Goal: Task Accomplishment & Management: Manage account settings

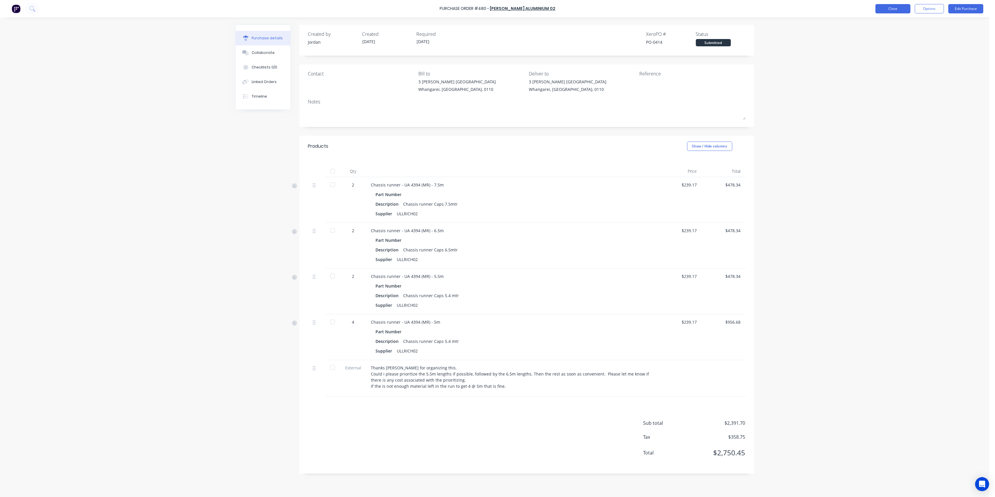
click at [892, 10] on button "Close" at bounding box center [892, 8] width 35 height 9
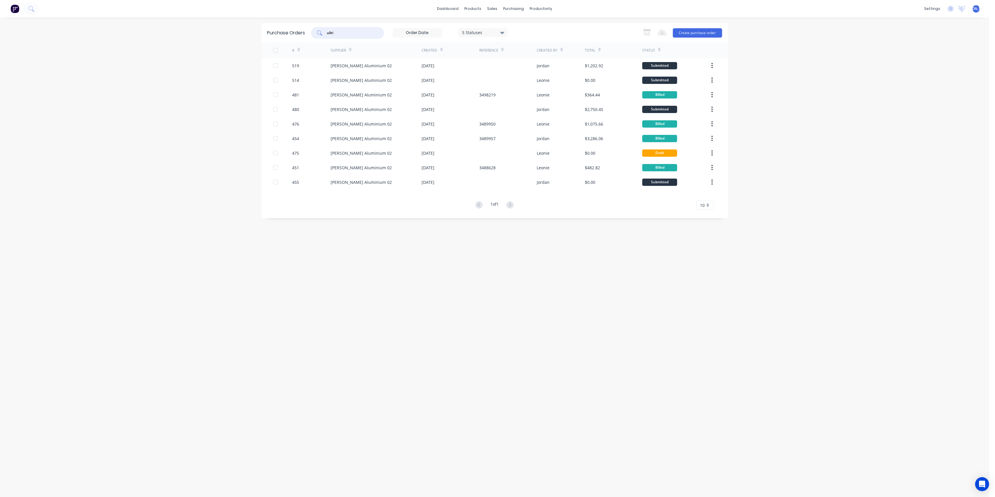
drag, startPoint x: 322, startPoint y: 34, endPoint x: 303, endPoint y: 34, distance: 18.4
click at [303, 34] on div "Purchase Orders ullri 5 Statuses 5 Statuses Export to Excel (XLSX) Create purch…" at bounding box center [494, 32] width 466 height 19
click at [487, 7] on div "sales" at bounding box center [492, 8] width 16 height 9
click at [505, 28] on div "Sales Orders" at bounding box center [514, 27] width 24 height 5
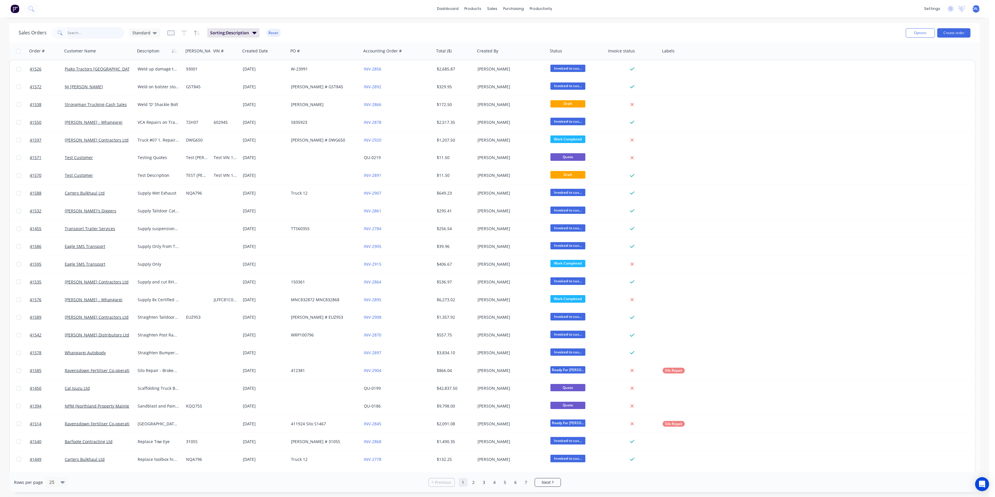
click at [84, 31] on input "text" at bounding box center [96, 33] width 57 height 12
type input "41553"
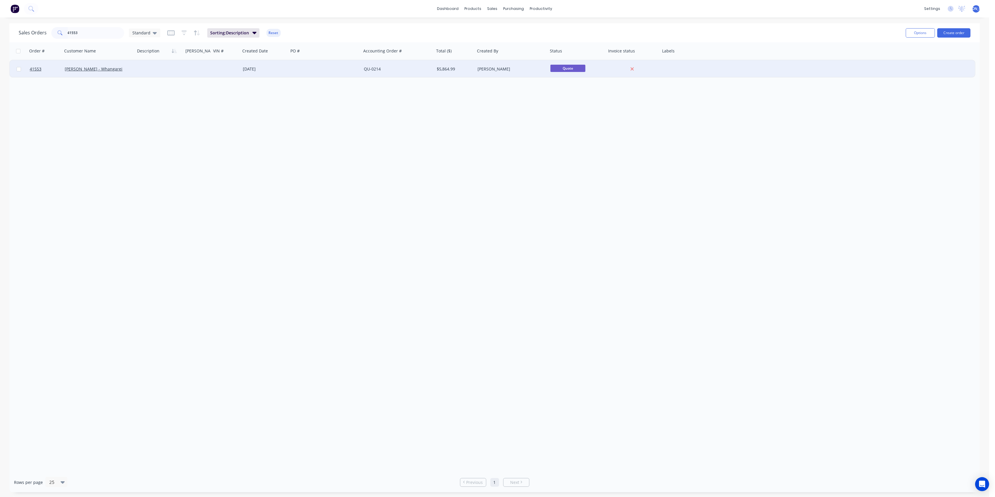
click at [125, 73] on div "[PERSON_NAME] - Whangarei" at bounding box center [98, 68] width 73 height 17
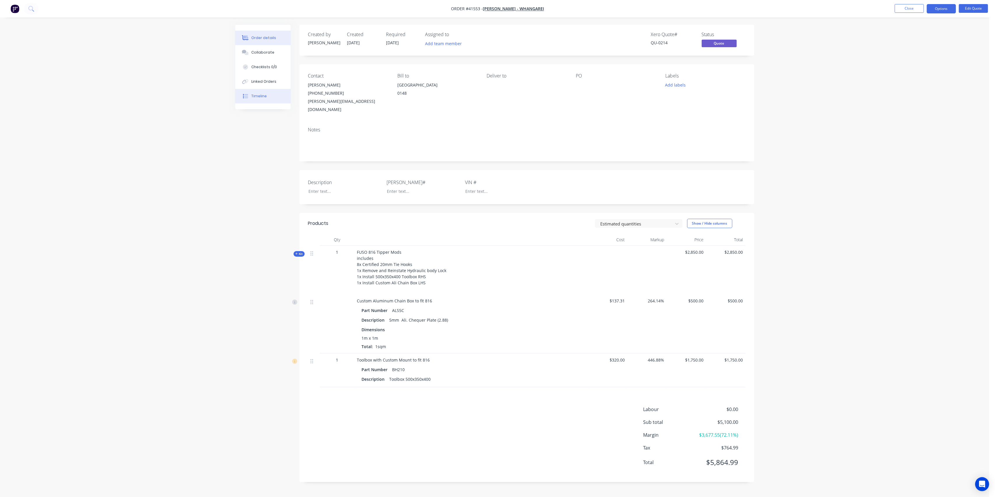
click at [254, 92] on button "Timeline" at bounding box center [262, 96] width 55 height 15
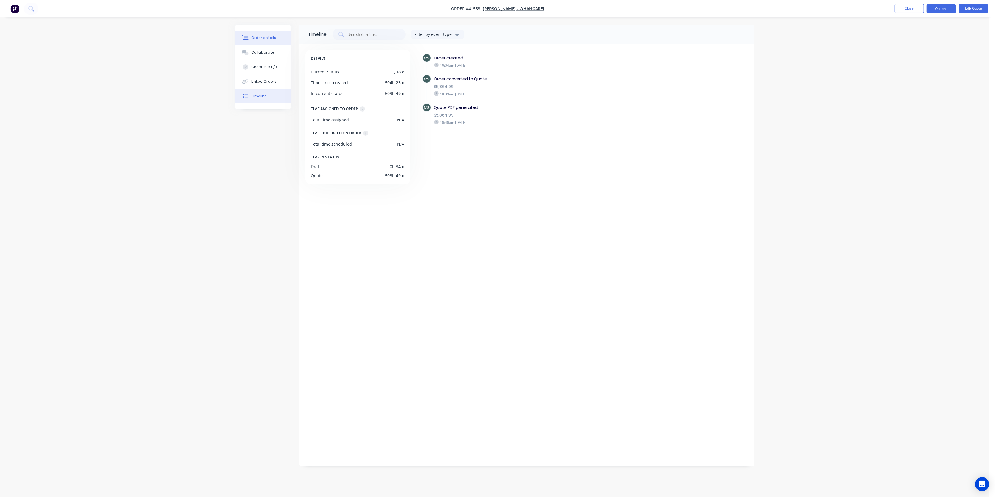
click at [253, 35] on div "Order details" at bounding box center [263, 37] width 25 height 5
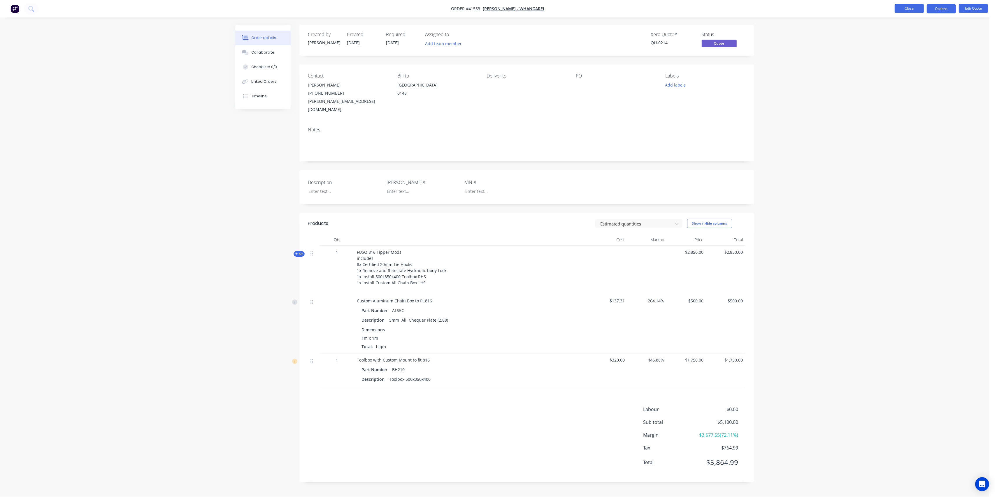
click at [912, 8] on button "Close" at bounding box center [908, 8] width 29 height 9
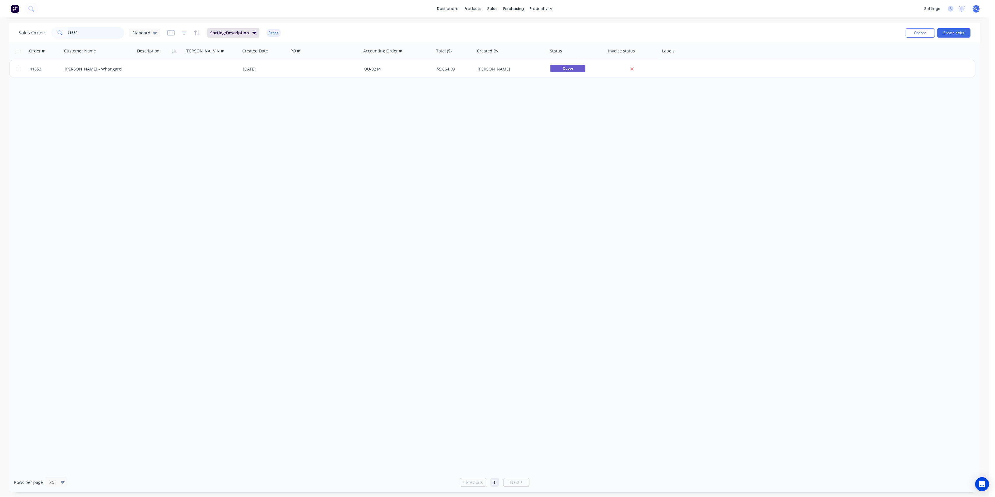
click at [84, 31] on input "41553" at bounding box center [96, 33] width 57 height 12
type input "41576"
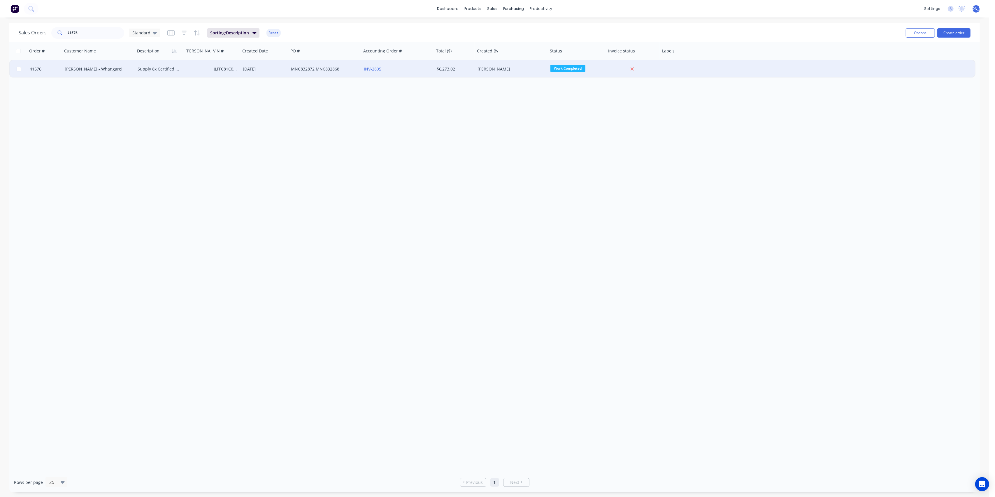
click at [124, 73] on div "[PERSON_NAME] - Whangarei" at bounding box center [98, 68] width 73 height 17
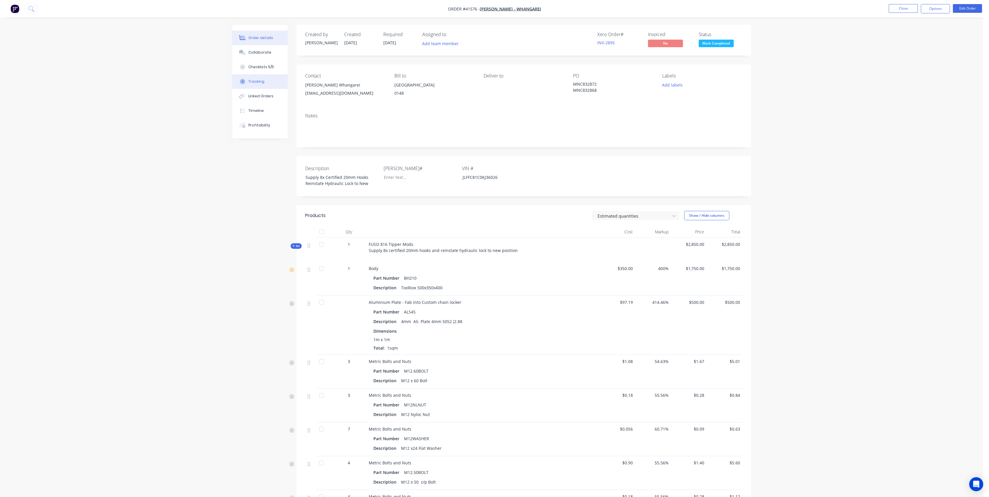
click at [259, 78] on button "Tracking" at bounding box center [259, 81] width 55 height 15
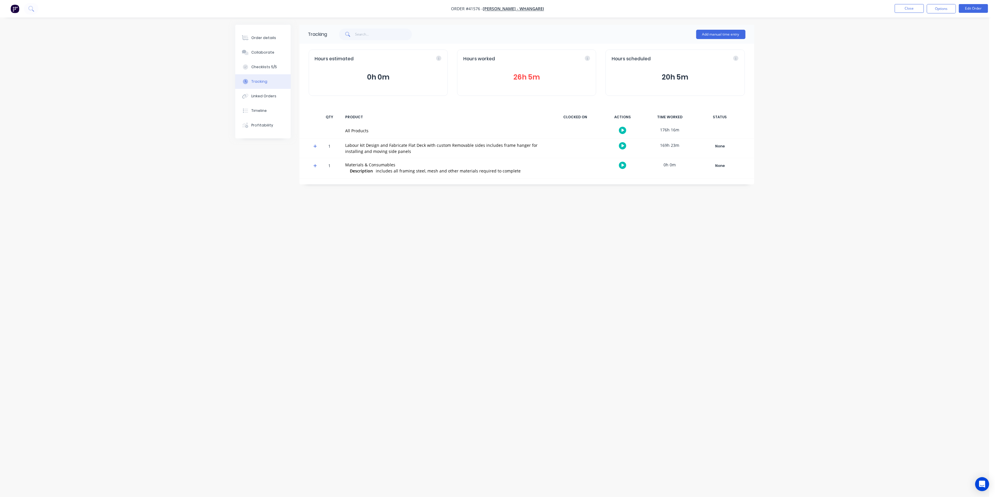
click at [548, 73] on button "26h 5m" at bounding box center [526, 77] width 127 height 11
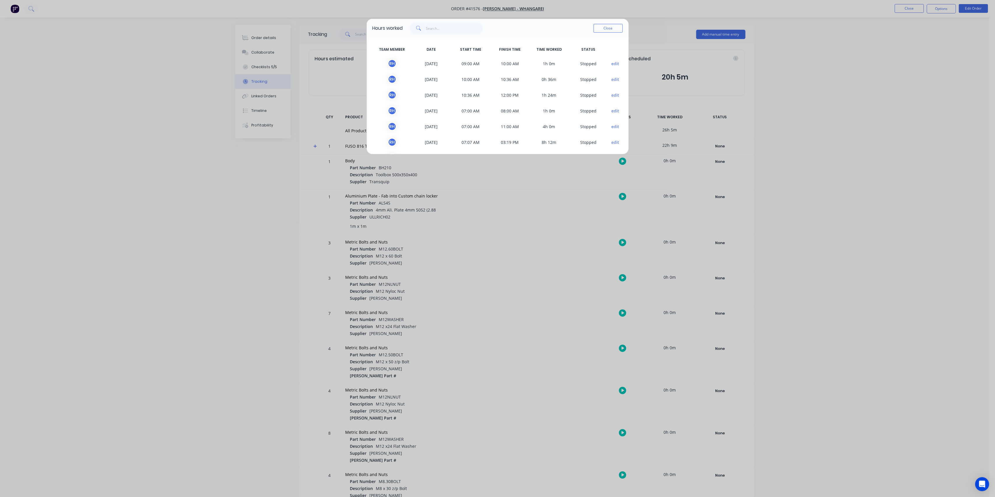
click at [252, 199] on div "Hours worked Close TEAM MEMBER DATE START TIME FINISH TIME TIME WORKED STATUS R…" at bounding box center [497, 248] width 995 height 497
click at [611, 28] on button "Close" at bounding box center [607, 28] width 29 height 9
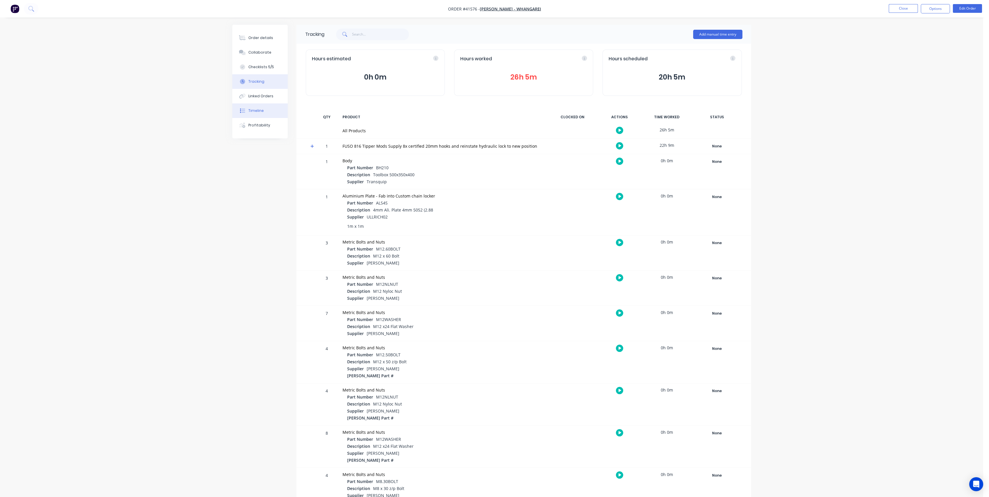
click at [259, 110] on div "Timeline" at bounding box center [255, 110] width 15 height 5
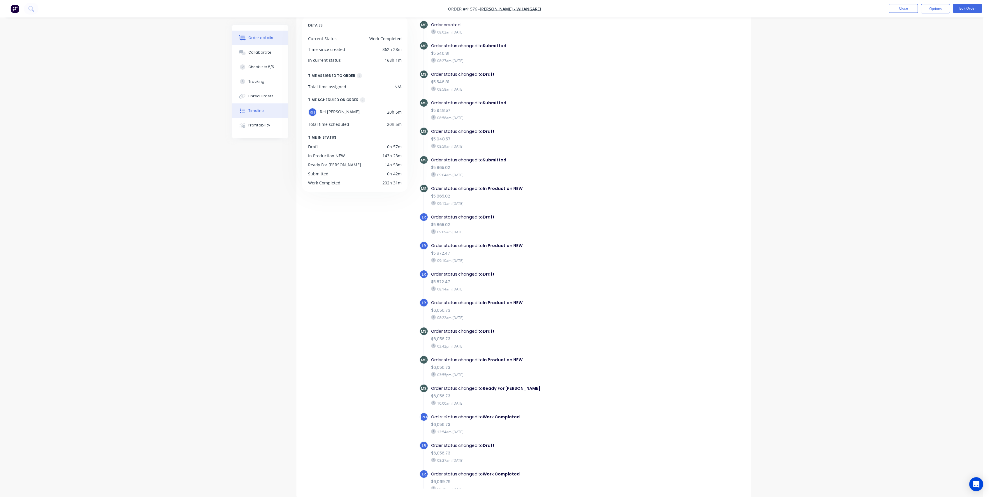
click at [244, 38] on icon at bounding box center [243, 38] width 5 height 5
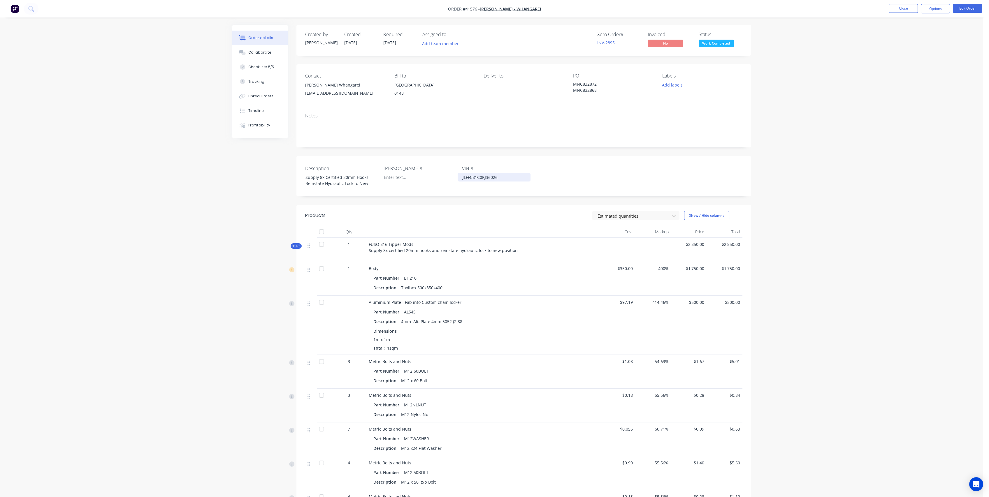
click at [495, 179] on div "JLFFC81C0KJ36026" at bounding box center [494, 177] width 73 height 8
click at [327, 129] on div at bounding box center [523, 130] width 437 height 18
click at [297, 247] on span "Kit" at bounding box center [296, 246] width 8 height 4
click at [294, 245] on icon "button" at bounding box center [293, 245] width 3 height 3
click at [293, 246] on icon "button" at bounding box center [293, 246] width 2 height 2
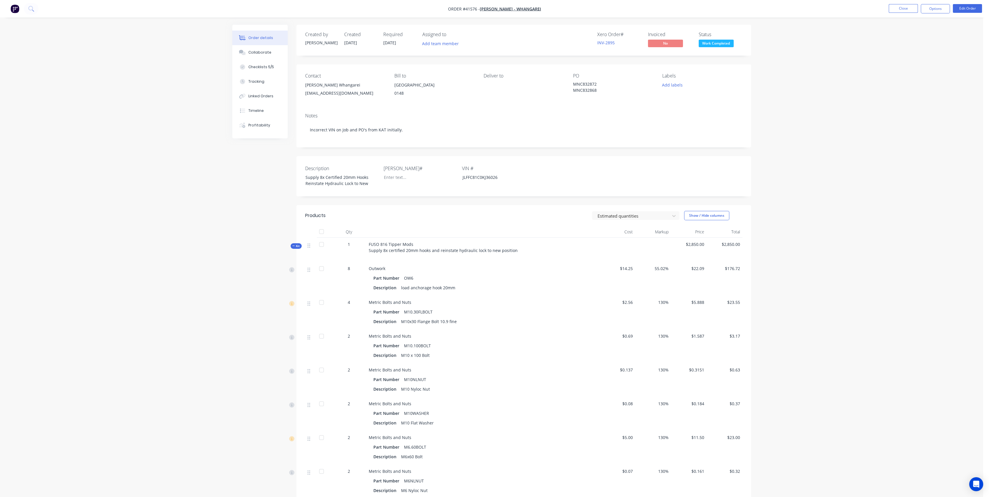
click at [297, 247] on span "Kit" at bounding box center [296, 246] width 8 height 4
click at [299, 246] on span "Kit" at bounding box center [296, 246] width 8 height 4
drag, startPoint x: 497, startPoint y: 178, endPoint x: 446, endPoint y: 173, distance: 51.2
click at [446, 173] on div "Description Supply 8x Certified 20mm Hooks Reinstate Hydraulic Lock to New [PER…" at bounding box center [523, 176] width 455 height 40
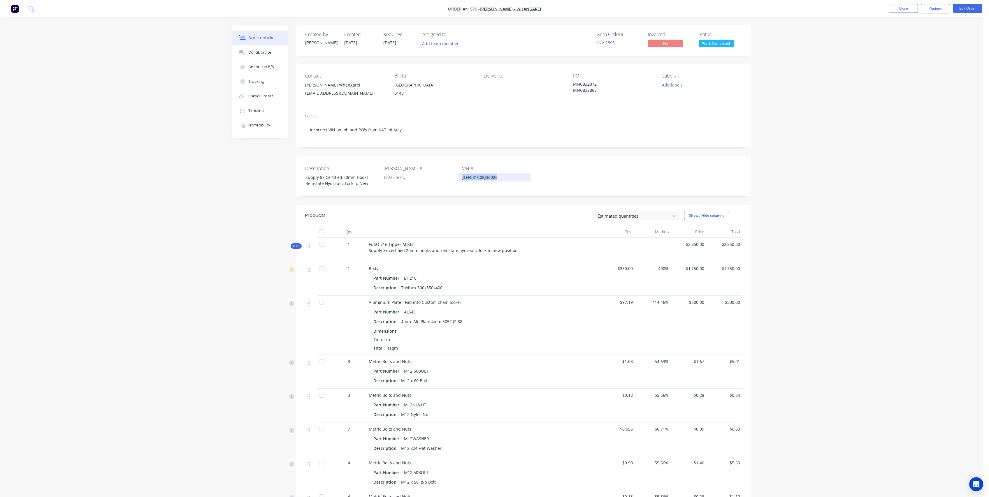
copy div "JLFFC81C0KJ36026"
drag, startPoint x: 310, startPoint y: 129, endPoint x: 319, endPoint y: 126, distance: 9.3
click at [310, 129] on div "Incorrect VIN on Job and PO's from KAT initially." at bounding box center [523, 130] width 437 height 18
click at [327, 128] on div "Incorrect VIN on Job and PO's from KAT initially." at bounding box center [523, 130] width 437 height 18
click at [335, 129] on div "Incorrect VIN on Job and PO's from KAT initially." at bounding box center [523, 130] width 437 height 18
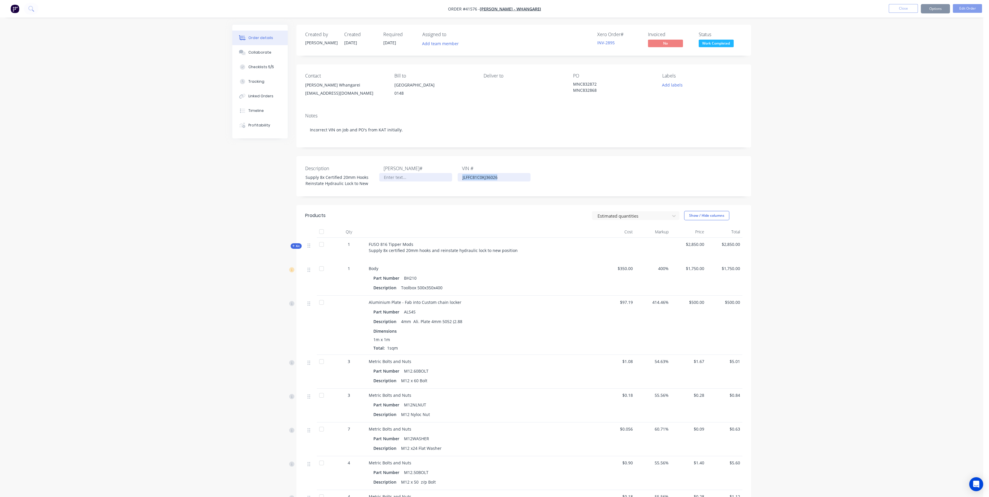
drag, startPoint x: 497, startPoint y: 176, endPoint x: 441, endPoint y: 175, distance: 55.4
click at [442, 175] on div "Description Supply 8x Certified 20mm Hooks Reinstate Hydraulic Lock to New [PER…" at bounding box center [523, 176] width 455 height 40
copy div "JLFFC81C0KJ36026"
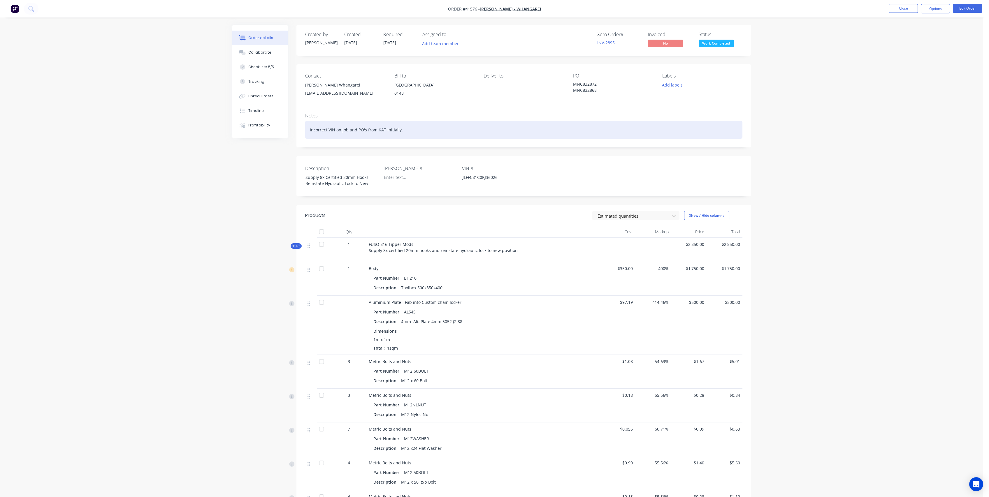
click at [334, 129] on div "Incorrect VIN on Job and PO's from KAT initially." at bounding box center [523, 130] width 437 height 18
click at [478, 132] on div "Incorrect VIN on Job and PO's from KAT initially. (JLFFC81C0KJ36026)" at bounding box center [523, 130] width 437 height 18
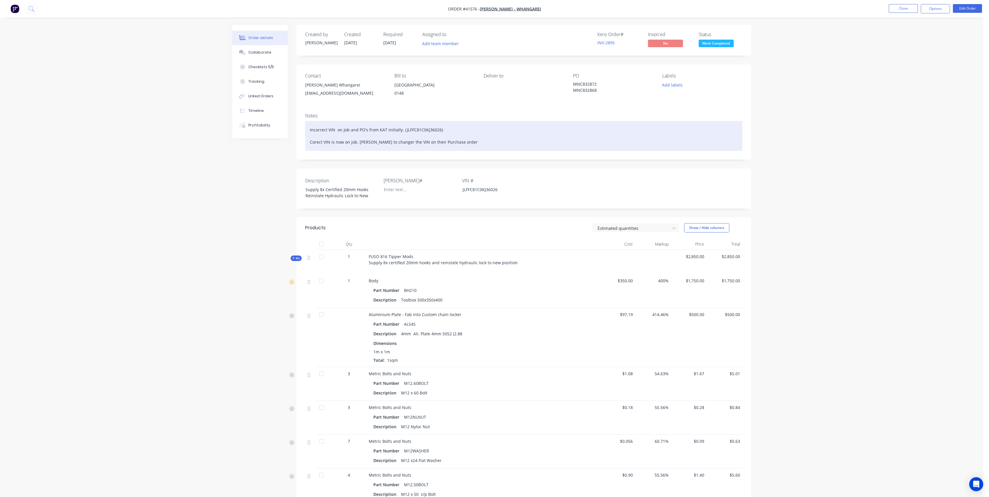
click at [461, 148] on div "Incorrect VIN on Job and PO's from KAT initially. (JLFFC81C0KJ36026) Corect VIN…" at bounding box center [523, 136] width 437 height 30
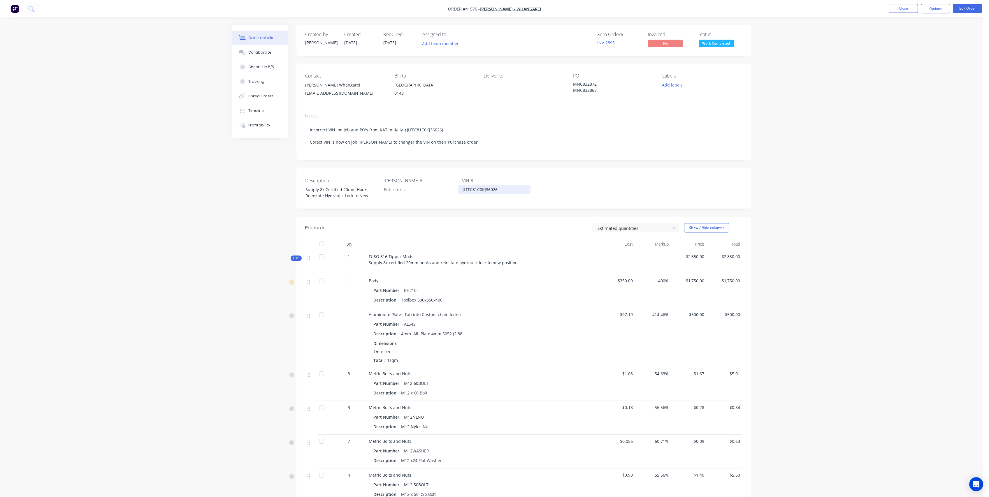
click at [472, 194] on div "JLFFC81C0KJ36026" at bounding box center [494, 189] width 73 height 8
click at [558, 179] on div "Description Supply 8x Certified 20mm Hooks Reinstate Hydraulic Lock to New [PER…" at bounding box center [523, 188] width 455 height 40
drag, startPoint x: 497, startPoint y: 195, endPoint x: 460, endPoint y: 194, distance: 36.4
click at [460, 194] on div "JLFFC81C0KJ36035" at bounding box center [494, 192] width 73 height 15
copy div "JLFFC81C0KJ36035"
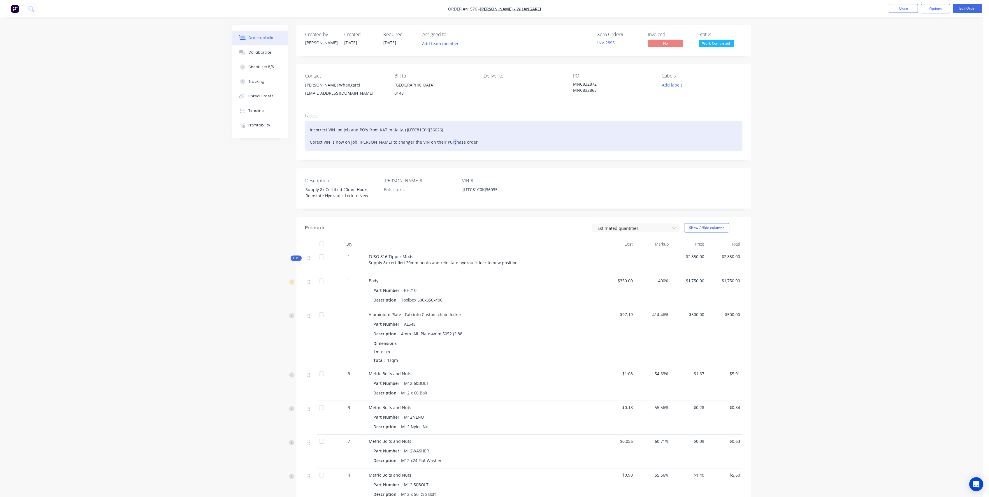
drag, startPoint x: 446, startPoint y: 141, endPoint x: 461, endPoint y: 139, distance: 14.8
click at [448, 141] on div "Incorrect VIN on Job and PO's from KAT initially. (JLFFC81C0KJ36026) Corect VIN…" at bounding box center [523, 136] width 437 height 30
click at [485, 144] on div "Incorrect VIN on Job and PO's from KAT initially. (JLFFC81C0KJ36026) Corect VIN…" at bounding box center [523, 139] width 437 height 36
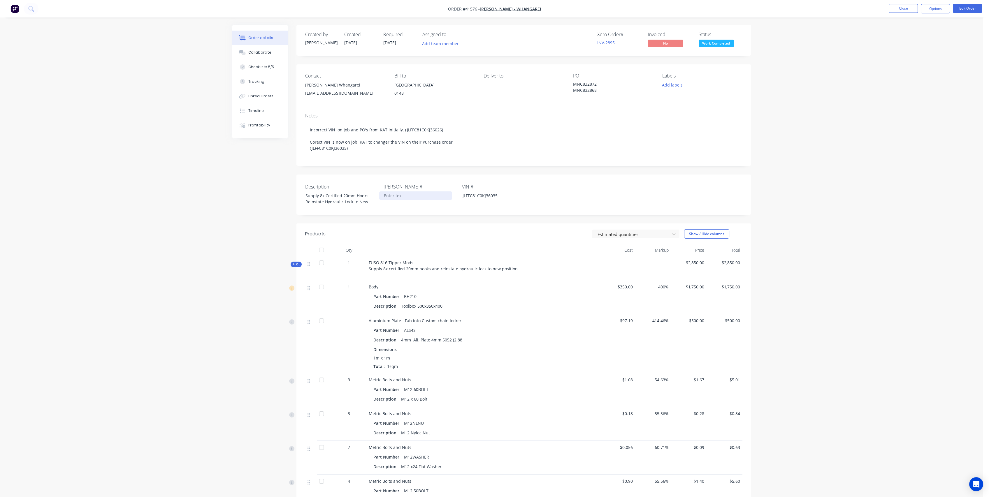
click at [397, 200] on div at bounding box center [415, 195] width 73 height 8
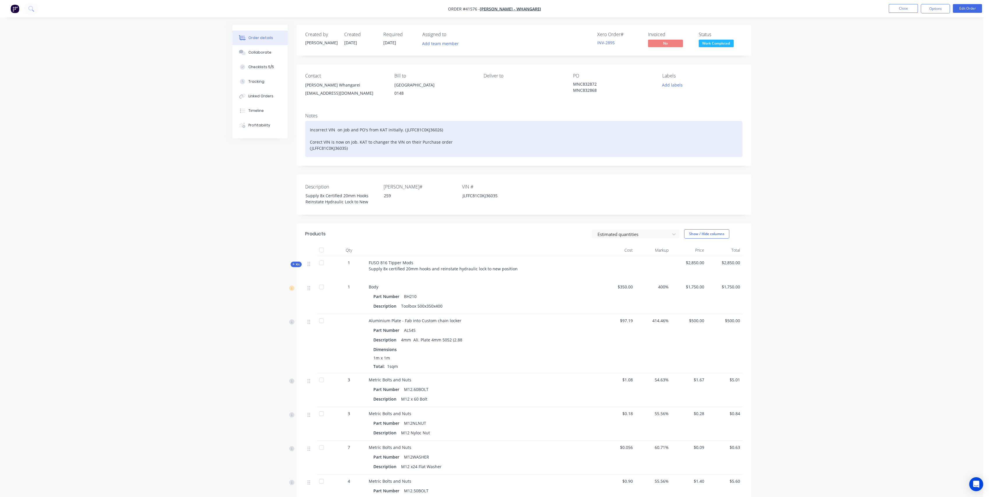
click at [410, 149] on div "Incorrect VIN on Job and PO's from KAT initially. (JLFFC81C0KJ36026) Corect VIN…" at bounding box center [523, 139] width 437 height 36
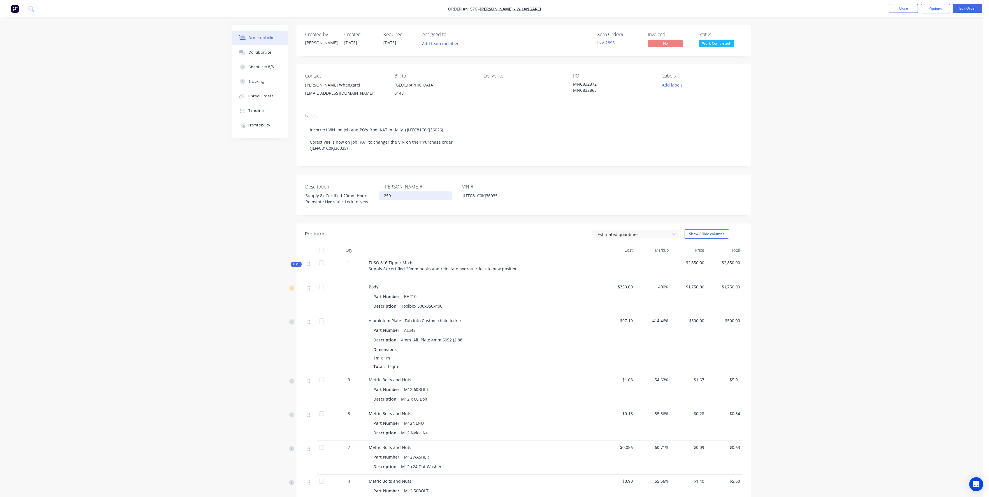
click at [383, 200] on div "259" at bounding box center [415, 195] width 73 height 8
click at [367, 166] on div "Notes Incorrect VIN on Job and PO's from KAT initially. (JLFFC81C0KJ36026) Core…" at bounding box center [523, 136] width 455 height 57
click at [295, 267] on span "Kit" at bounding box center [296, 264] width 8 height 4
click at [262, 55] on button "Collaborate" at bounding box center [259, 52] width 55 height 15
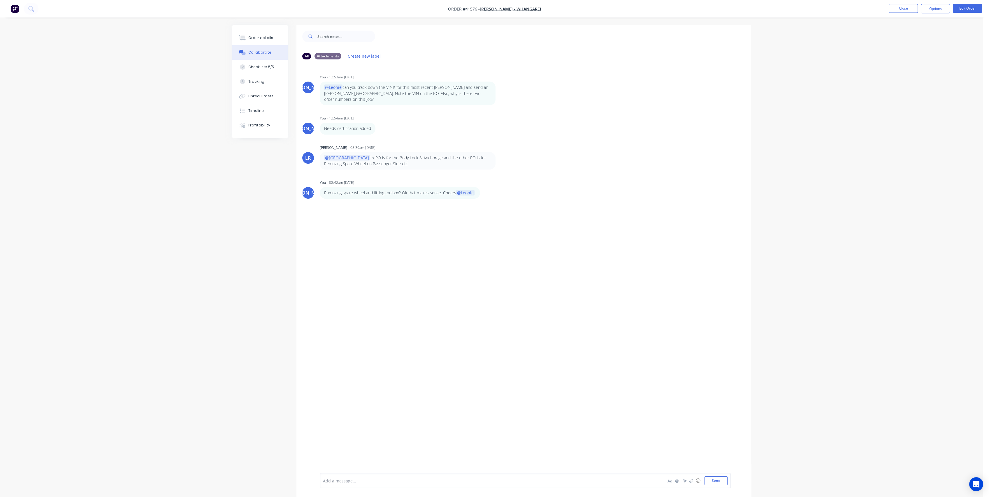
click at [373, 483] on div at bounding box center [474, 481] width 303 height 6
click at [254, 39] on div "Order details" at bounding box center [260, 37] width 25 height 5
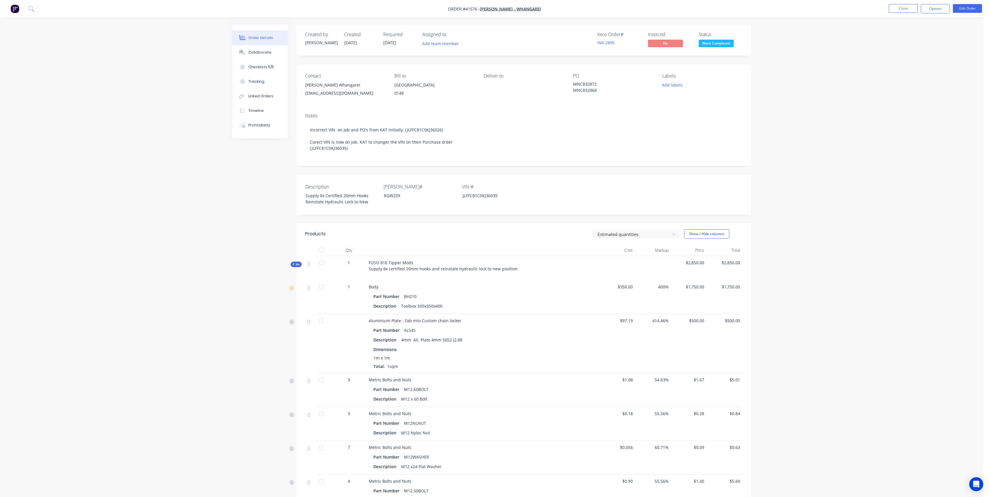
scroll to position [65, 0]
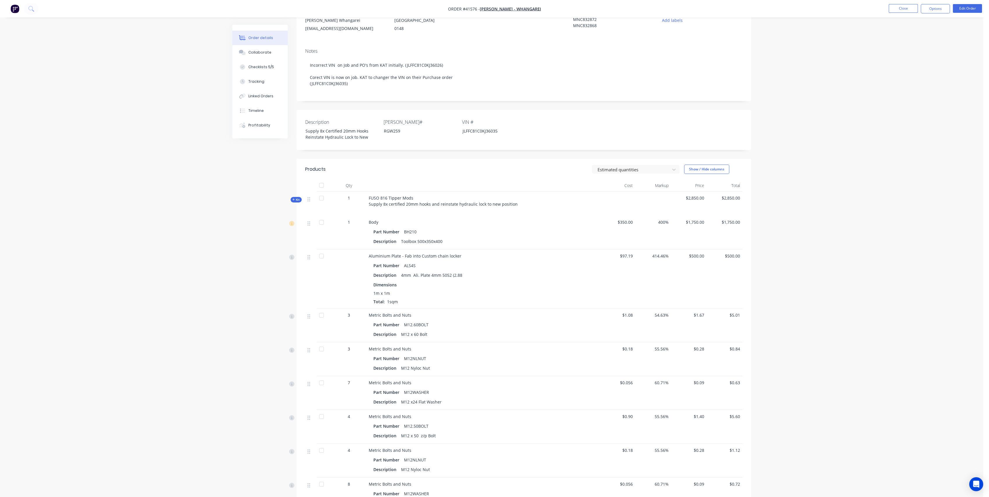
click at [292, 201] on icon "button" at bounding box center [293, 199] width 3 height 3
click at [294, 201] on icon "button" at bounding box center [293, 199] width 3 height 3
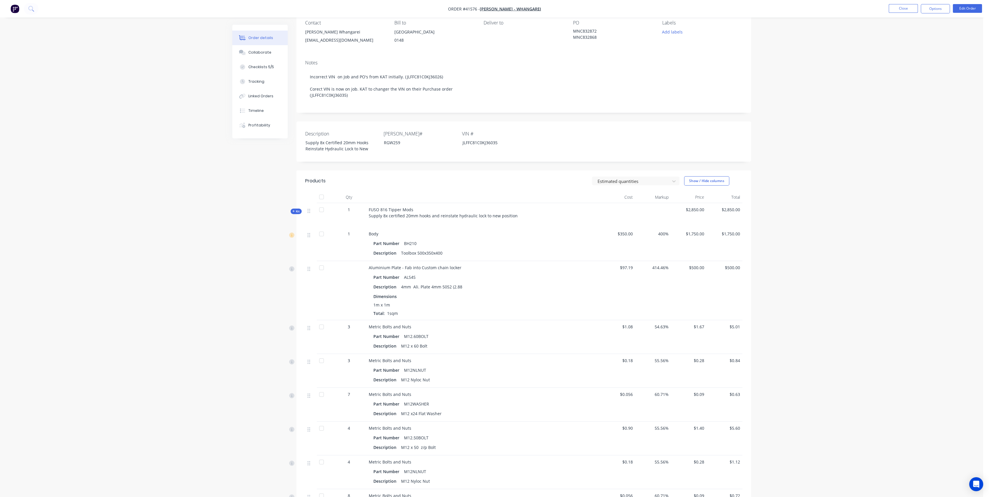
scroll to position [0, 0]
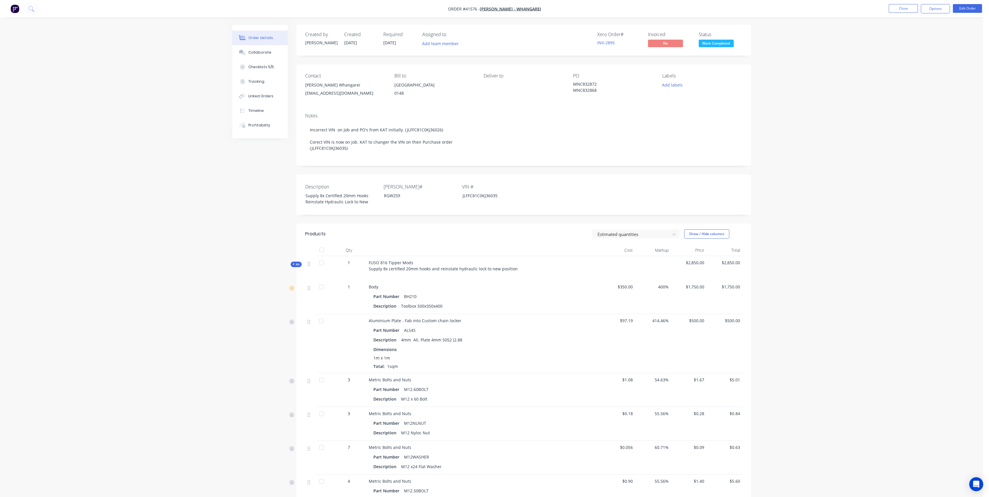
click at [293, 266] on icon "button" at bounding box center [293, 264] width 3 height 3
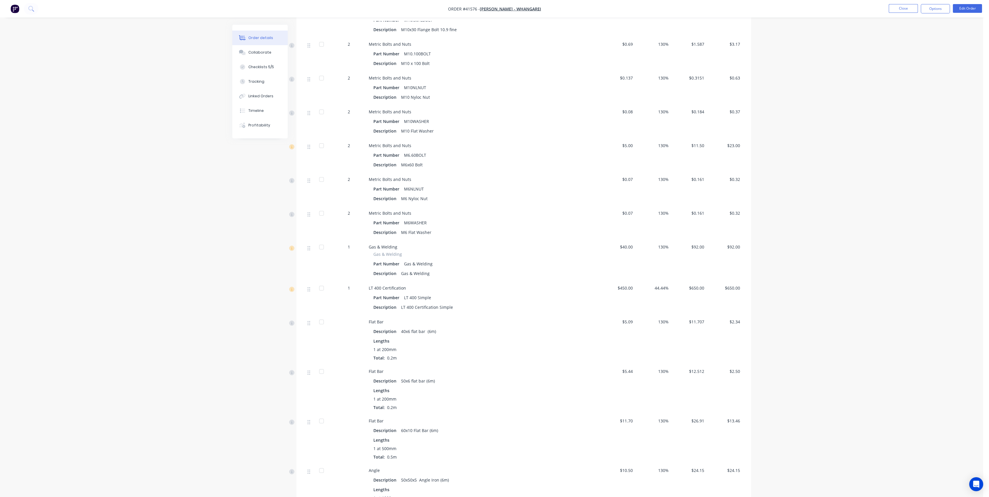
scroll to position [129, 0]
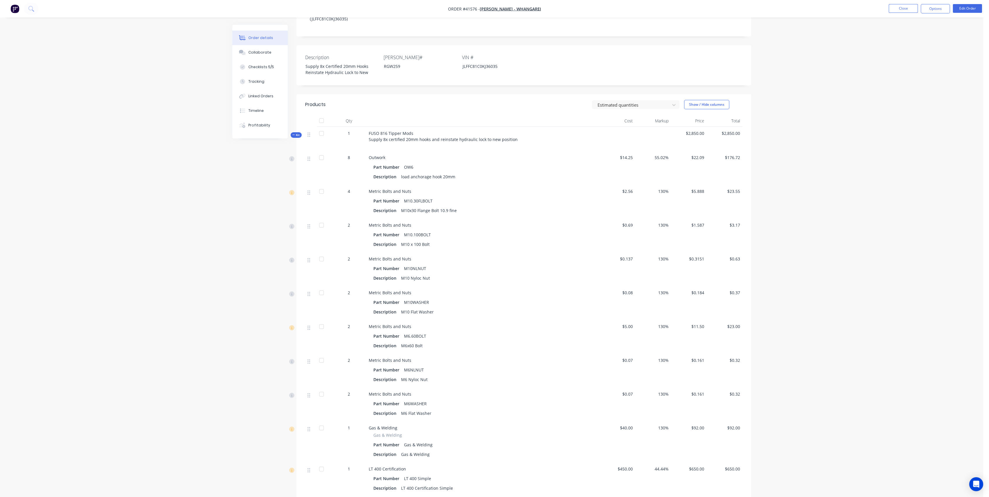
click at [294, 136] on icon "button" at bounding box center [293, 134] width 3 height 3
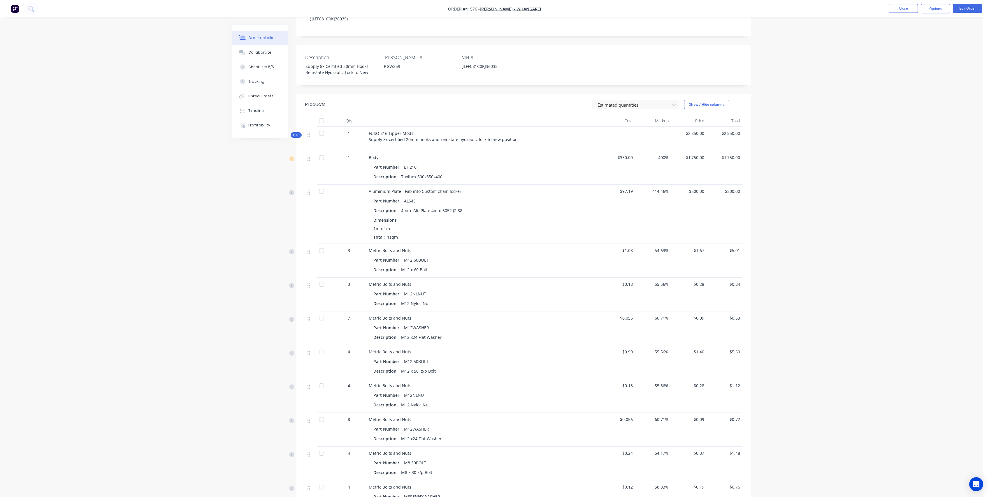
click at [297, 137] on span "Kit" at bounding box center [296, 135] width 8 height 4
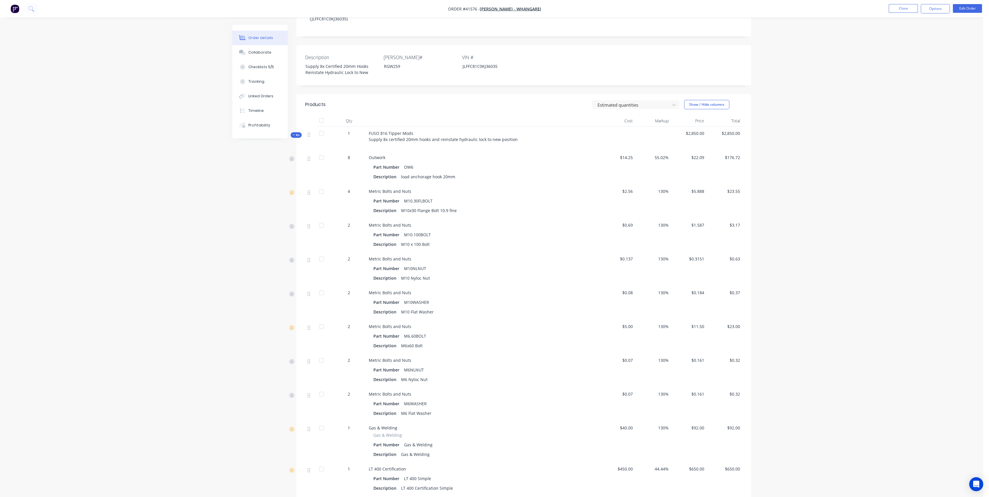
click at [297, 137] on span "Kit" at bounding box center [296, 135] width 8 height 4
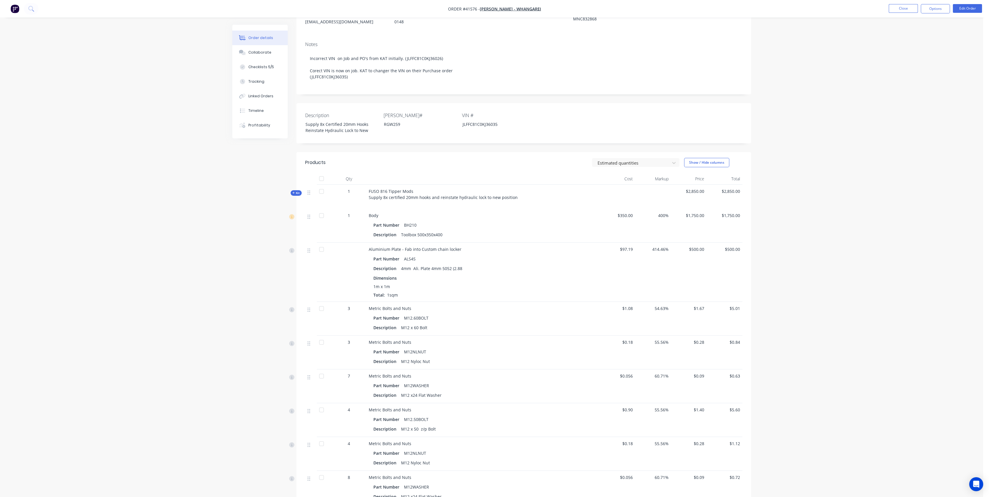
scroll to position [59, 0]
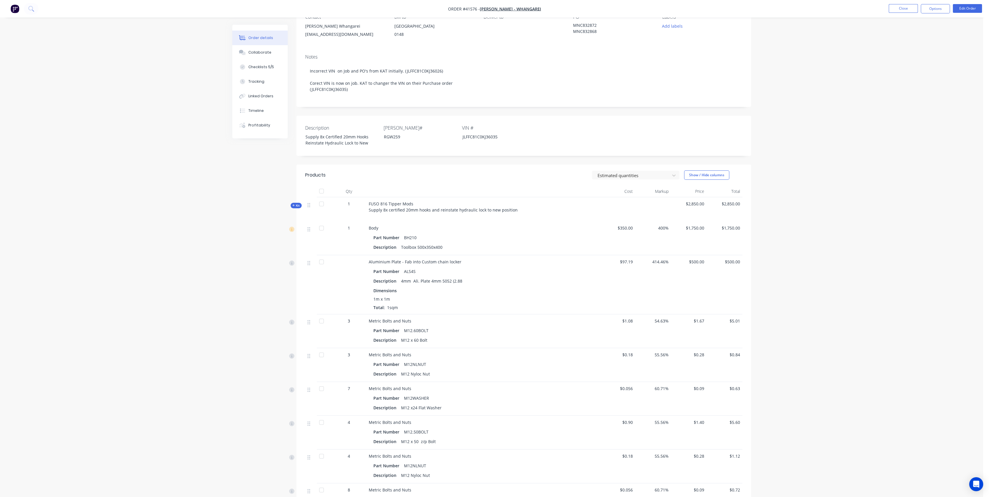
click at [293, 208] on span "Kit" at bounding box center [296, 205] width 8 height 4
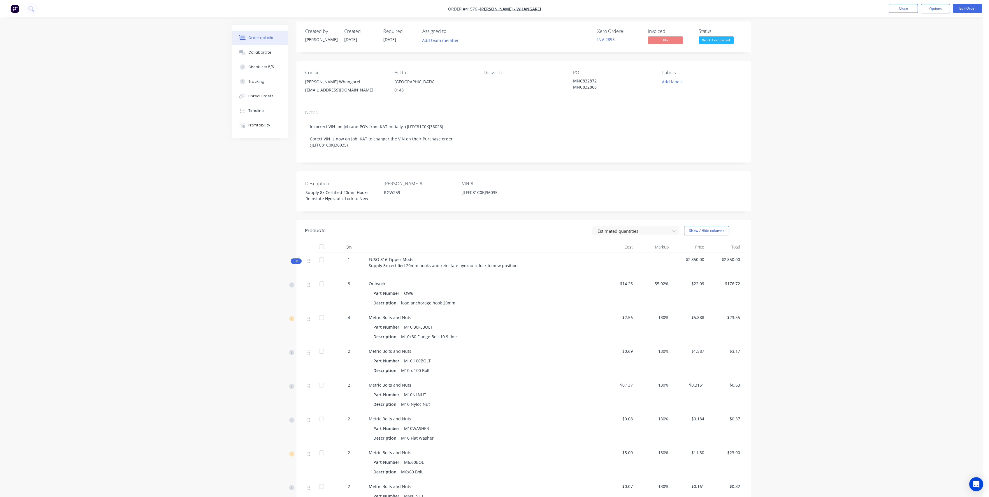
scroll to position [0, 0]
click at [298, 267] on span "Kit" at bounding box center [296, 264] width 8 height 4
click at [297, 267] on span "Kit" at bounding box center [296, 264] width 8 height 4
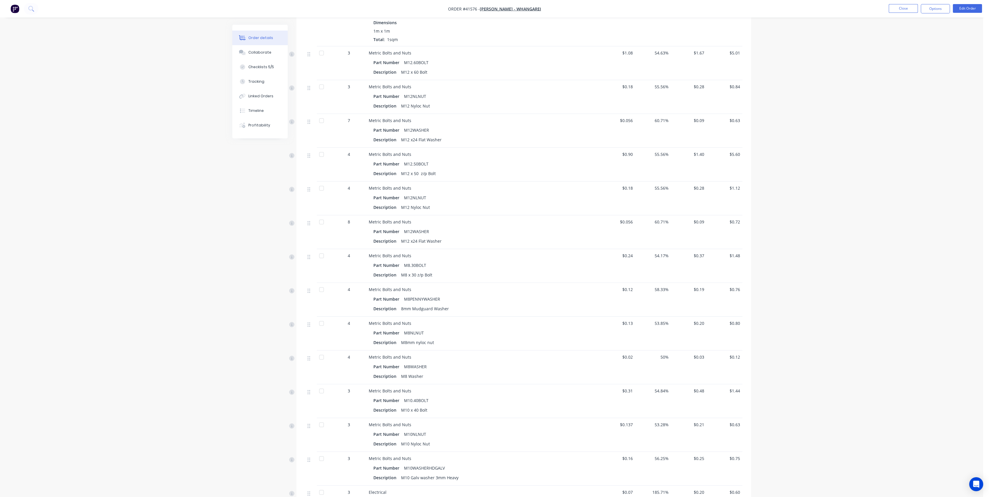
scroll to position [318, 0]
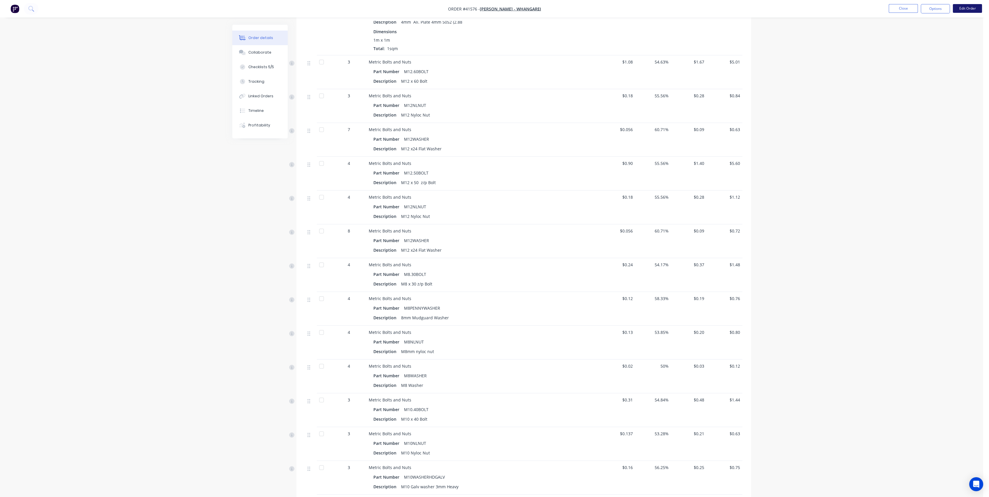
click at [970, 8] on button "Edit Order" at bounding box center [967, 8] width 29 height 9
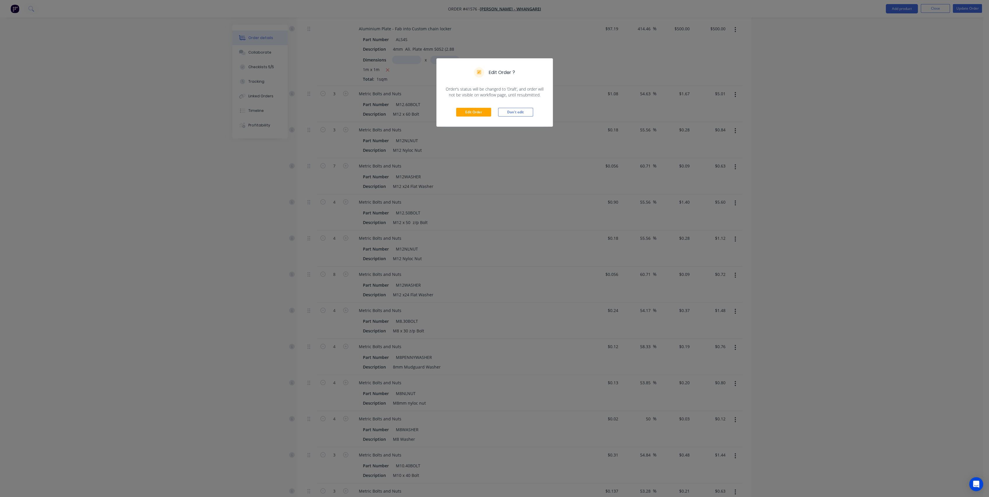
scroll to position [325, 0]
click at [464, 112] on button "Edit Order" at bounding box center [473, 112] width 35 height 9
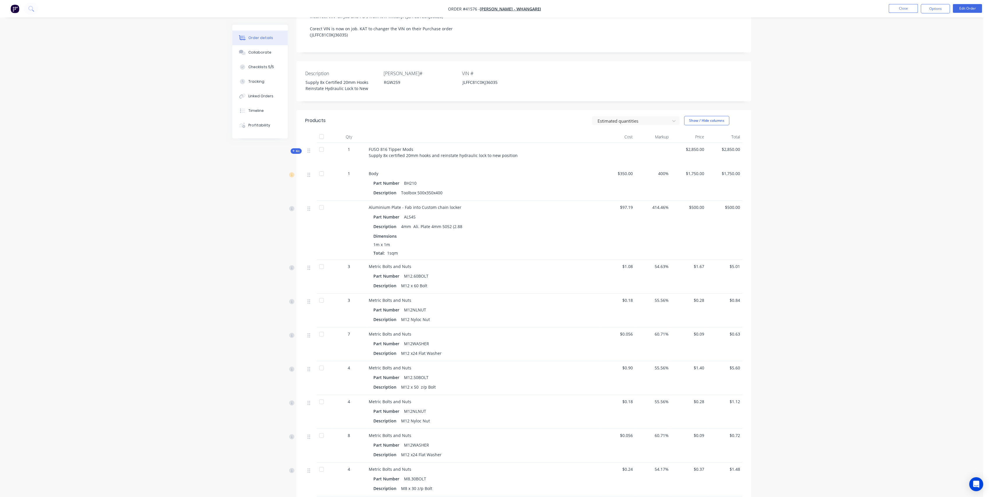
scroll to position [0, 0]
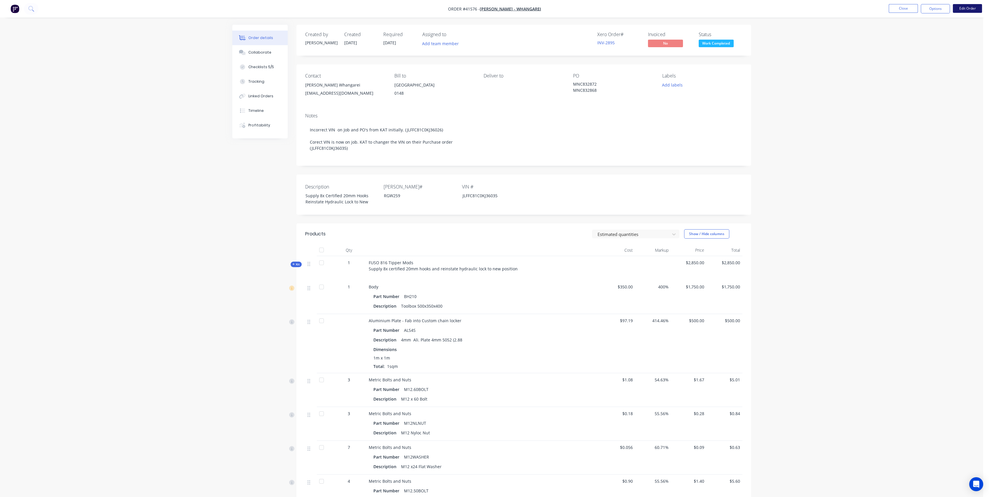
click at [973, 9] on button "Edit Order" at bounding box center [967, 8] width 29 height 9
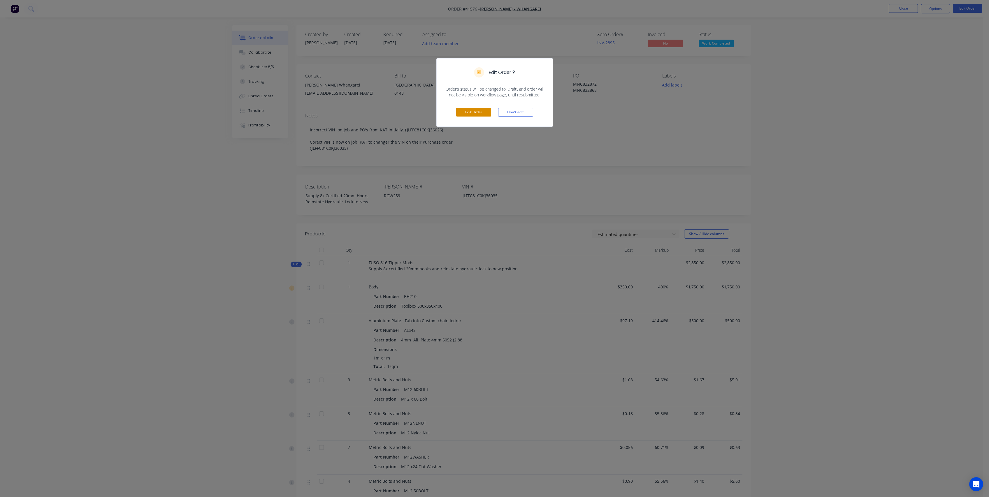
click at [476, 114] on button "Edit Order" at bounding box center [473, 112] width 35 height 9
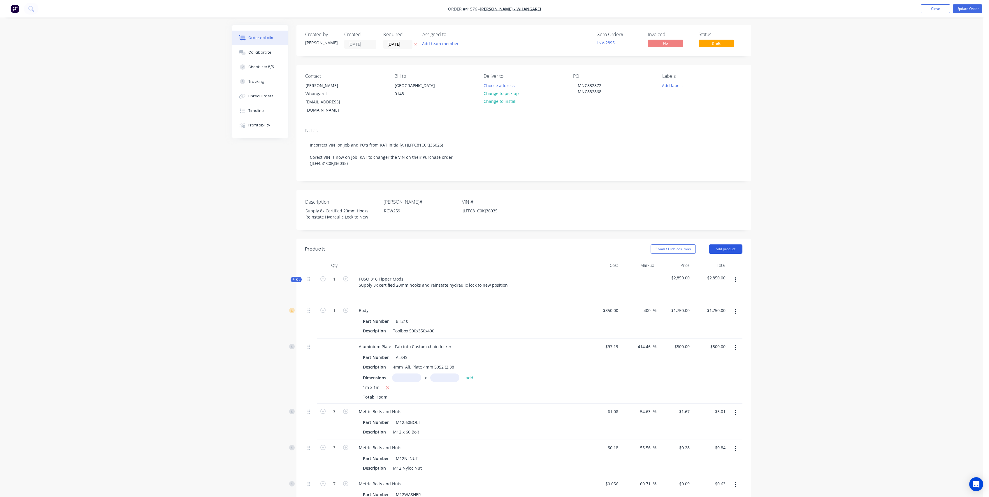
click at [734, 244] on button "Add product" at bounding box center [726, 248] width 34 height 9
click at [723, 260] on div "Product catalogue" at bounding box center [714, 264] width 45 height 8
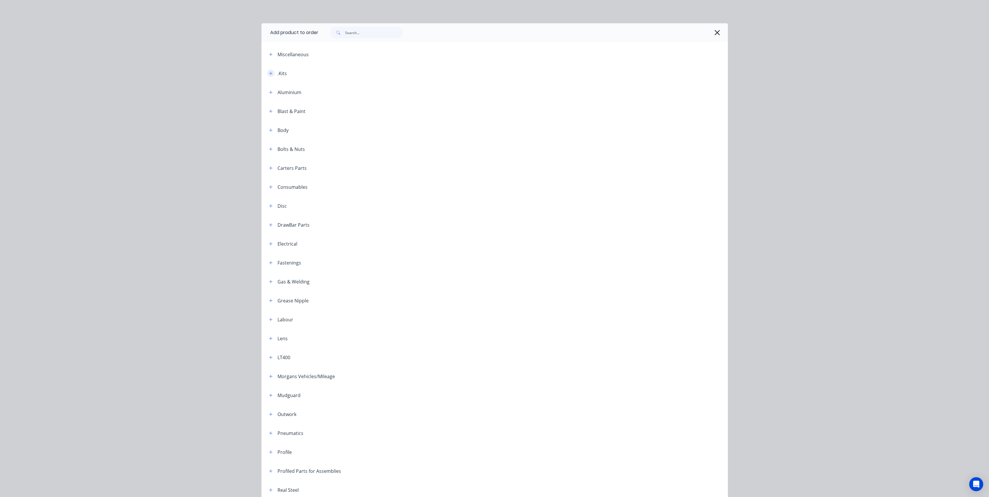
click at [269, 74] on icon "button" at bounding box center [270, 73] width 3 height 3
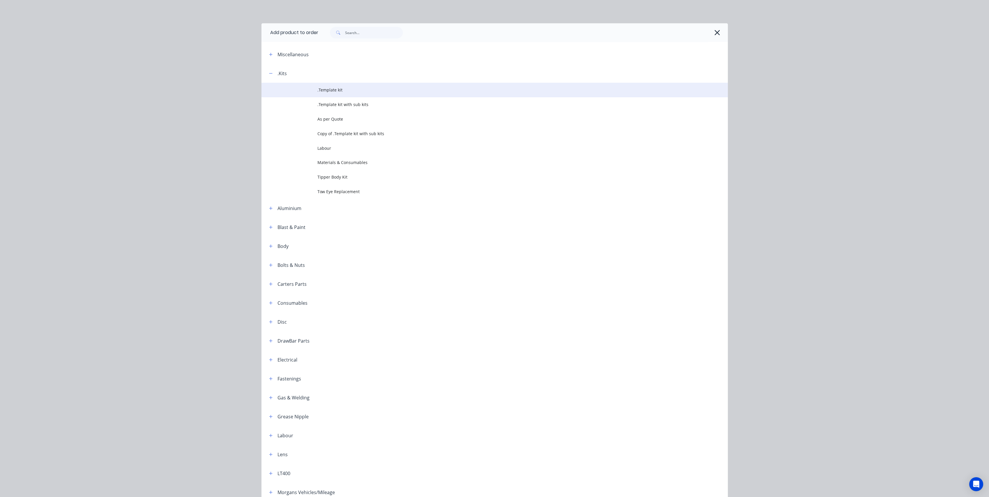
click at [368, 90] on span ".Template kit" at bounding box center [481, 90] width 328 height 6
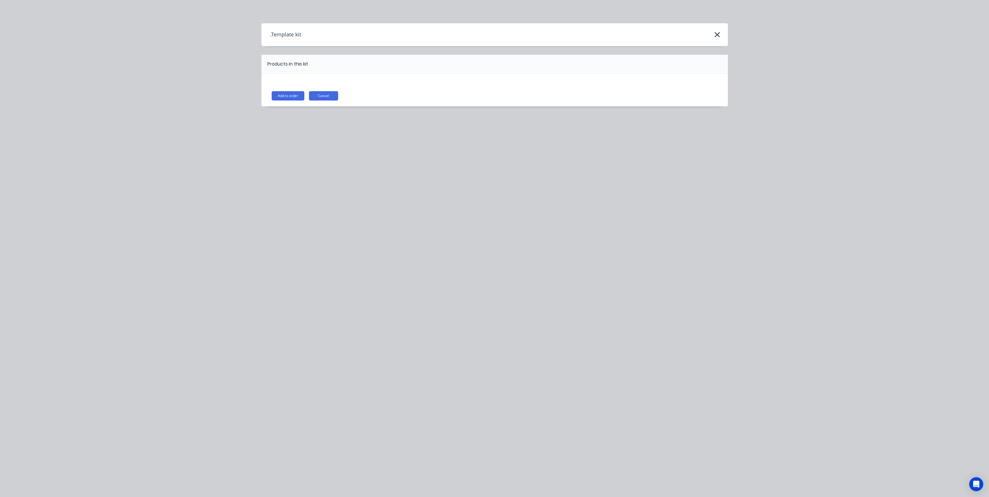
drag, startPoint x: 715, startPoint y: 36, endPoint x: 344, endPoint y: 73, distance: 372.6
click at [350, 70] on div ".Template kit Products in this kit Add to order Cancel" at bounding box center [494, 73] width 466 height 101
click at [324, 94] on button "Cancel" at bounding box center [323, 95] width 29 height 9
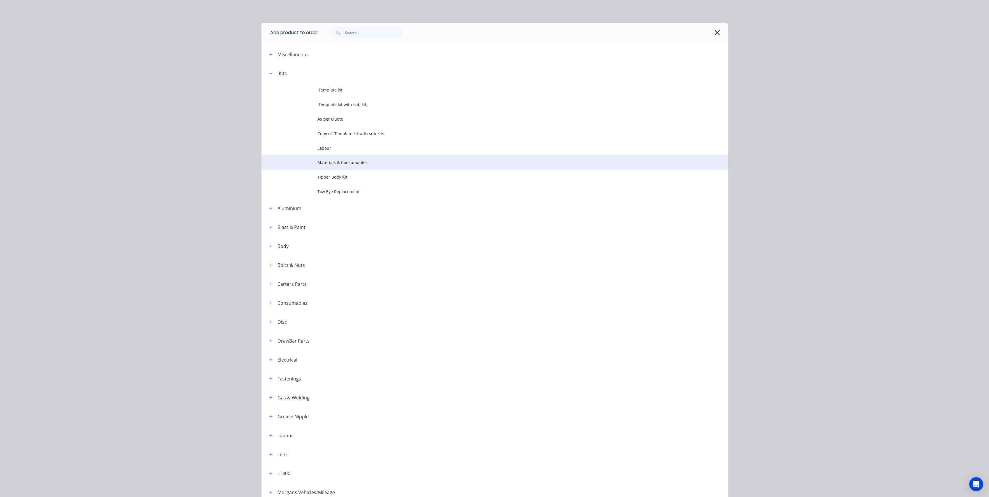
click at [360, 162] on span "Materials & Consumables" at bounding box center [481, 162] width 328 height 6
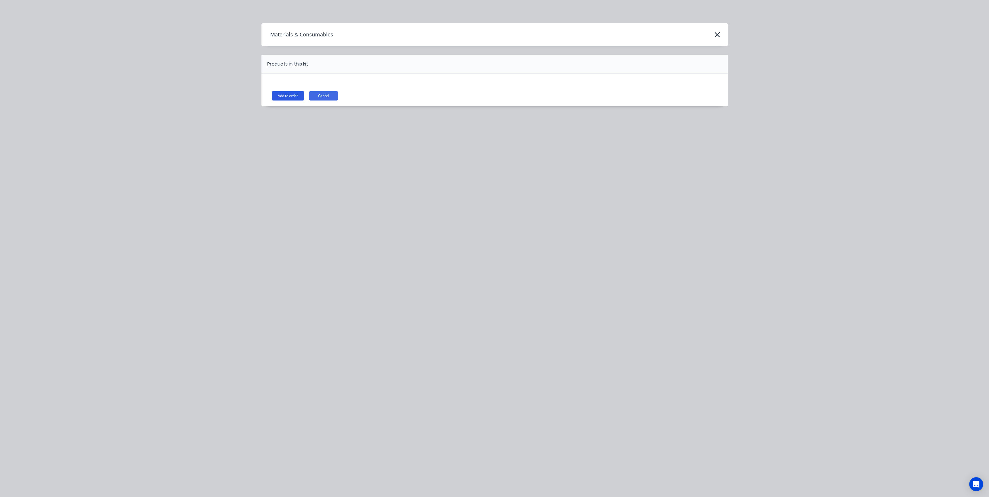
click at [291, 94] on button "Add to order" at bounding box center [288, 95] width 33 height 9
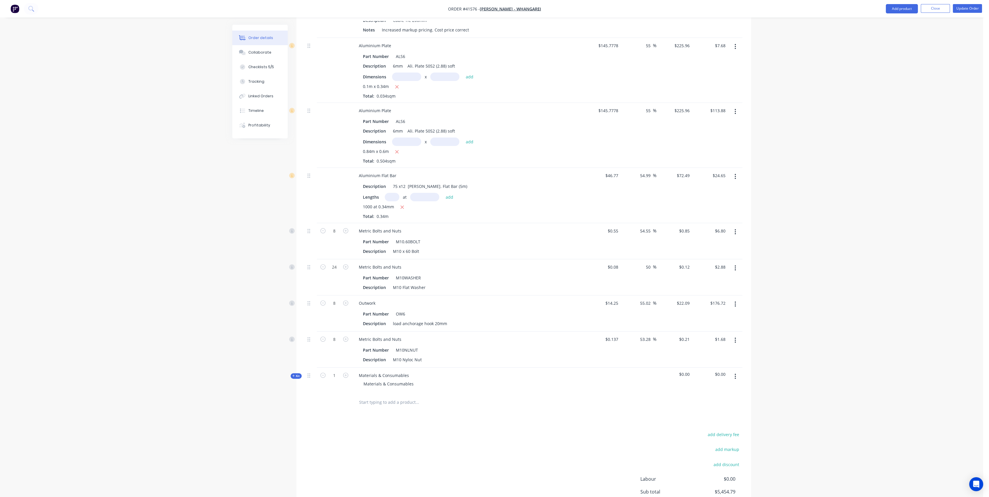
scroll to position [942, 0]
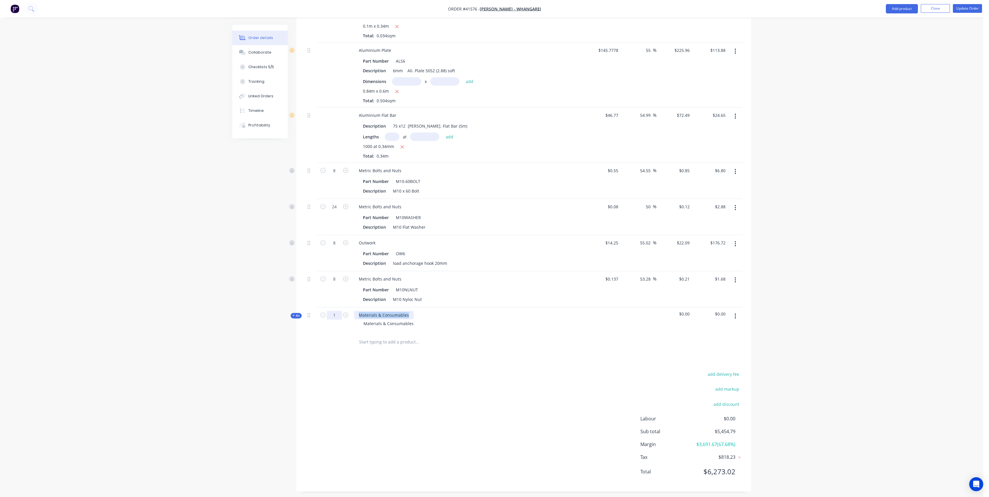
drag, startPoint x: 400, startPoint y: 311, endPoint x: 341, endPoint y: 313, distance: 58.9
click at [341, 313] on div "Kit 1 Materials & Consumables Materials & Consumables $0.00 $0.00" at bounding box center [523, 319] width 437 height 25
click at [404, 321] on div "Materials & Consumables" at bounding box center [388, 323] width 59 height 8
drag, startPoint x: 413, startPoint y: 321, endPoint x: 358, endPoint y: 319, distance: 55.4
click at [358, 319] on div "Materials & Consumables" at bounding box center [468, 323] width 228 height 8
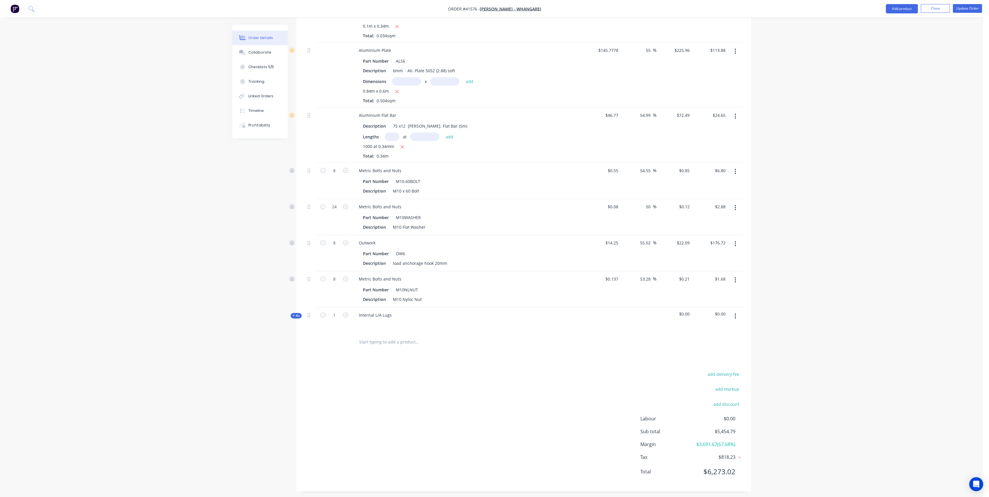
drag, startPoint x: 377, startPoint y: 339, endPoint x: 380, endPoint y: 337, distance: 4.0
click at [378, 338] on input "text" at bounding box center [417, 342] width 117 height 12
type input "2500kg Load Anchor"
click at [433, 361] on button "Add 2500kg Load Anchor to order" at bounding box center [448, 364] width 175 height 19
click at [345, 338] on icon "button" at bounding box center [345, 340] width 5 height 5
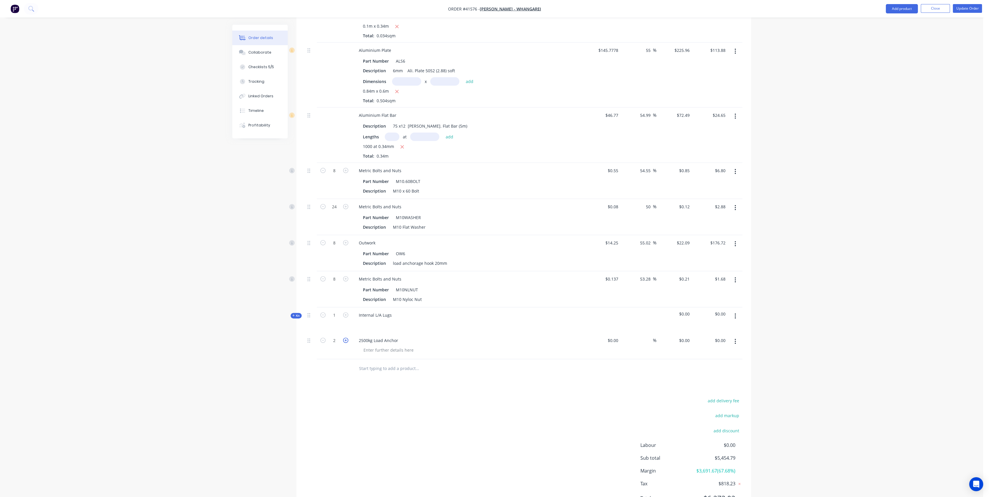
click at [345, 338] on icon "button" at bounding box center [345, 340] width 5 height 5
type input "4"
click at [615, 336] on input at bounding box center [613, 340] width 13 height 8
type input "$74.27"
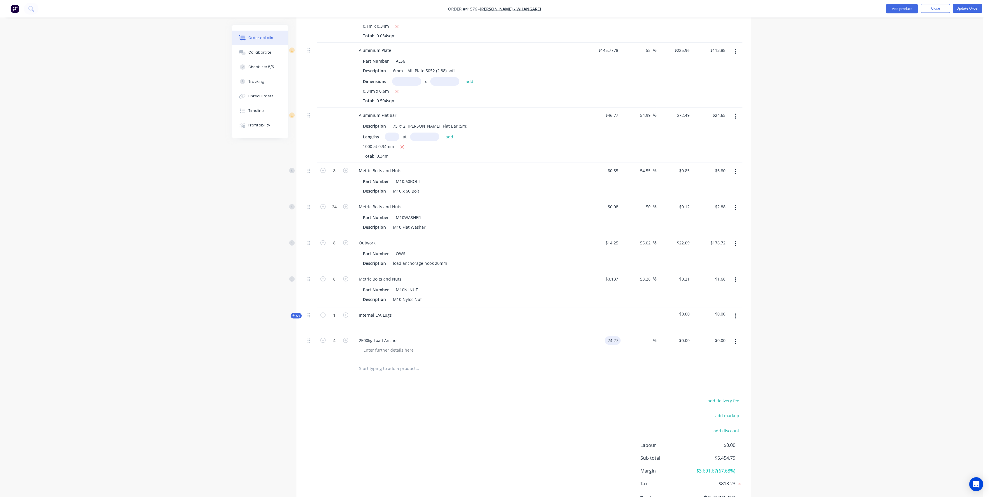
type input "$74.27"
type input "$297.08"
click at [643, 359] on div at bounding box center [523, 368] width 437 height 19
click at [643, 337] on div "%" at bounding box center [638, 346] width 36 height 27
click at [648, 336] on input at bounding box center [649, 340] width 7 height 8
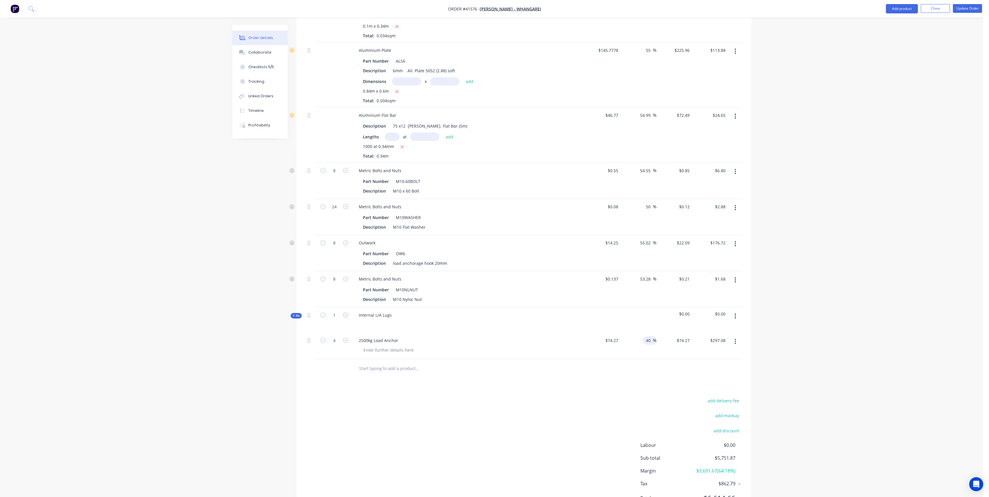
type input "40"
type input "$103.978"
type input "$415.91"
click at [968, 8] on button "Update Order" at bounding box center [967, 8] width 29 height 9
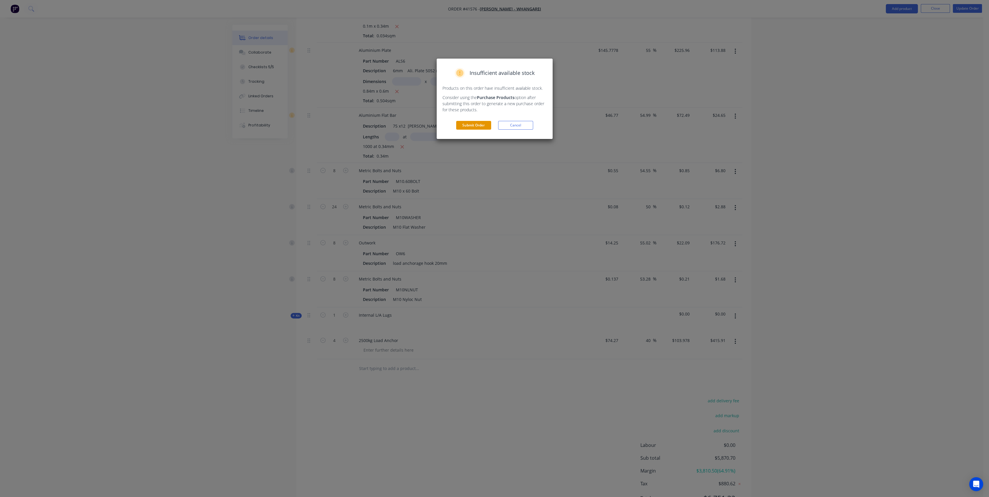
click at [475, 124] on button "Submit Order" at bounding box center [473, 125] width 35 height 9
click at [469, 131] on div "Order contains kit with lineal metre or square metre products Lineal metre and …" at bounding box center [495, 105] width 116 height 92
click at [473, 140] on button "Submit" at bounding box center [473, 137] width 35 height 9
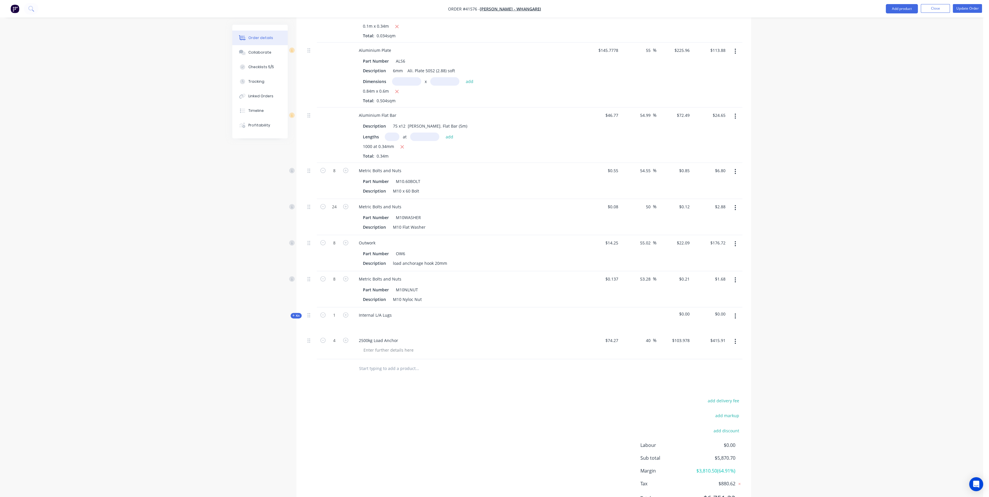
scroll to position [812, 0]
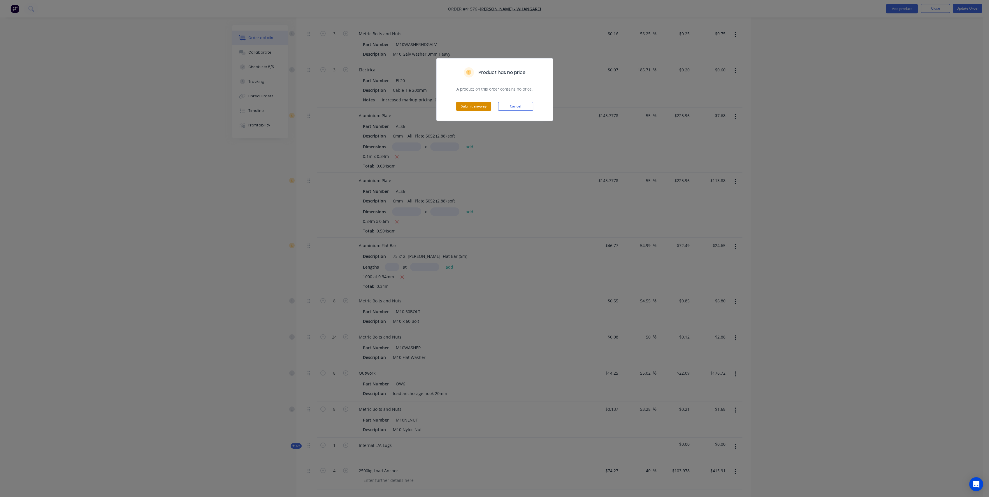
click at [463, 105] on button "Submit anyway" at bounding box center [473, 106] width 35 height 9
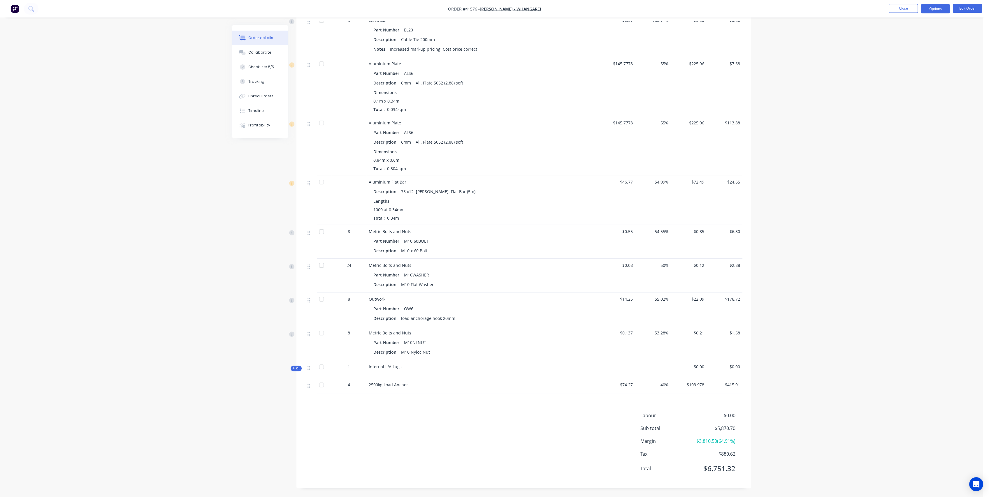
click at [932, 6] on button "Options" at bounding box center [935, 8] width 29 height 9
click at [921, 110] on button "Purchase Products" at bounding box center [918, 105] width 64 height 12
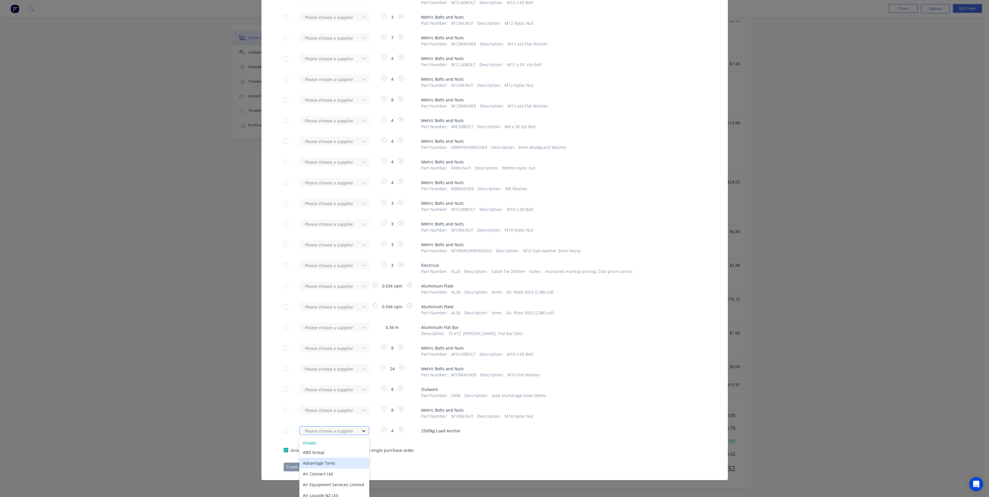
scroll to position [534, 0]
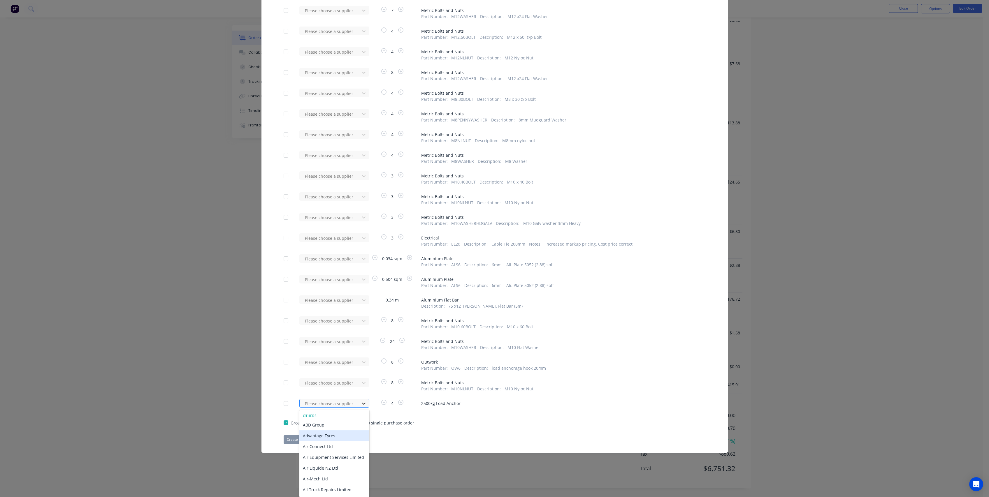
click at [356, 408] on div "238 results available. Use Up and Down to choose options, press Enter to select…" at bounding box center [331, 403] width 64 height 9
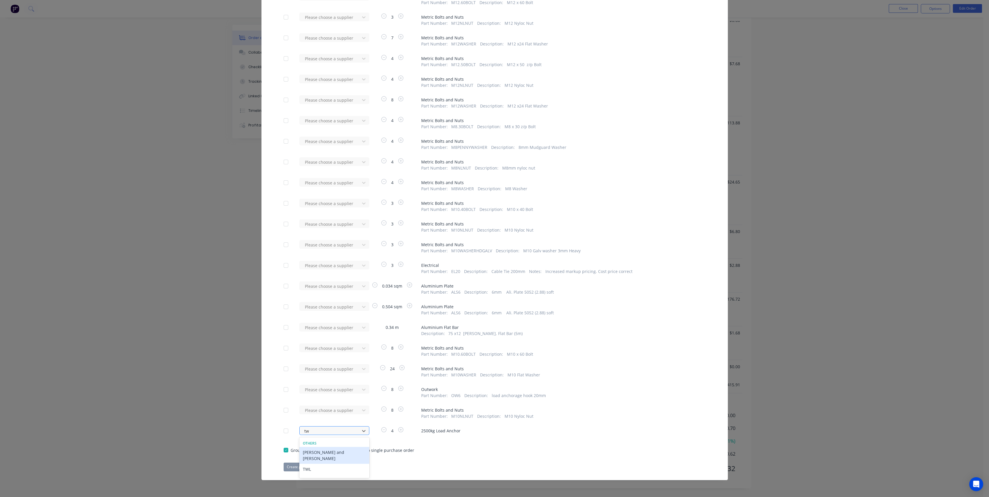
type input "twl"
click at [312, 455] on div "TWL" at bounding box center [334, 452] width 70 height 11
click at [302, 468] on button "Create purchase(s)" at bounding box center [303, 467] width 38 height 9
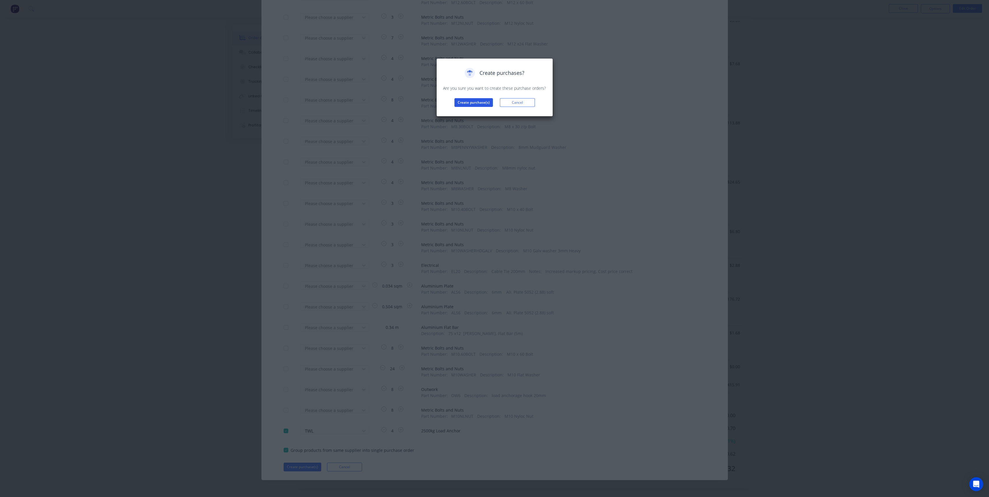
click at [471, 104] on button "Create purchase(s)" at bounding box center [473, 102] width 38 height 9
click at [479, 111] on button "View purchase(s)" at bounding box center [473, 112] width 35 height 9
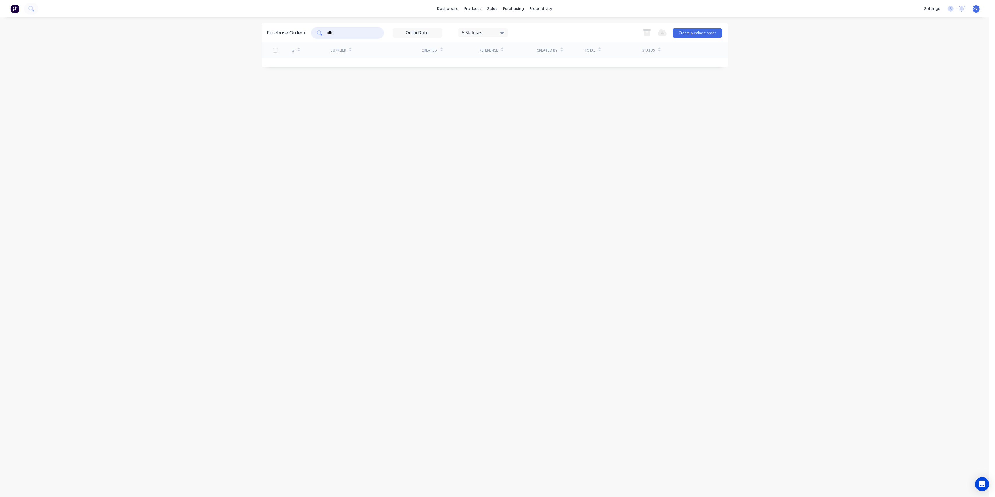
drag, startPoint x: 351, startPoint y: 32, endPoint x: 298, endPoint y: 35, distance: 53.7
click at [298, 35] on div "Purchase Orders ullri 5 Statuses 5 Statuses Export to Excel (XLSX) Create purch…" at bounding box center [494, 32] width 466 height 19
type input "t"
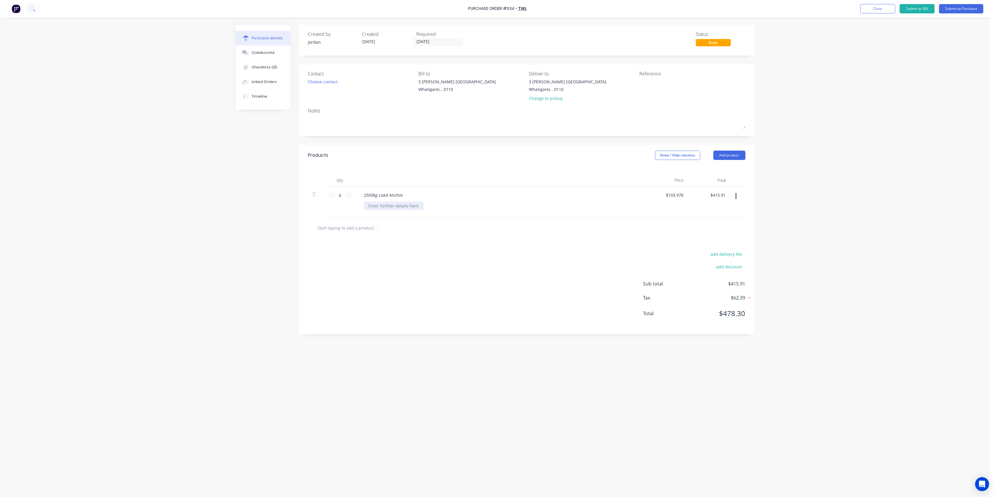
click at [372, 208] on div at bounding box center [393, 206] width 59 height 8
click at [957, 8] on button "Submit as Purchase" at bounding box center [961, 8] width 44 height 9
click at [933, 10] on button "Options" at bounding box center [928, 8] width 29 height 9
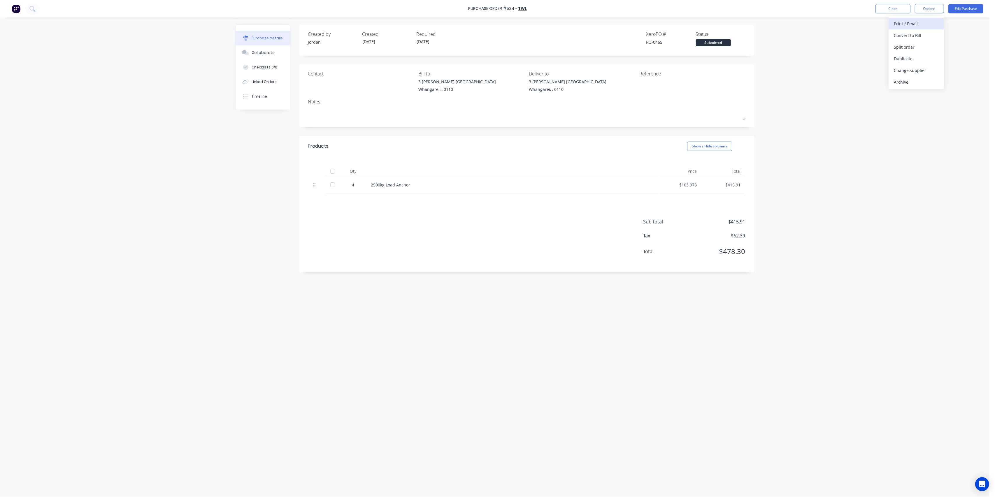
click at [916, 23] on div "Print / Email" at bounding box center [915, 24] width 45 height 8
click at [914, 46] on div "Without pricing" at bounding box center [915, 47] width 45 height 8
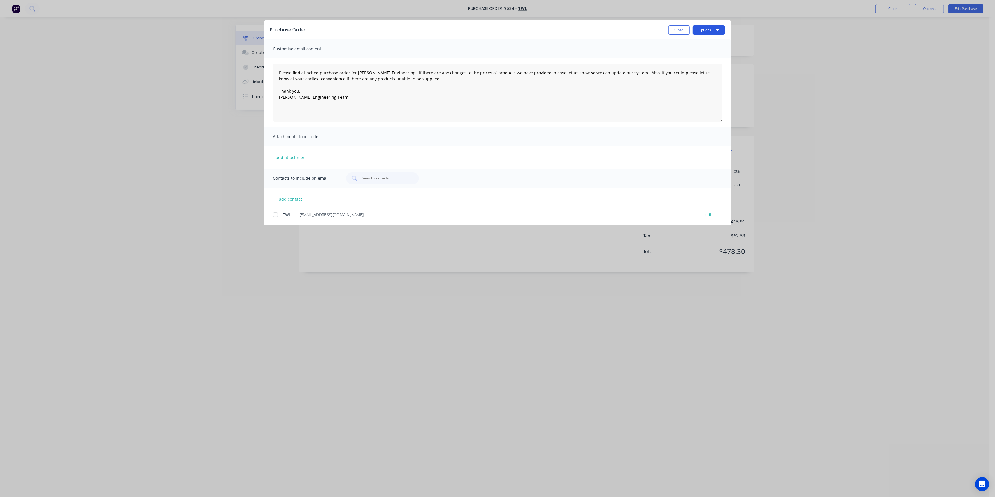
click at [710, 26] on button "Options" at bounding box center [708, 29] width 32 height 9
click at [690, 54] on div "Print" at bounding box center [697, 56] width 45 height 8
click at [676, 32] on button "Close" at bounding box center [678, 29] width 21 height 9
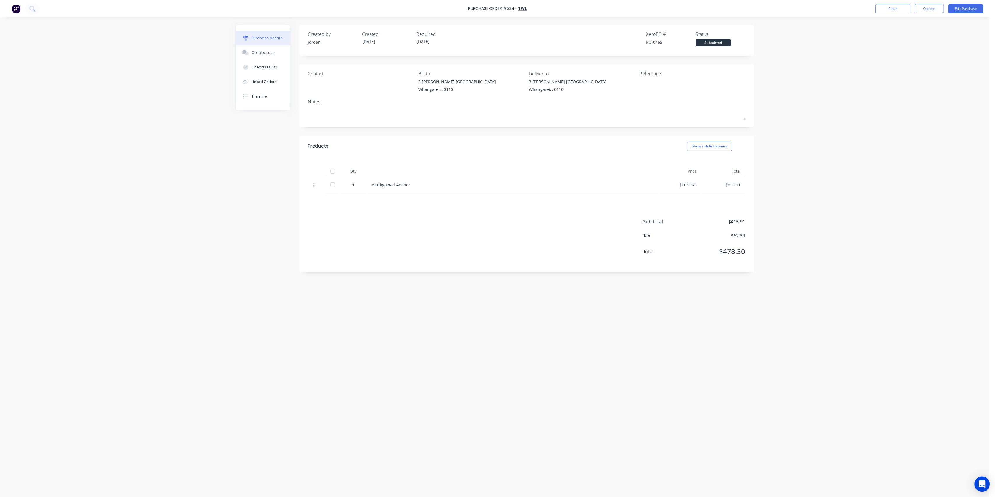
click at [983, 487] on icon "Open Intercom Messenger" at bounding box center [982, 485] width 8 height 8
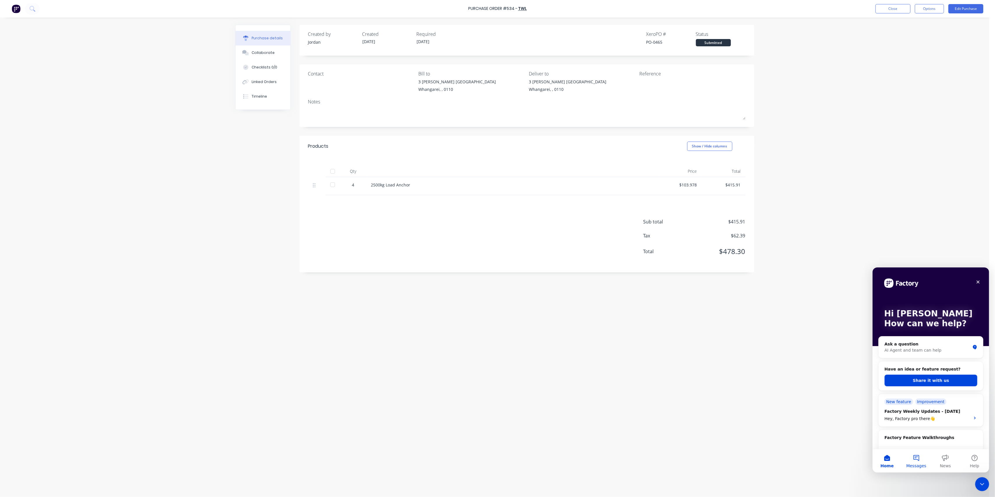
click at [913, 458] on button "Messages" at bounding box center [915, 460] width 29 height 23
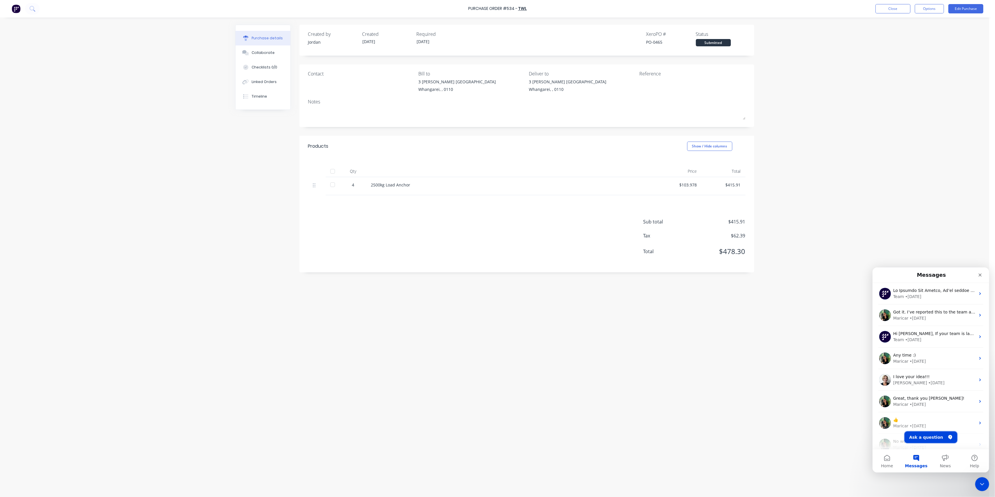
click at [927, 434] on button "Ask a question" at bounding box center [930, 437] width 53 height 12
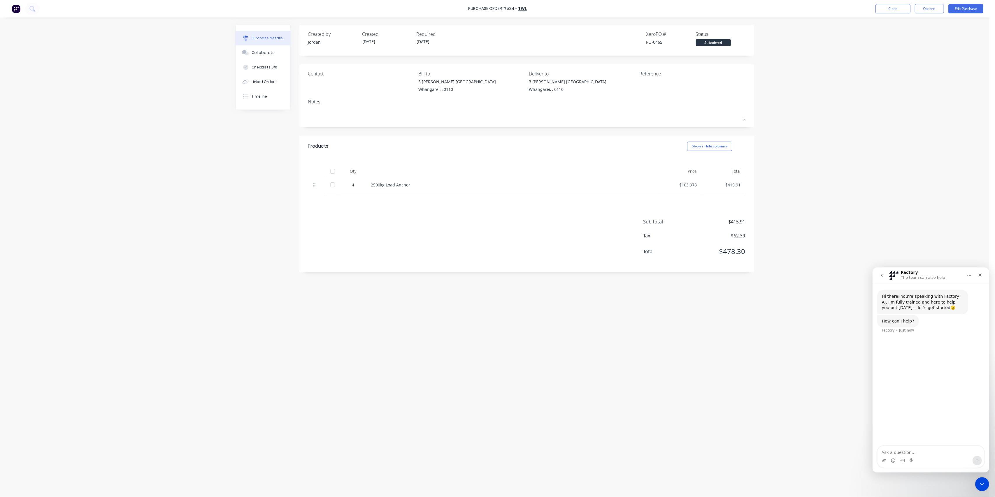
click at [919, 451] on textarea "Ask a question…" at bounding box center [930, 451] width 107 height 10
type textarea "When I create a purchase order for a product from a job, the pricing listed on …"
type textarea "Is there"
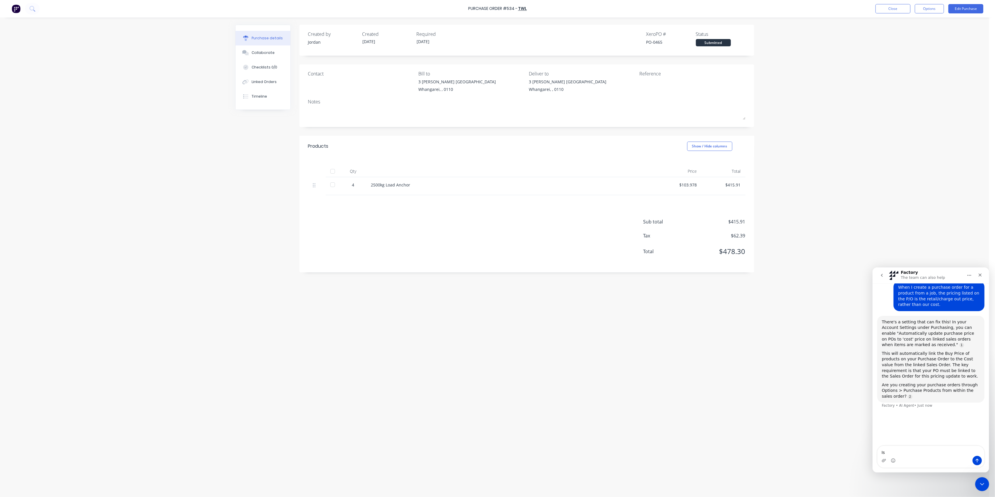
type textarea "I"
click at [954, 12] on button "Edit Purchase" at bounding box center [965, 8] width 35 height 9
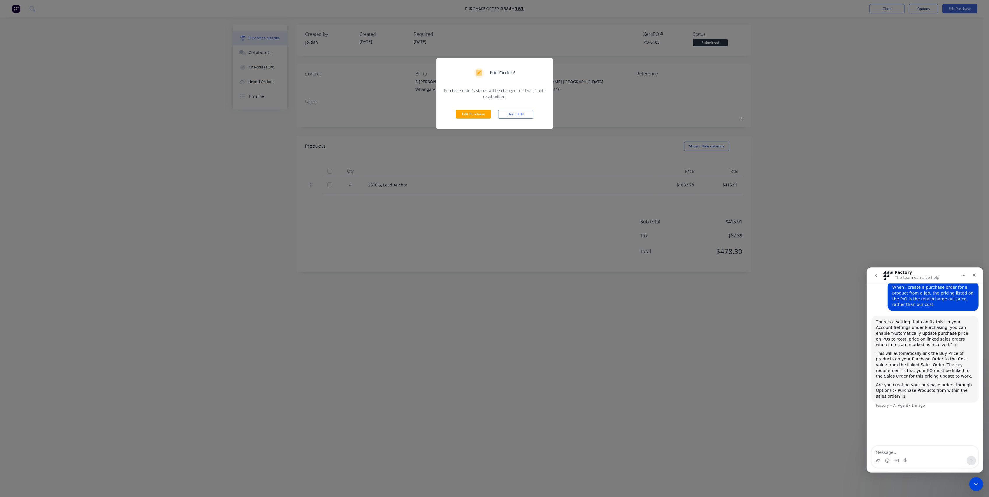
click at [901, 88] on div "Edit Order? Purchase order's status will be changed to `Draft` until resubmitte…" at bounding box center [494, 248] width 989 height 497
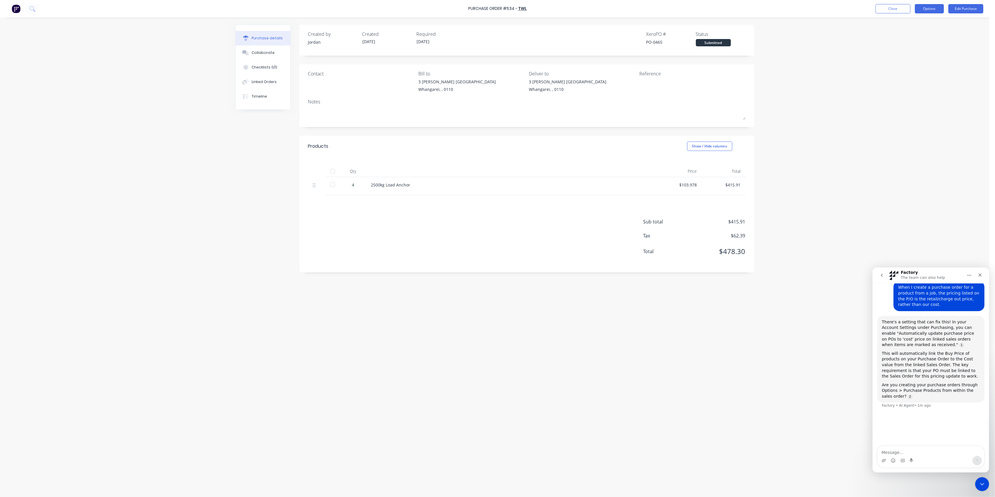
click at [925, 5] on button "Options" at bounding box center [928, 8] width 29 height 9
click at [911, 22] on div "Print / Email" at bounding box center [915, 24] width 45 height 8
click at [897, 47] on div "Without pricing" at bounding box center [915, 47] width 45 height 8
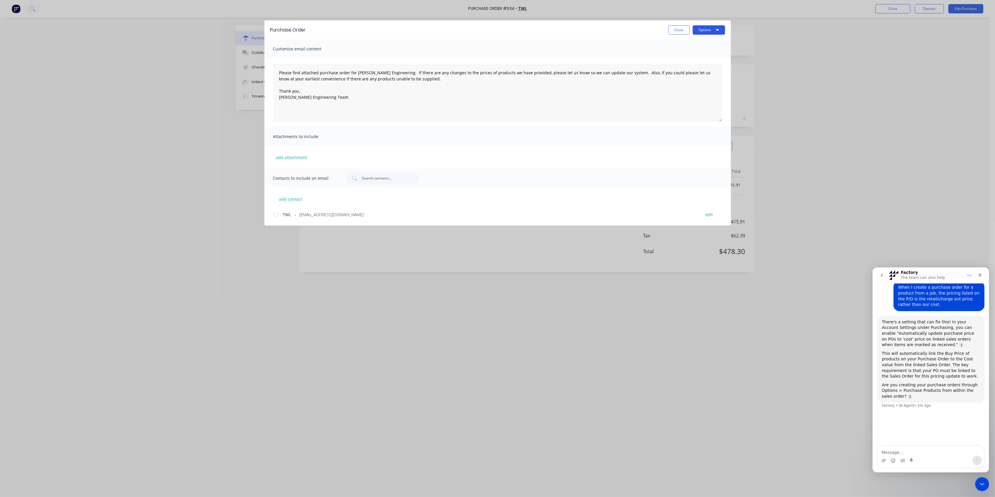
click at [708, 33] on button "Options" at bounding box center [708, 29] width 32 height 9
click at [695, 56] on div "Print" at bounding box center [697, 56] width 45 height 8
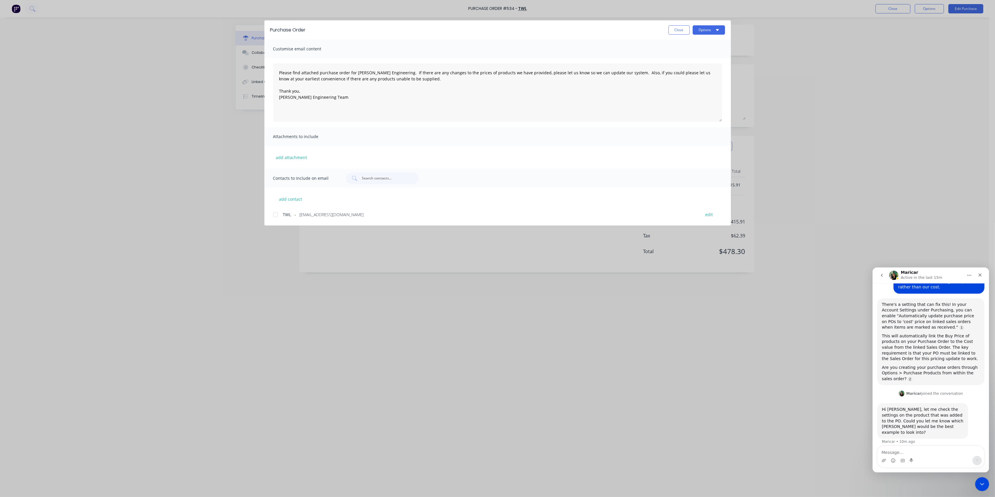
click at [275, 214] on div at bounding box center [276, 215] width 12 height 12
click at [720, 28] on button "Options" at bounding box center [708, 29] width 32 height 9
click at [689, 64] on button "Email" at bounding box center [696, 68] width 55 height 12
click at [679, 30] on button "Close" at bounding box center [678, 29] width 21 height 9
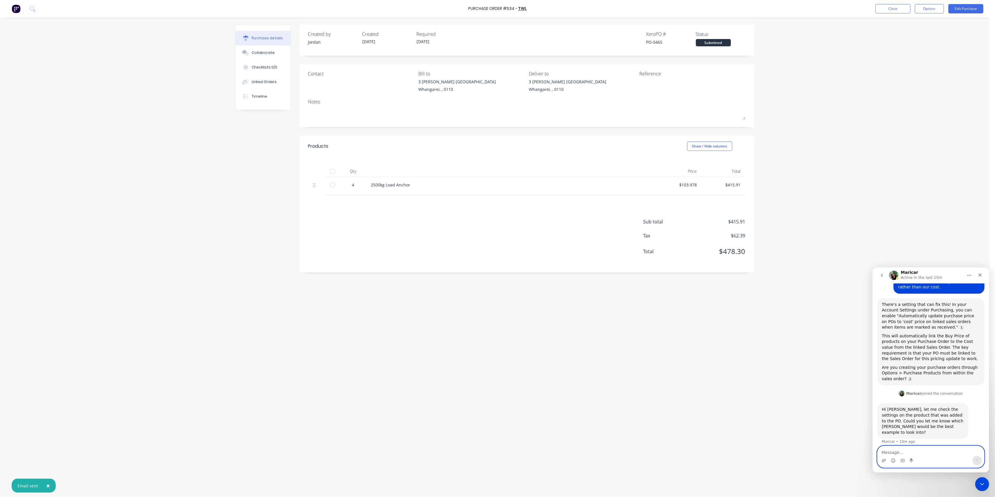
drag, startPoint x: 898, startPoint y: 452, endPoint x: 902, endPoint y: 448, distance: 5.0
click at [898, 451] on textarea "Message…" at bounding box center [930, 451] width 107 height 10
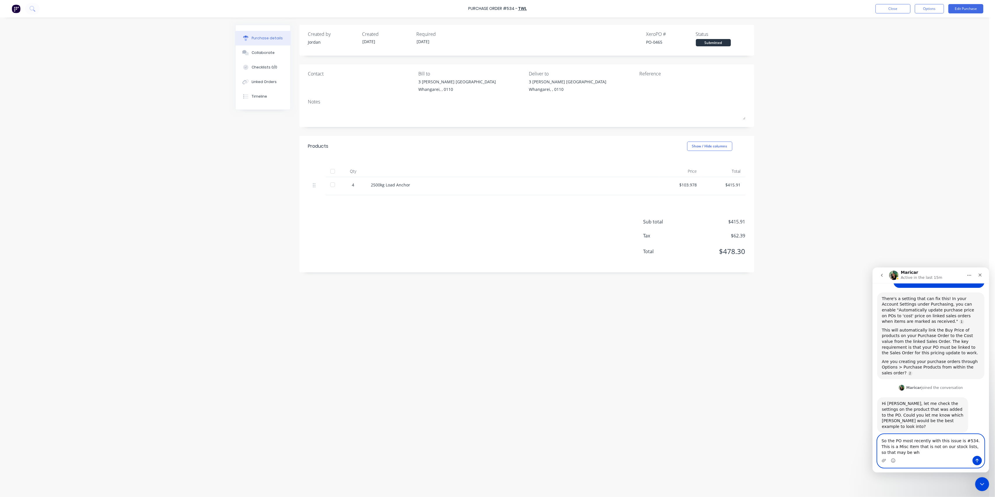
scroll to position [79, 0]
type textarea "So the PO most recently with this issue is #534. This is a Misc Item that is no…"
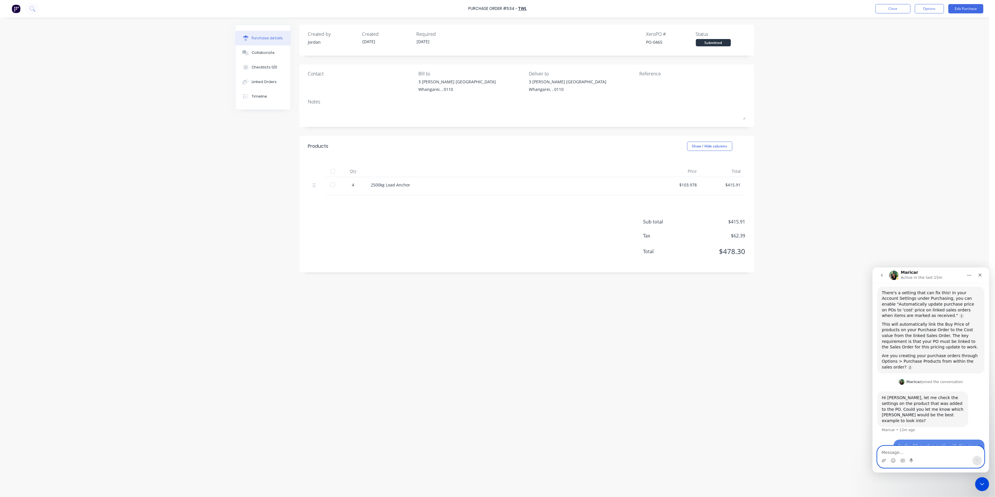
scroll to position [96, 0]
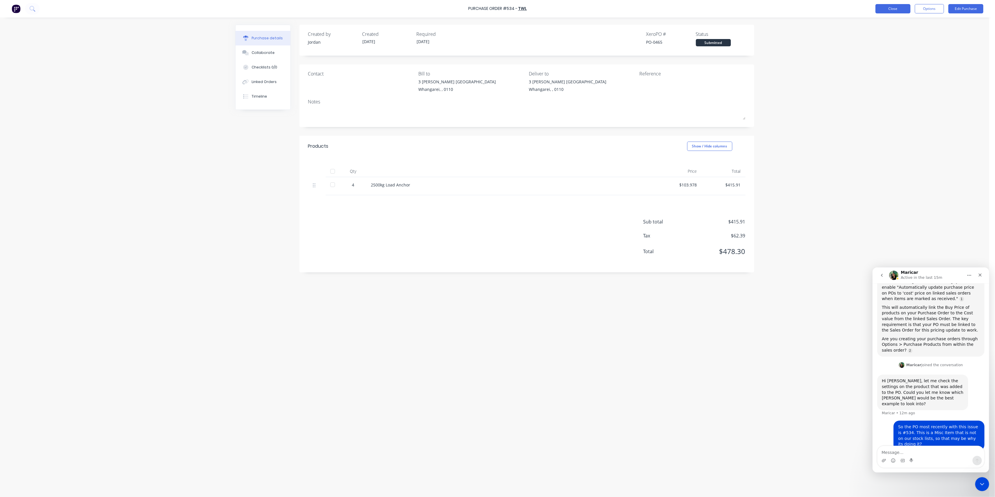
click at [888, 9] on button "Close" at bounding box center [892, 8] width 35 height 9
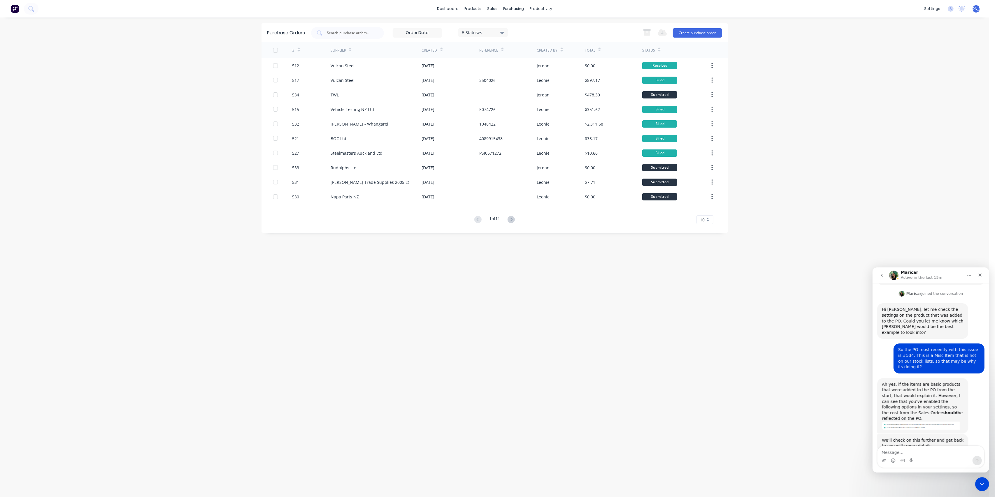
scroll to position [170, 0]
click at [506, 27] on div "Sales Orders" at bounding box center [514, 27] width 24 height 5
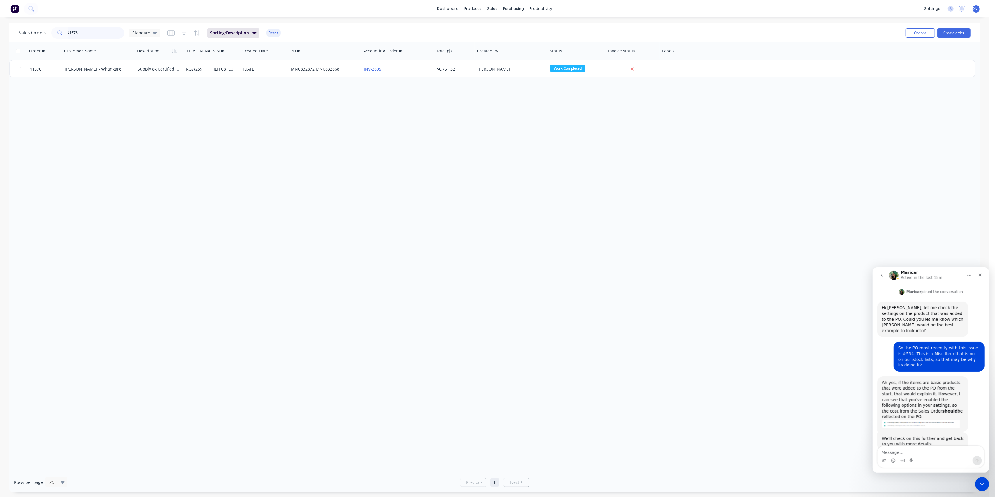
click at [10, 29] on div "Sales Orders 41576 Standard Sorting: Description Reset Options Create order" at bounding box center [494, 32] width 970 height 19
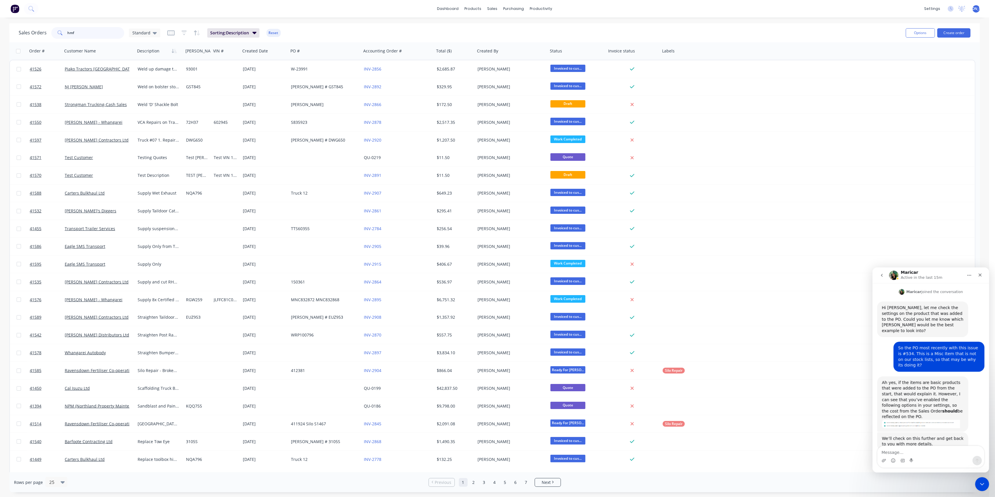
type input "hmf"
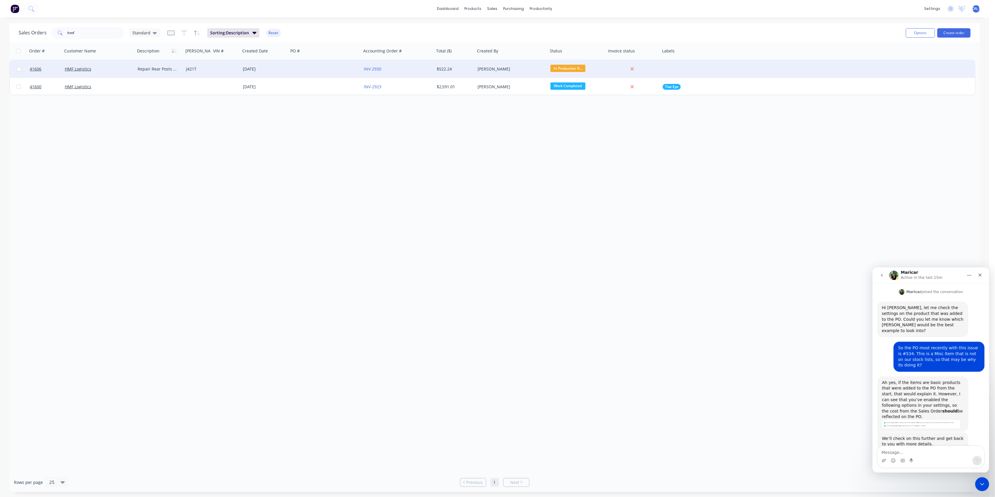
click at [123, 68] on div "HMF Logistics" at bounding box center [97, 69] width 65 height 6
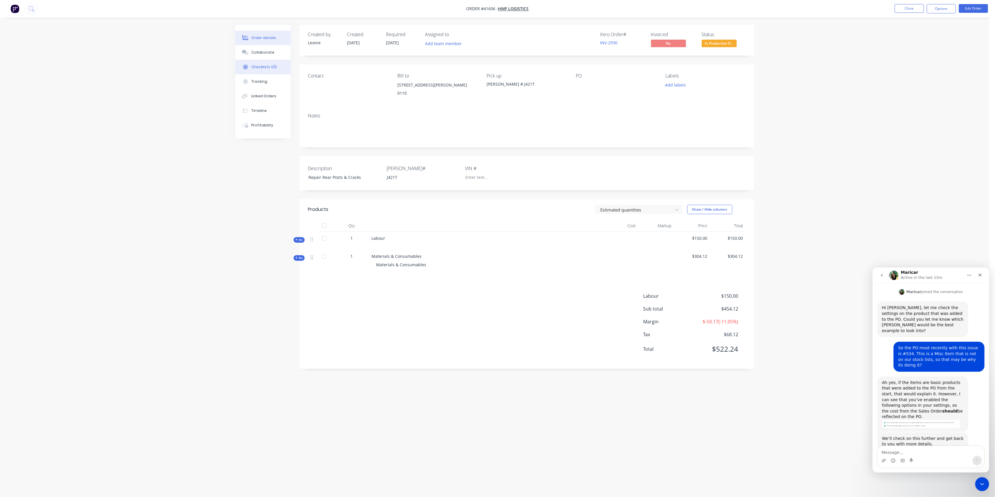
click at [270, 67] on div "Checklists 0/0" at bounding box center [264, 66] width 26 height 5
drag, startPoint x: 330, startPoint y: 71, endPoint x: 365, endPoint y: 66, distance: 35.1
click at [331, 71] on textarea at bounding box center [461, 70] width 280 height 8
type textarea "x"
type textarea "A"
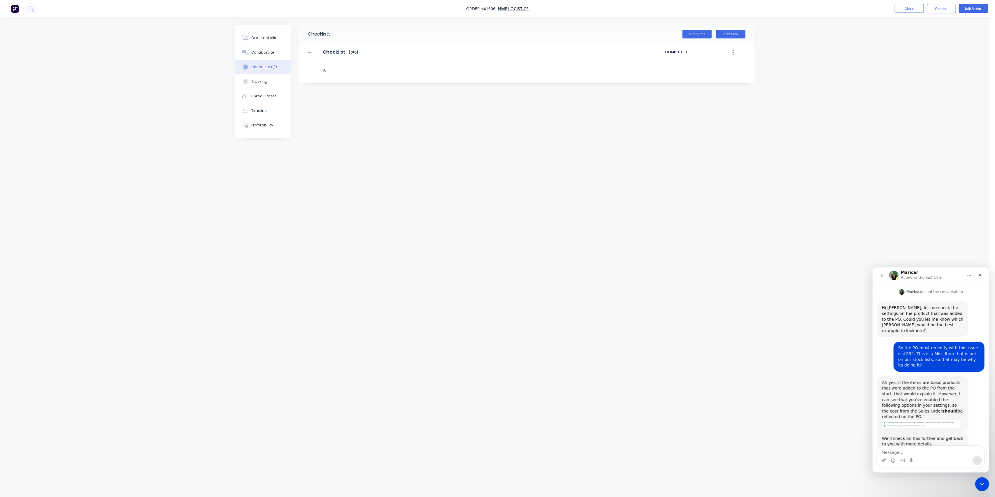
type textarea "x"
type textarea "Ad"
type textarea "x"
type textarea "Add"
type textarea "x"
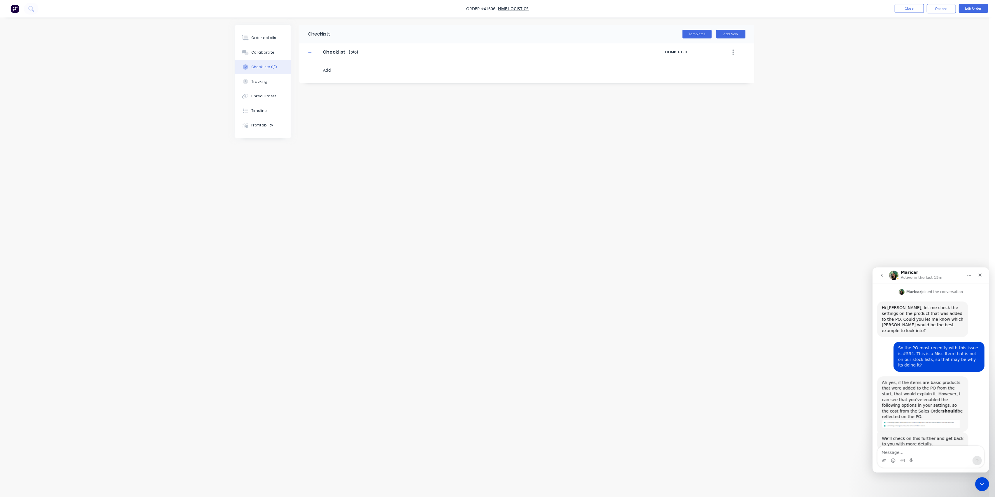
type textarea "Add"
type textarea "x"
type textarea "Add n"
type textarea "x"
type textarea "Add ne"
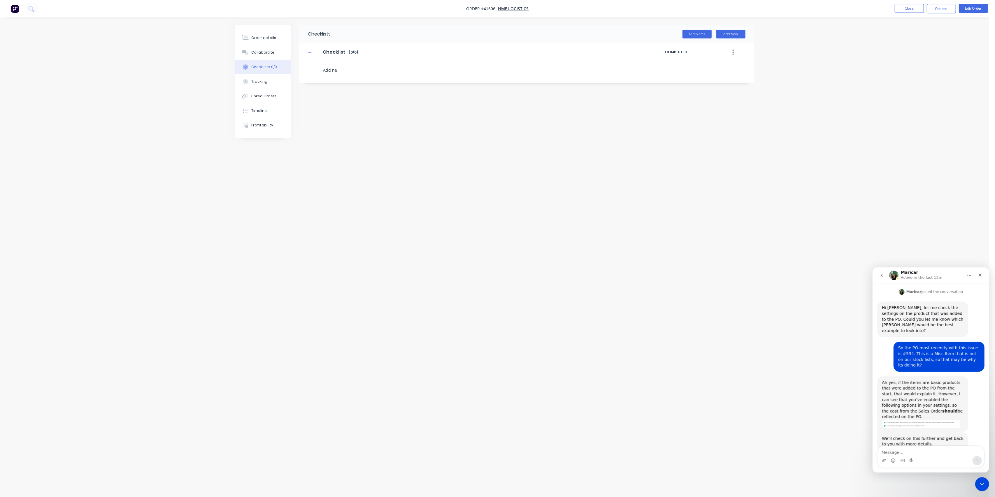
type textarea "x"
type textarea "Add new"
type textarea "x"
type textarea "Add new"
type textarea "x"
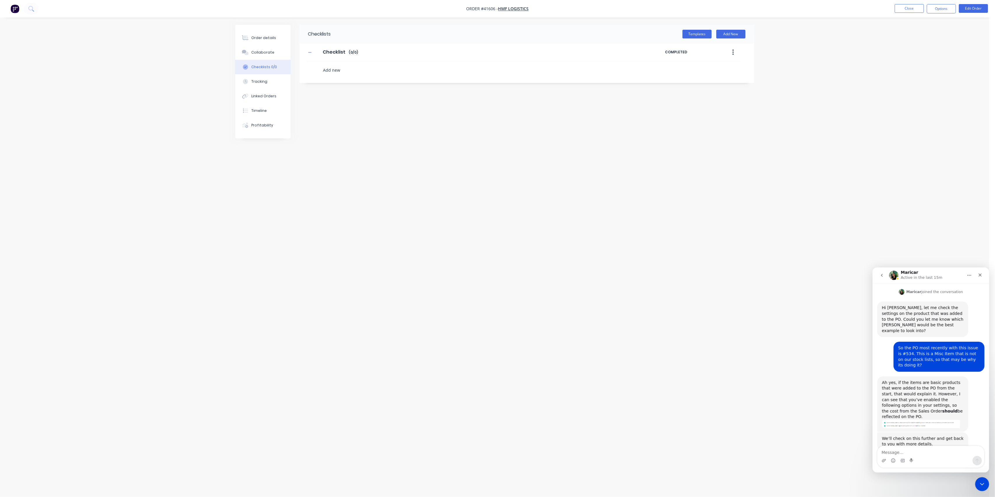
type textarea "Add new s"
type textarea "x"
type textarea "Add new se"
type textarea "x"
type textarea "Add new sec"
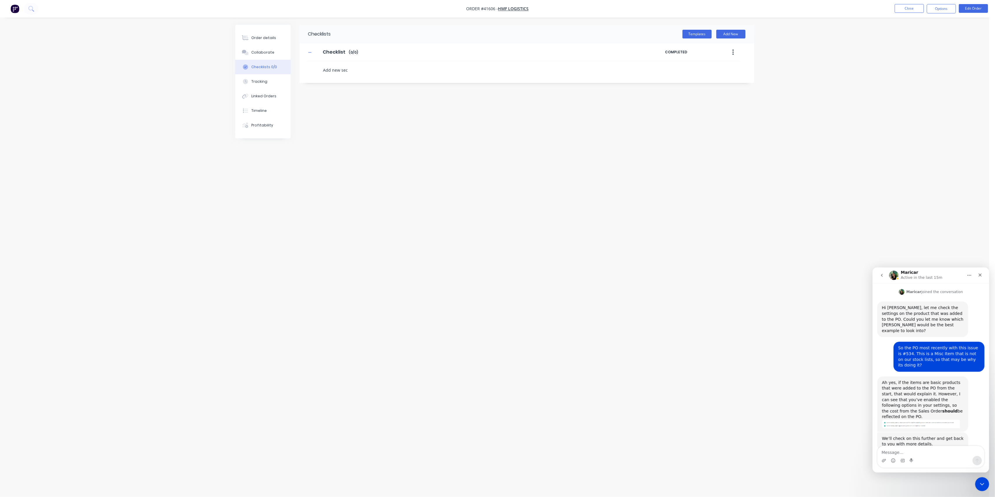
type textarea "x"
type textarea "Add new sect"
type textarea "x"
type textarea "Add new secti"
type textarea "x"
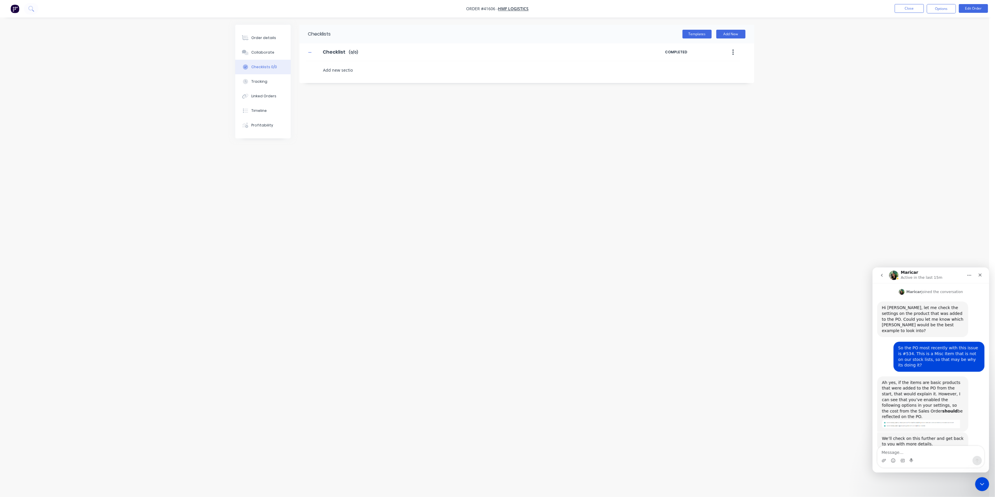
type textarea "Add new section"
type textarea "x"
type textarea "Add new sections"
type textarea "x"
type textarea "Add new sections"
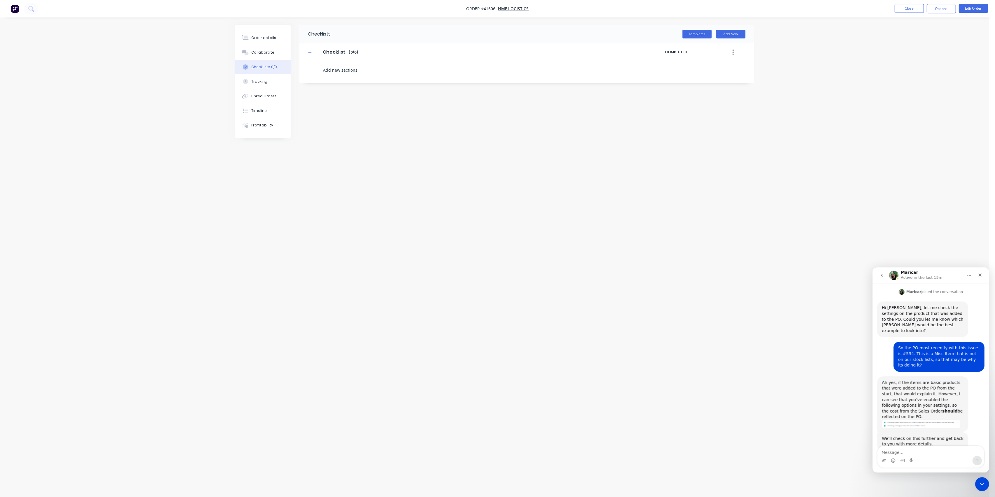
type textarea "x"
type textarea "Add new sections t"
type textarea "x"
type textarea "Add new sections to"
type textarea "x"
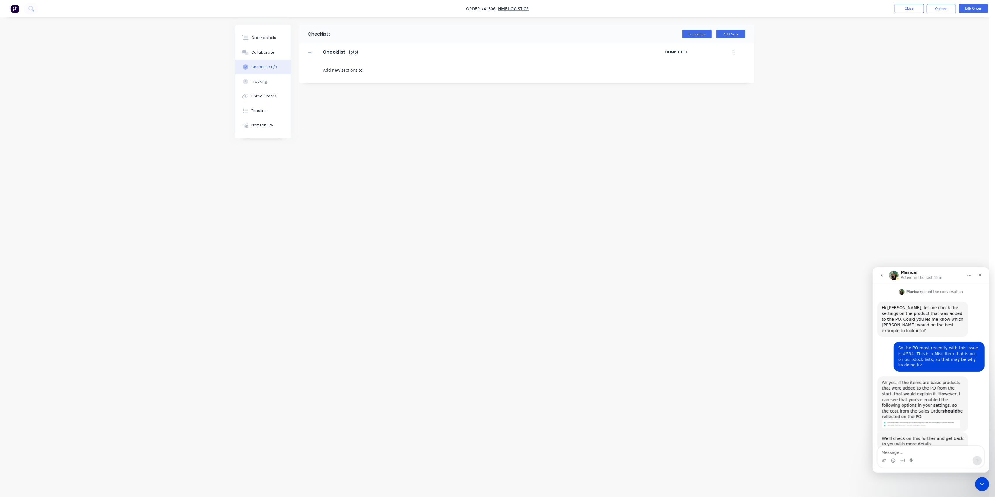
type textarea "Add new sections to"
type textarea "x"
type textarea "Add new sections to b"
type textarea "x"
type textarea "Add new sections to bo"
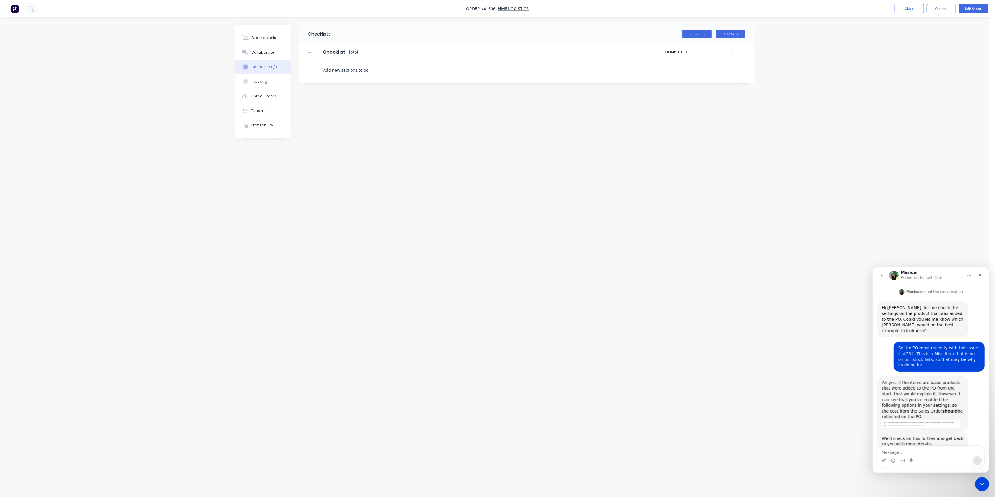
type textarea "x"
type textarea "Add new sections to bot"
type textarea "x"
type textarea "Add new sections to [PERSON_NAME]"
type textarea "x"
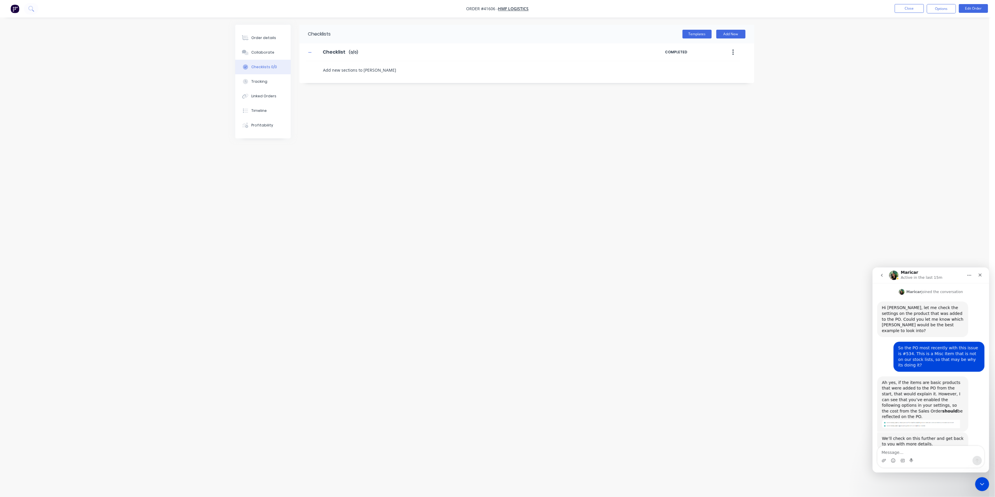
type textarea "Add new sections to [PERSON_NAME]"
type textarea "x"
type textarea "Add new sections to bottom"
type textarea "x"
type textarea "Add new sections to bottom"
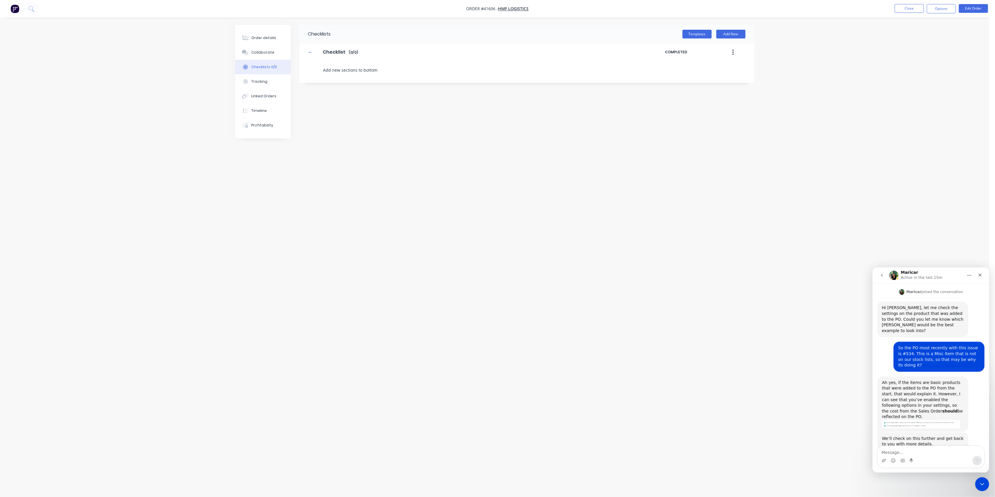
type textarea "x"
type textarea "Add new sections to bottom o"
type textarea "x"
type textarea "Add new sections to bottom of"
type textarea "x"
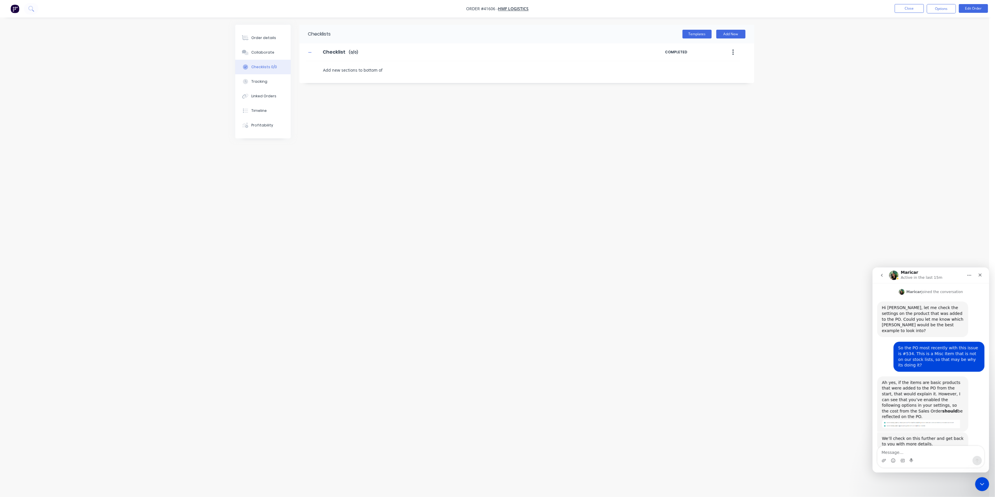
type textarea "Add new sections to bottom of"
type textarea "x"
type textarea "Add new sections to bottom of r"
type textarea "x"
type textarea "Add new sections to bottom of rea"
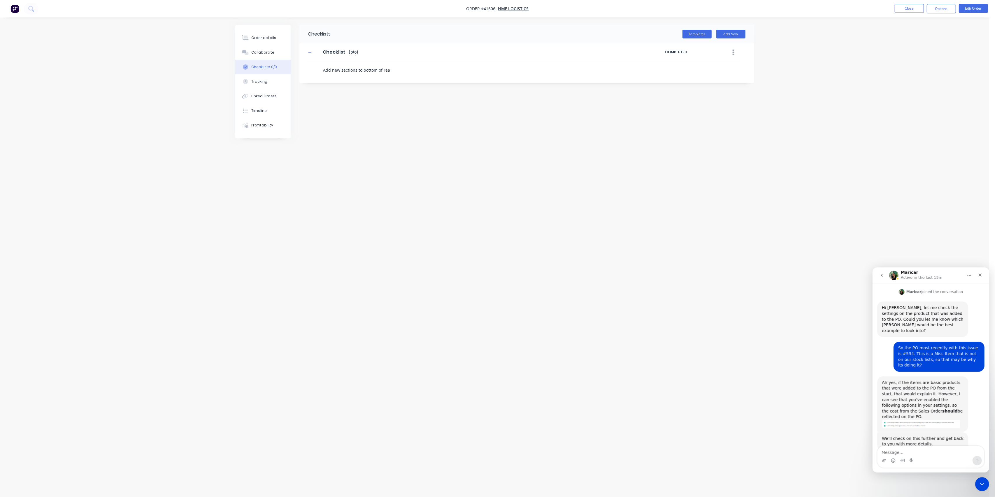
type textarea "x"
type textarea "Add new sections to bottom of rear"
type textarea "x"
type textarea "Add new sections to bottom of rear"
type textarea "x"
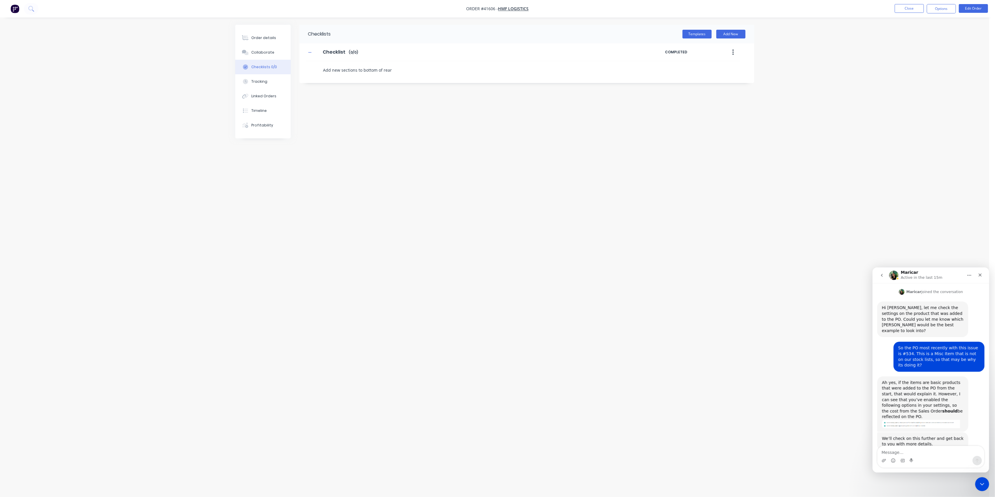
type textarea "Add new sections to bottom of rear p"
type textarea "x"
type textarea "Add new sections to bottom of rear po"
type textarea "x"
type textarea "Add new sections to bottom of rear pos"
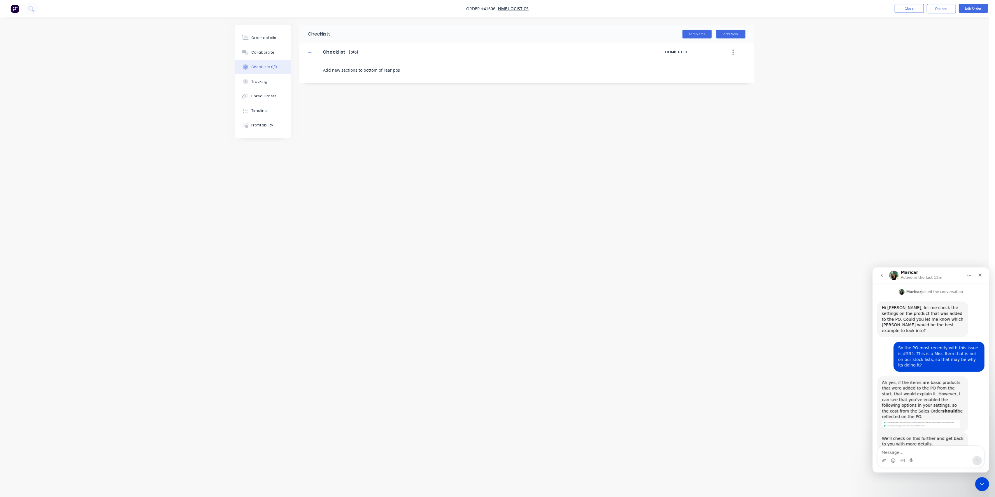
type textarea "x"
type textarea "Add new sections to bottom of rear post"
type textarea "x"
type textarea "R"
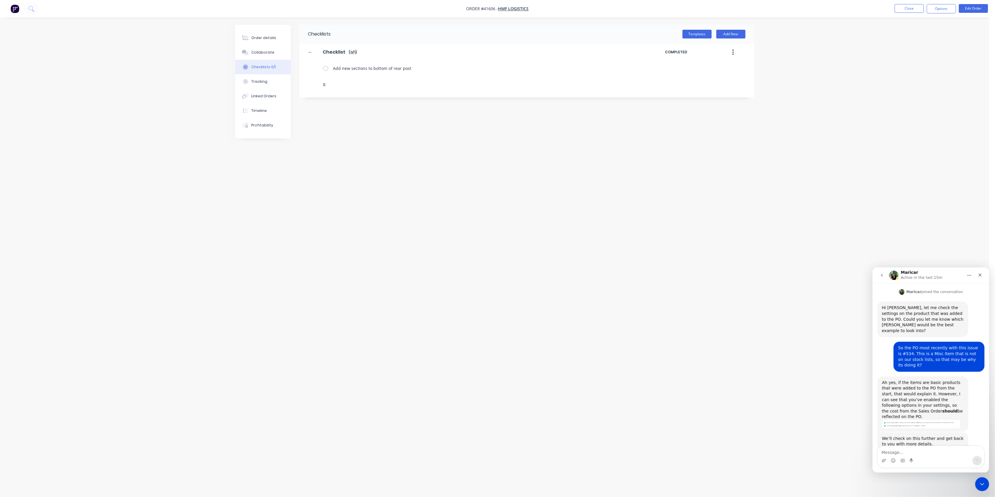
type textarea "x"
type textarea "Re"
type textarea "x"
type textarea "Re-"
type textarea "x"
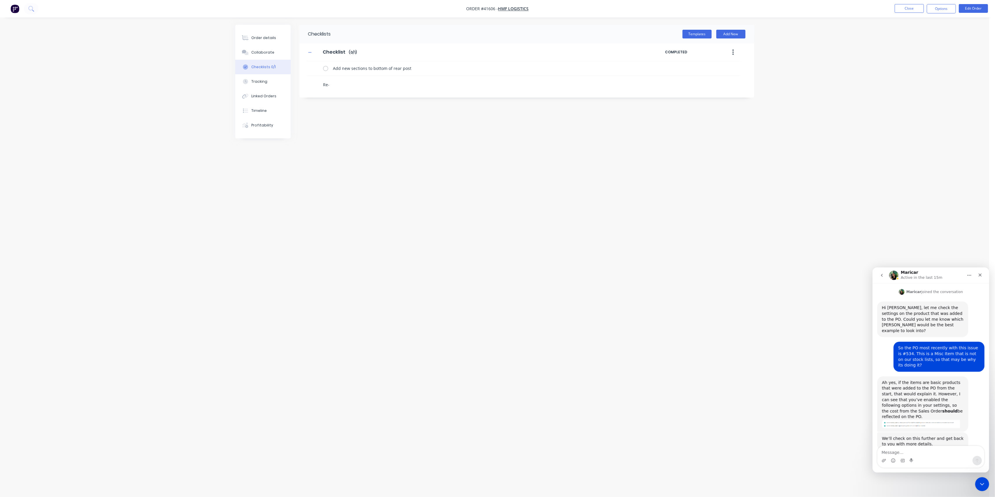
type textarea "Re-w"
type textarea "x"
type textarea "Re-wi"
type textarea "x"
type textarea "Re-wir"
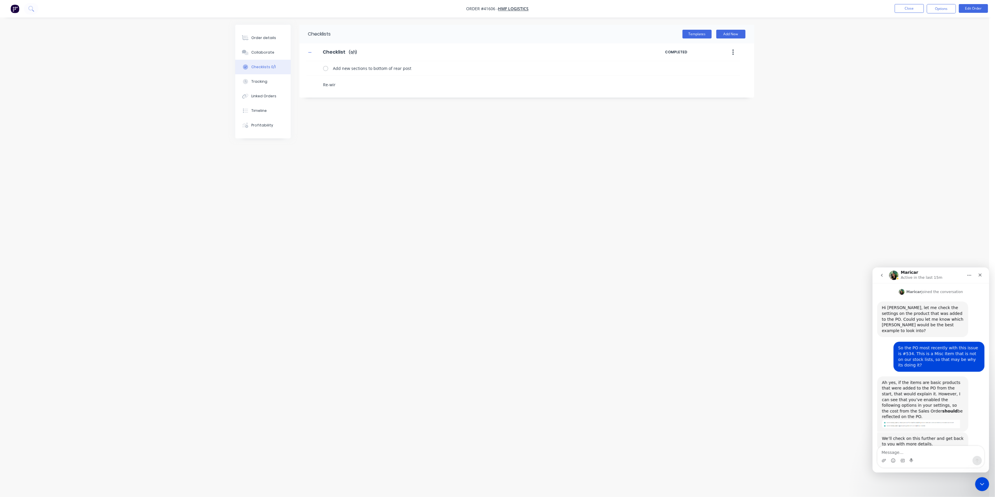
type textarea "x"
type textarea "Re-wire"
type textarea "x"
type textarea "Re-wire"
type textarea "x"
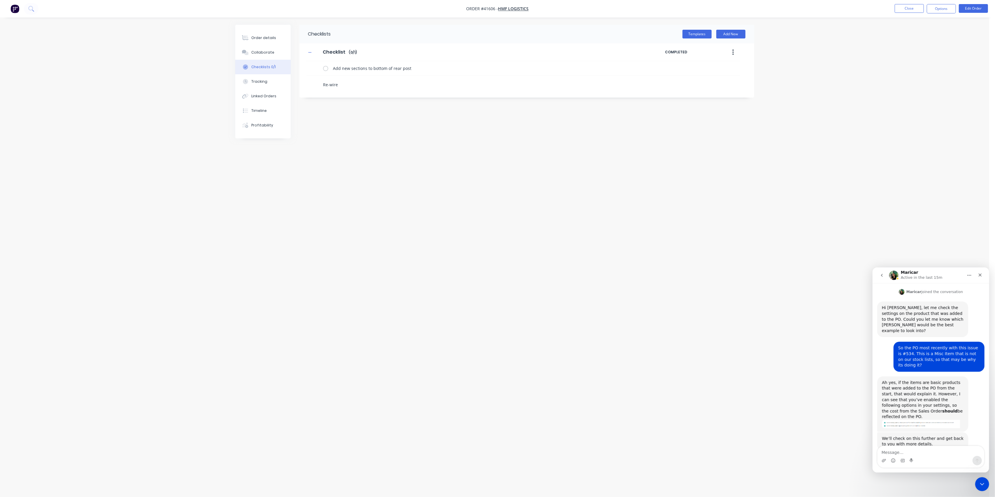
type textarea "Re-wire t"
type textarea "x"
type textarea "Re-wire ta"
type textarea "x"
type textarea "Re-wire tai"
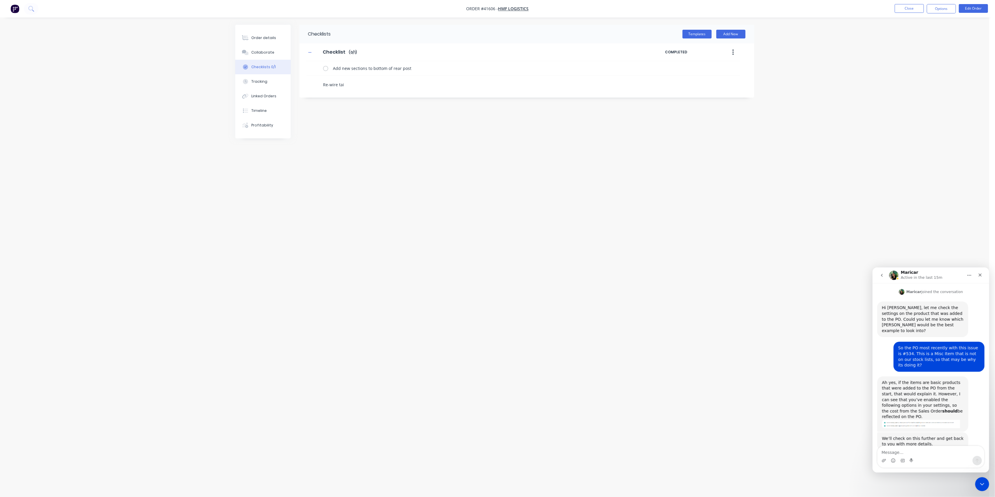
type textarea "x"
type textarea "Re-wire tail"
type textarea "x"
type textarea "Re-wire tail"
type textarea "x"
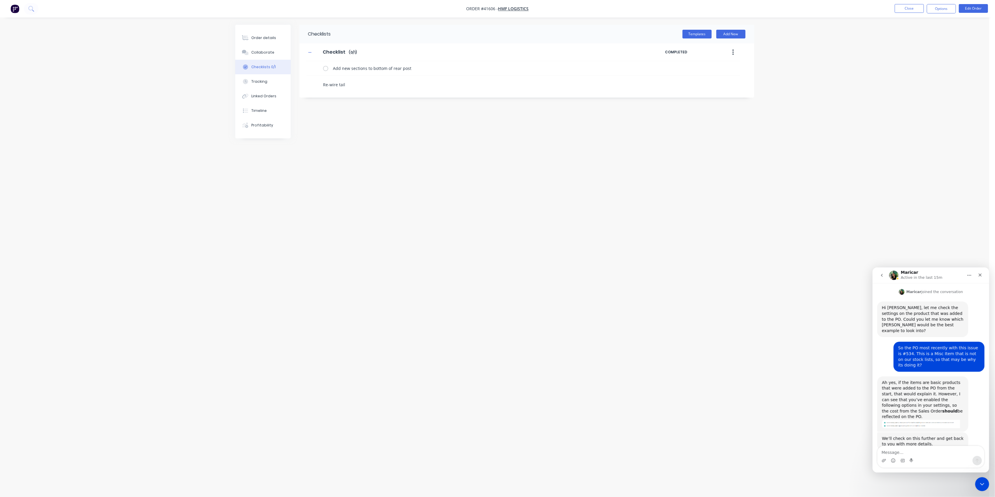
type textarea "Re-wire tail l"
type textarea "x"
type textarea "Re-wire tail li"
type textarea "x"
type textarea "Re-wire tail lig"
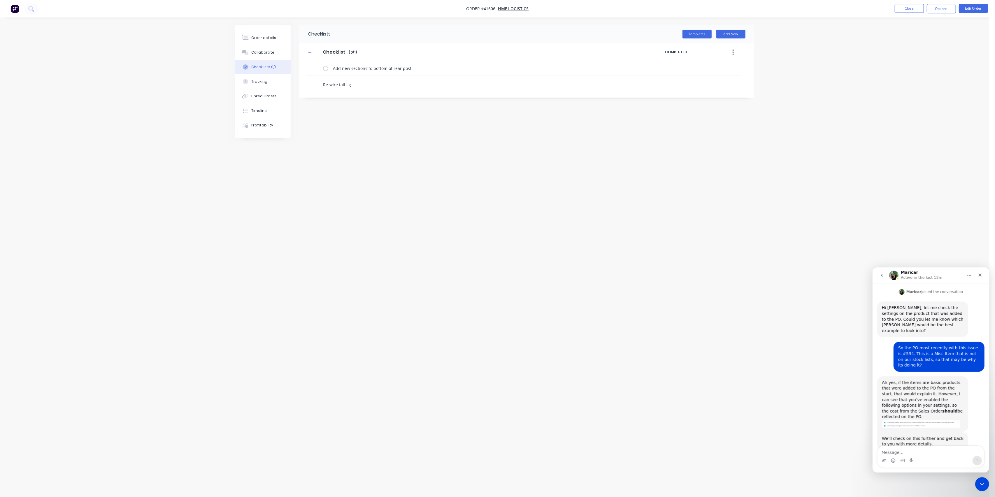
type textarea "x"
type textarea "Re-wire tail ligh"
type textarea "x"
type textarea "Re-wire tail light"
type textarea "x"
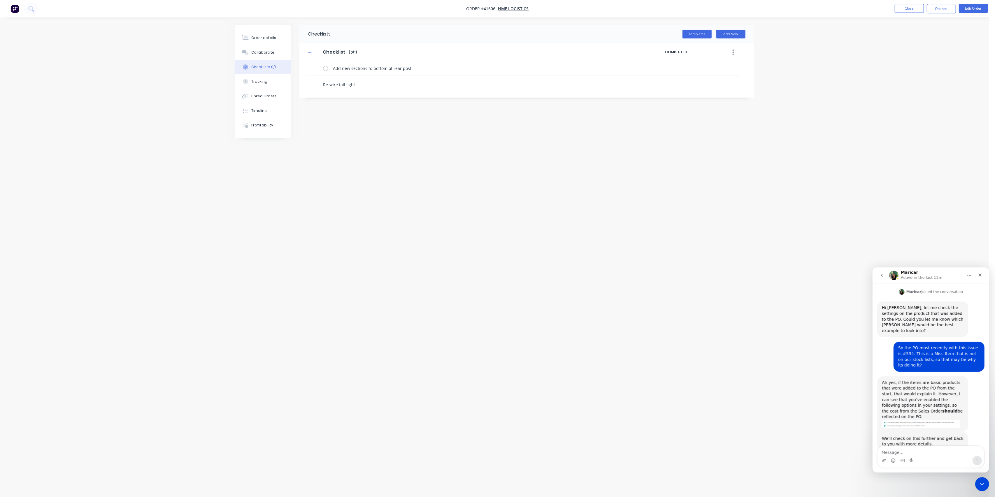
type textarea "Re-wire tail lights"
type textarea "x"
type textarea "a"
type textarea "x"
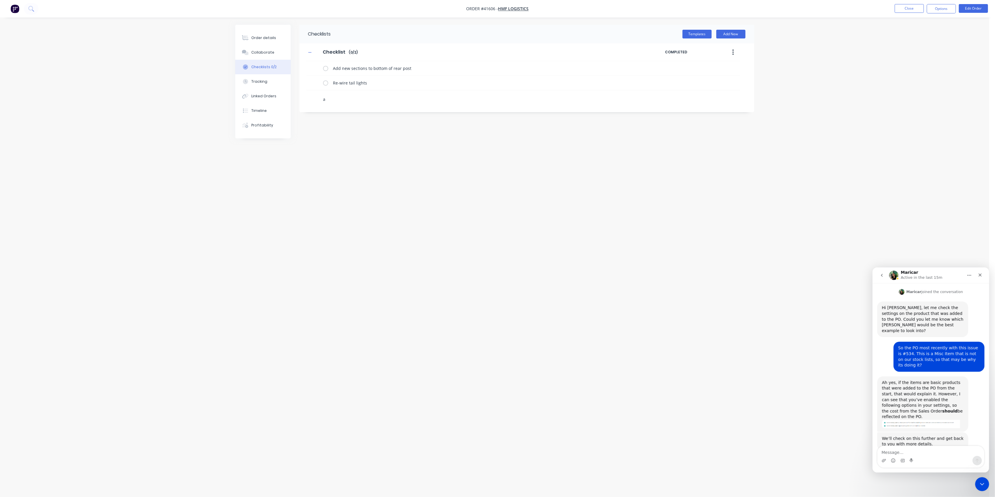
type textarea "at"
type textarea "x"
type textarea "at="
type textarea "x"
type textarea "at=d"
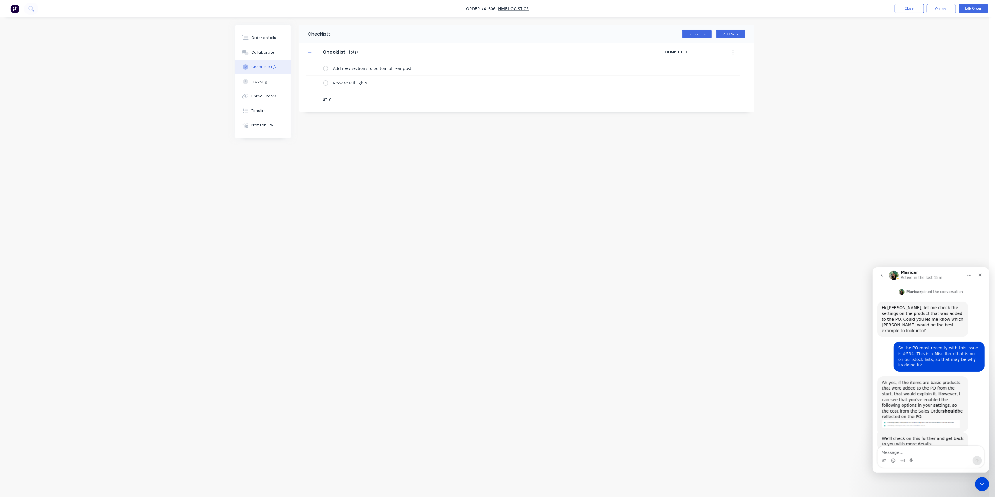
type textarea "x"
type textarea "at="
type textarea "x"
type textarea "at"
type textarea "x"
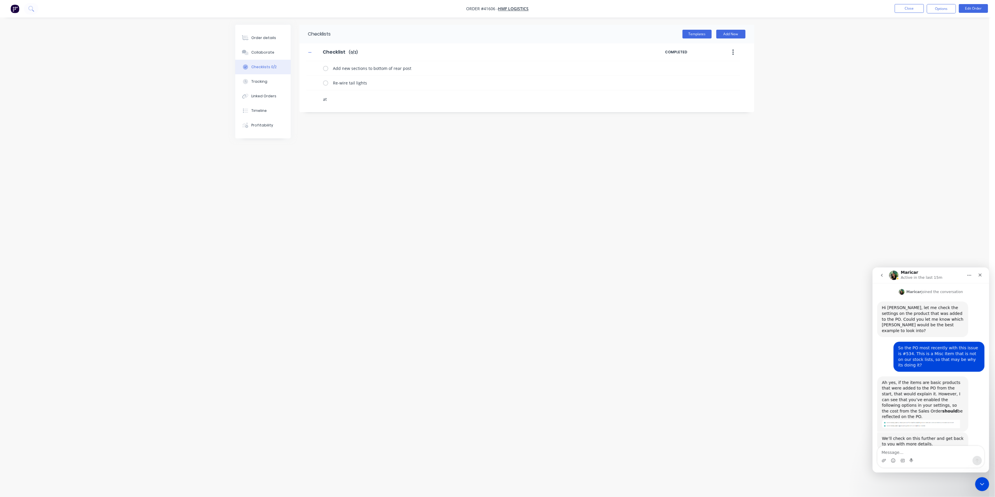
type textarea "a"
type textarea "x"
type textarea "ad"
type textarea "x"
type textarea "add"
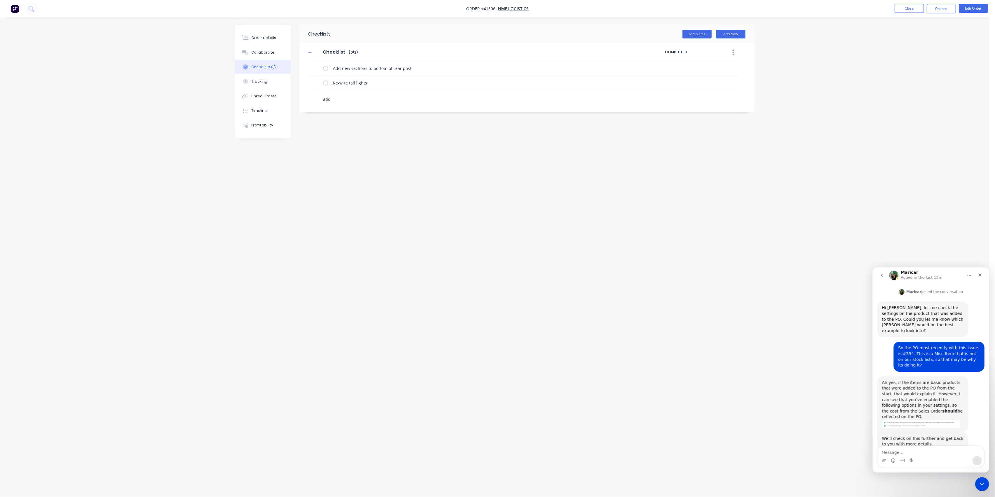
type textarea "x"
type textarea "add"
type textarea "x"
type textarea "add g"
type textarea "x"
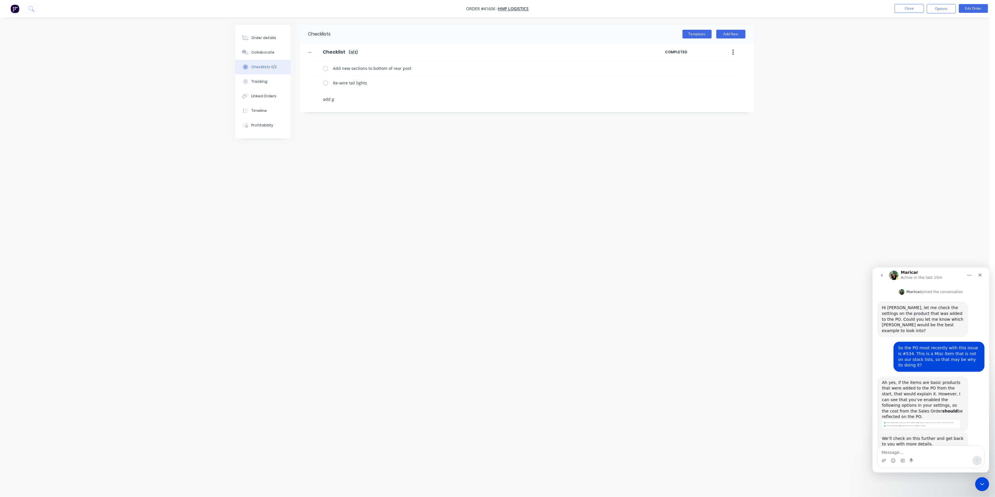
type textarea "add gu"
type textarea "x"
type textarea "add [PERSON_NAME]"
type textarea "x"
type textarea "add [PERSON_NAME]"
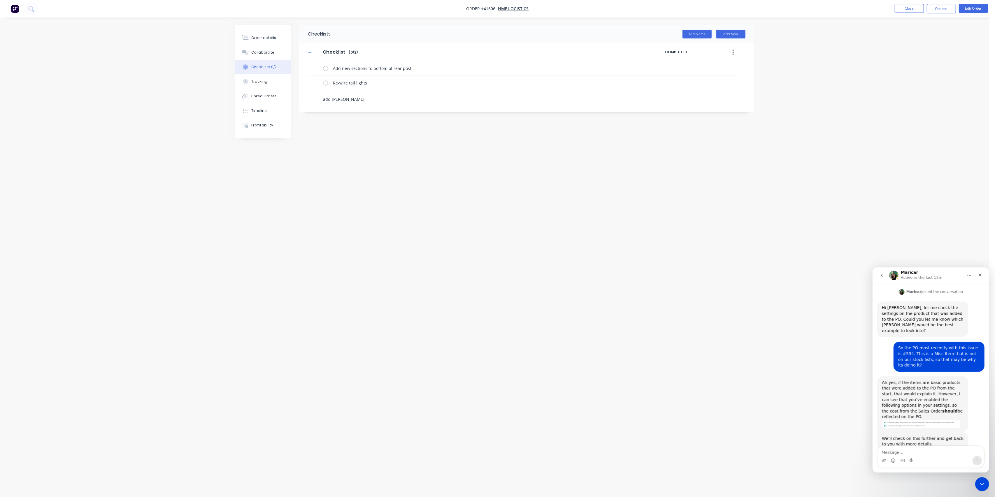
type textarea "x"
type textarea "add gusse"
type textarea "x"
type textarea "add gusset"
type textarea "x"
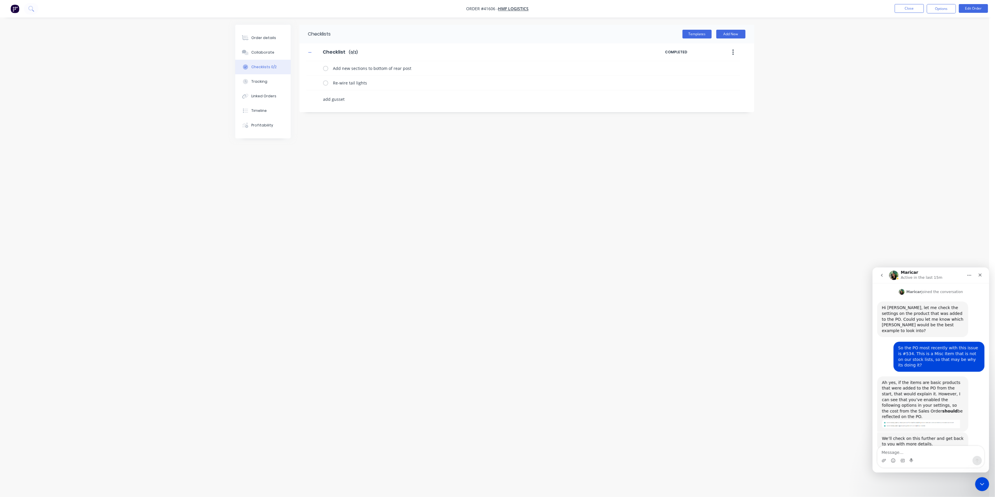
type textarea "add gussets"
type textarea "x"
type textarea "add gussets"
type textarea "x"
type textarea "add gussets t"
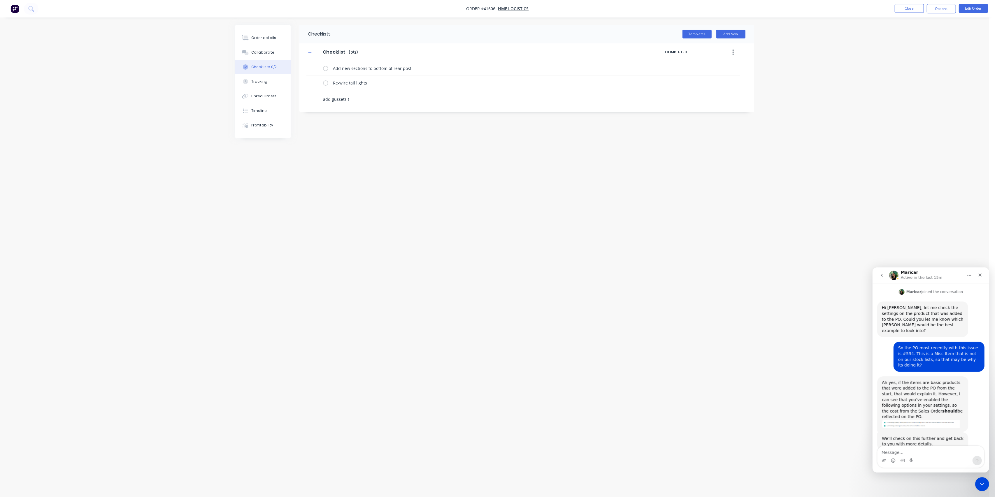
type textarea "x"
type textarea "add gussets to"
type textarea "x"
type textarea "add gussets to"
type textarea "x"
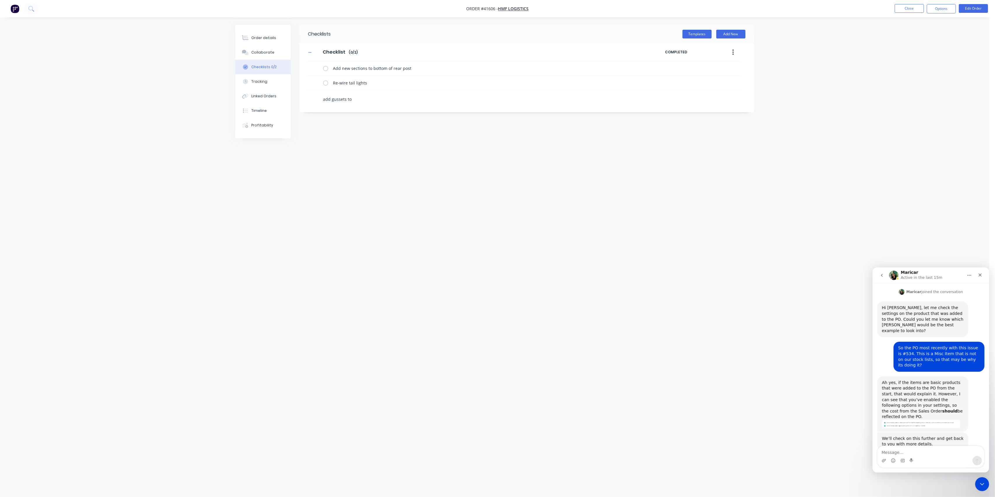
type textarea "add gussets to"
type textarea "x"
type textarea "add gussets t"
type textarea "x"
type textarea "add gussets"
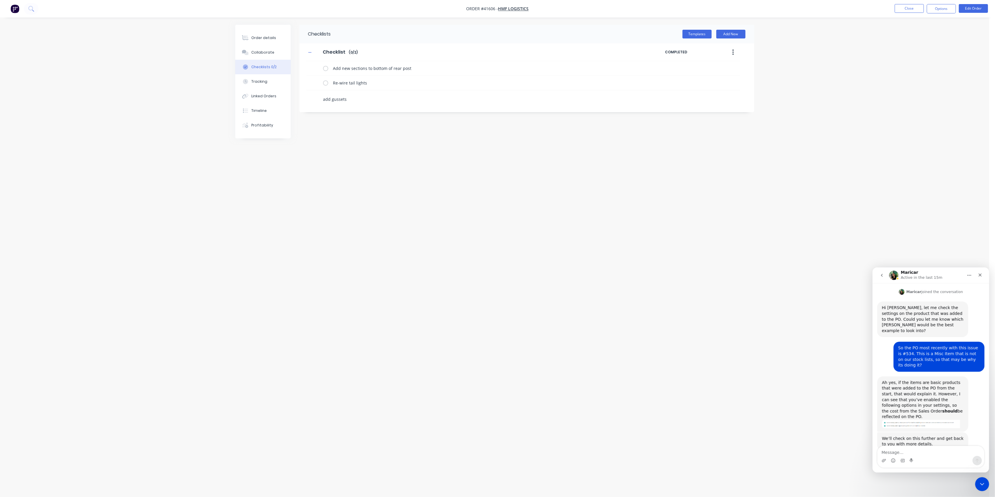
type textarea "x"
type textarea "add gussets/"
type textarea "x"
type textarea "add gussets/d"
type textarea "x"
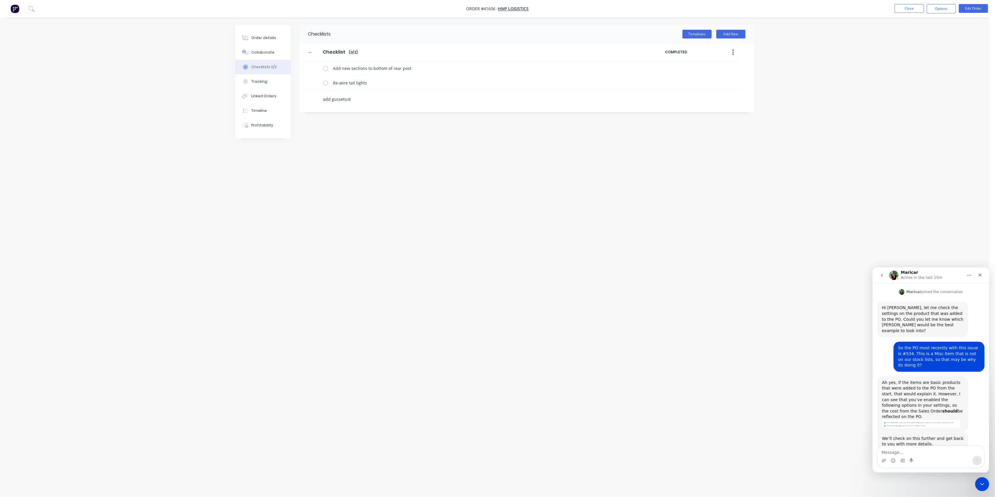
type textarea "add gussets/do"
type textarea "x"
type textarea "add gussets/dou"
type textarea "x"
type textarea "add gussets/[PERSON_NAME]"
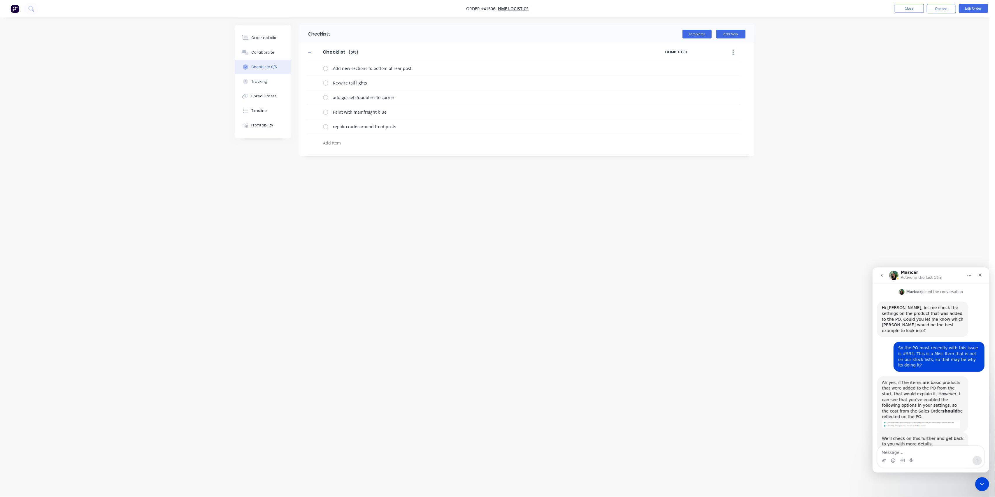
drag, startPoint x: 314, startPoint y: 206, endPoint x: 312, endPoint y: 200, distance: 6.1
click at [314, 206] on div "Checklists Templates Add New Checklist Checklist Enter Checklist name ( 0 / 5 )…" at bounding box center [494, 237] width 519 height 425
click at [326, 69] on label at bounding box center [325, 68] width 5 height 6
click at [0, 0] on input "checkbox" at bounding box center [0, 0] width 0 height 0
click at [326, 82] on label at bounding box center [325, 83] width 5 height 6
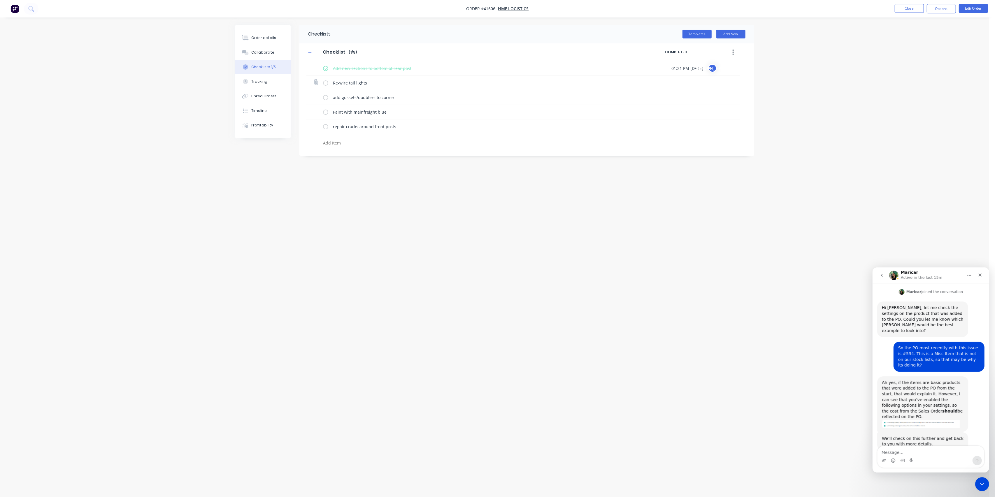
click at [0, 0] on input "checkbox" at bounding box center [0, 0] width 0 height 0
click at [327, 81] on label at bounding box center [325, 83] width 5 height 6
click at [0, 0] on input "checkbox" at bounding box center [0, 0] width 0 height 0
click at [326, 96] on label at bounding box center [325, 97] width 5 height 6
click at [0, 0] on input "checkbox" at bounding box center [0, 0] width 0 height 0
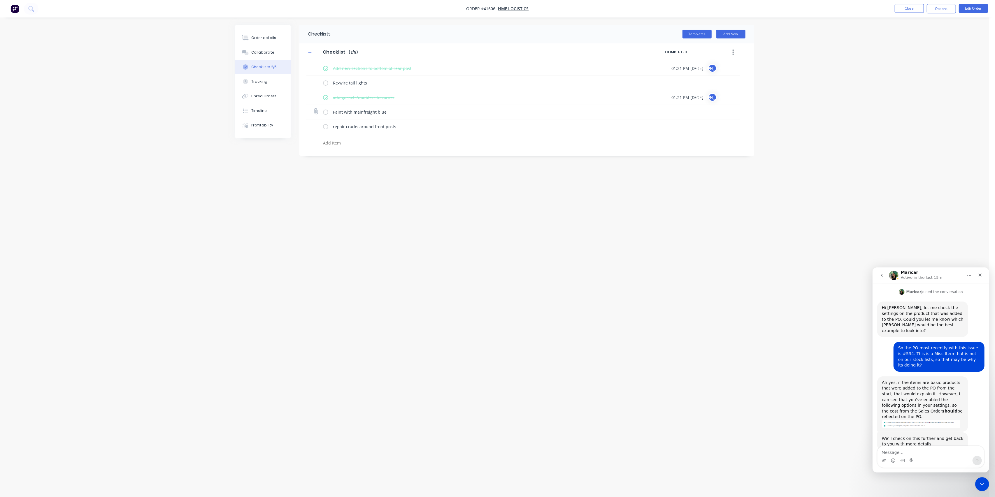
click at [327, 112] on label at bounding box center [325, 112] width 5 height 6
click at [0, 0] on input "checkbox" at bounding box center [0, 0] width 0 height 0
click at [327, 127] on label at bounding box center [325, 127] width 5 height 6
click at [0, 0] on input "checkbox" at bounding box center [0, 0] width 0 height 0
click at [925, 384] on div "Ah yes, if the items are basic products that were added to the PO from the star…" at bounding box center [922, 400] width 82 height 40
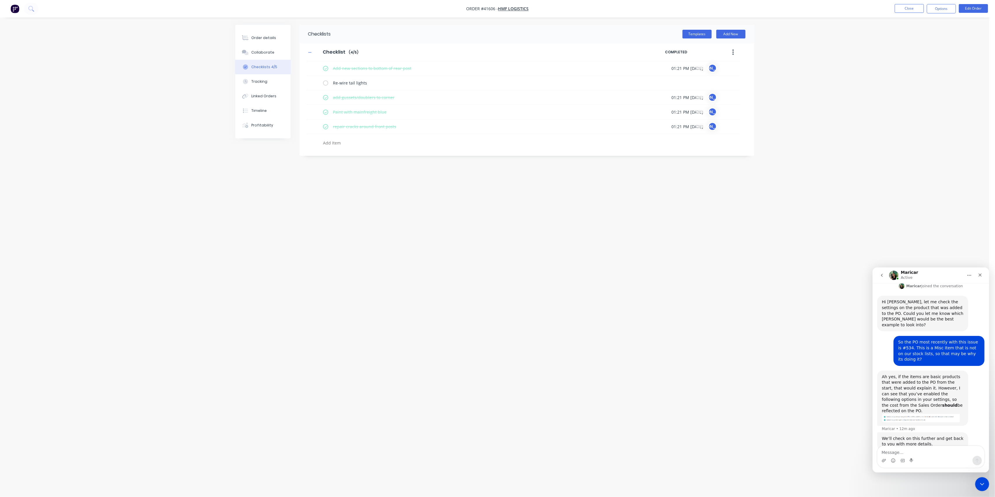
click at [917, 381] on div "Ah yes, if the items are basic products that were added to the PO from the star…" at bounding box center [922, 394] width 82 height 40
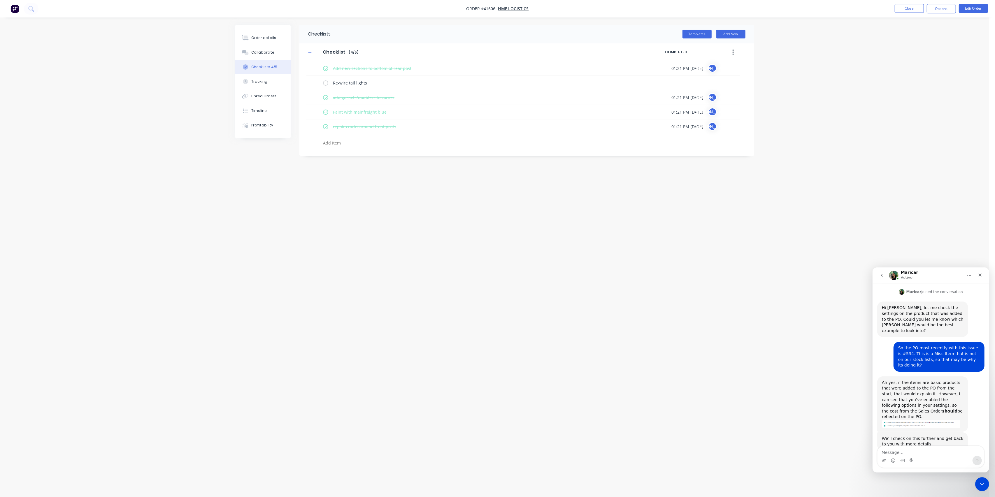
click at [924, 420] on img "Maricar says…" at bounding box center [920, 424] width 78 height 8
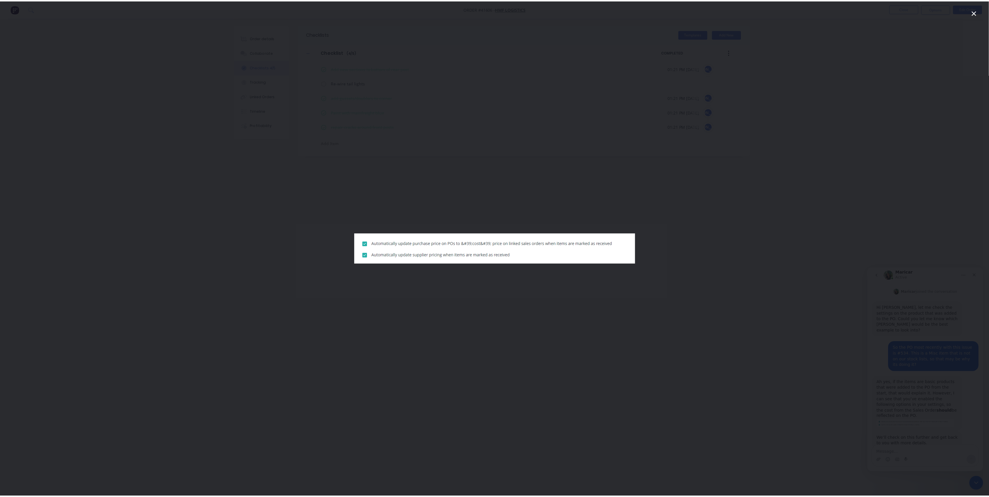
scroll to position [0, 0]
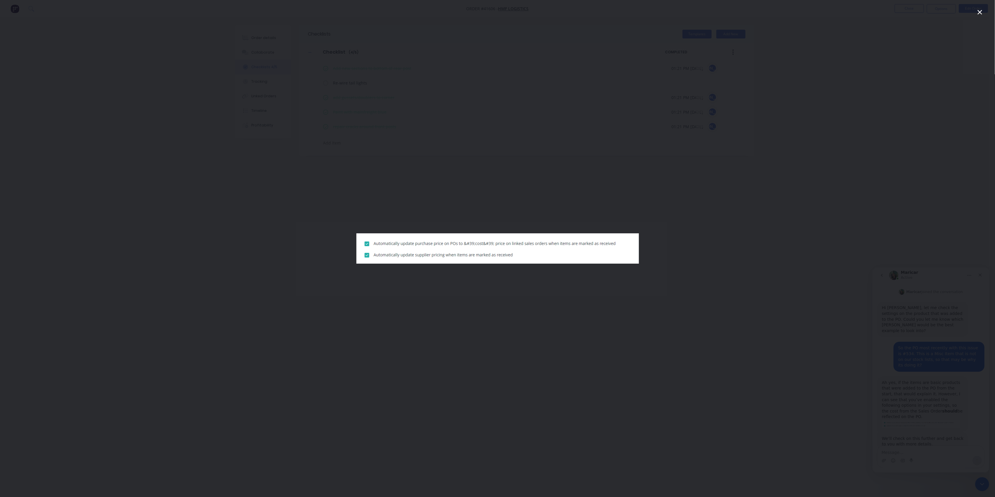
click at [771, 248] on div "Intercom messenger" at bounding box center [497, 248] width 995 height 497
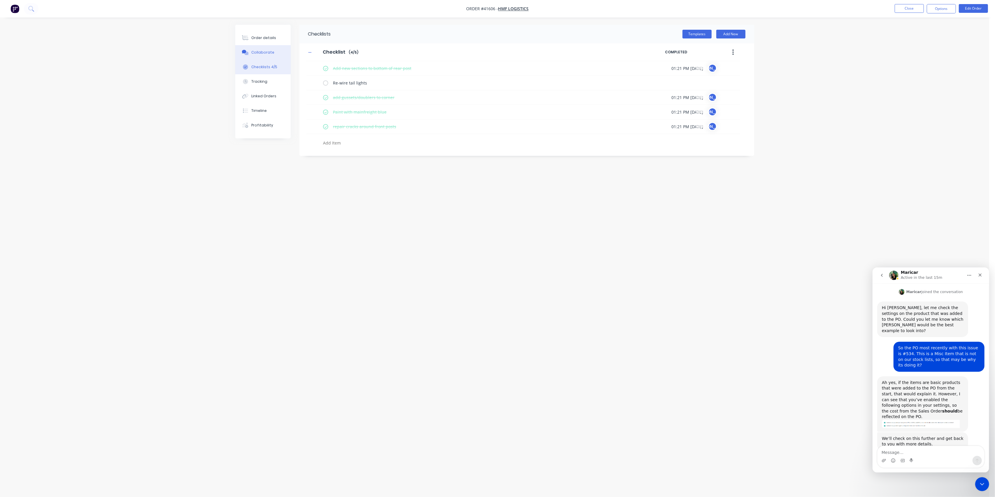
click at [263, 48] on button "Collaborate" at bounding box center [262, 52] width 55 height 15
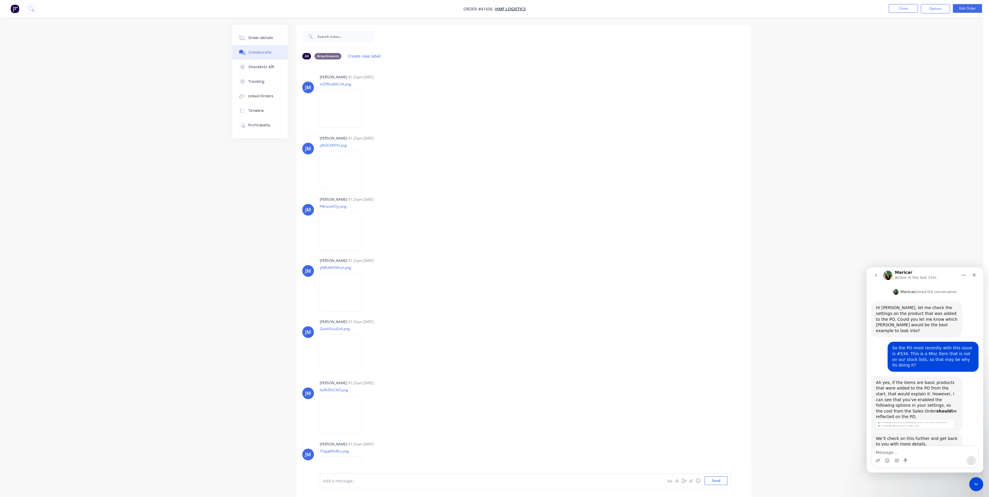
click at [184, 205] on div "Order details Collaborate Checklists 4/5 Tracking Linked Orders Timeline Profit…" at bounding box center [491, 253] width 983 height 506
drag, startPoint x: 863, startPoint y: 217, endPoint x: 870, endPoint y: 216, distance: 7.2
click at [863, 217] on div "Order details Collaborate Checklists 4/5 Tracking Linked Orders Timeline Profit…" at bounding box center [491, 253] width 983 height 506
click at [928, 234] on div "Order details Collaborate Checklists 4/5 Tracking Linked Orders Timeline Profit…" at bounding box center [491, 253] width 983 height 506
click at [974, 482] on icon "Close Intercom Messenger" at bounding box center [975, 483] width 7 height 7
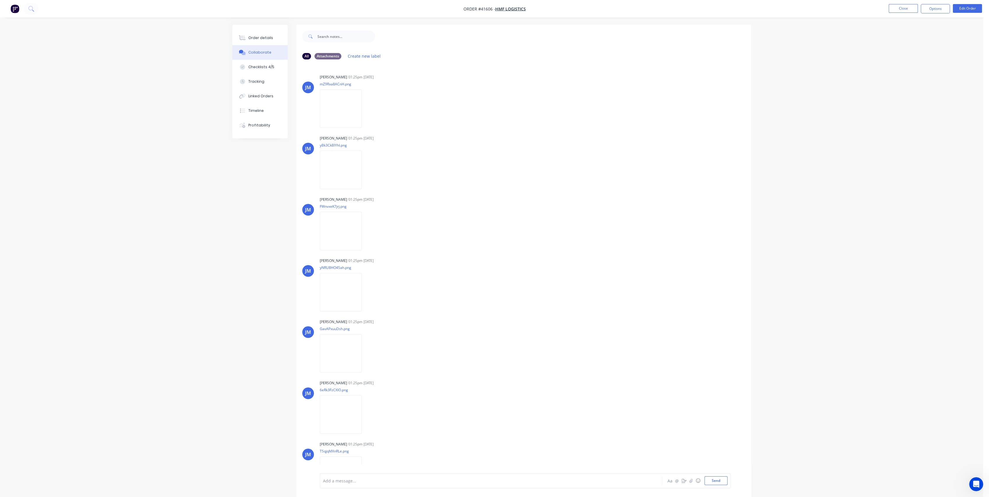
scroll to position [170, 0]
